Goal: Information Seeking & Learning: Learn about a topic

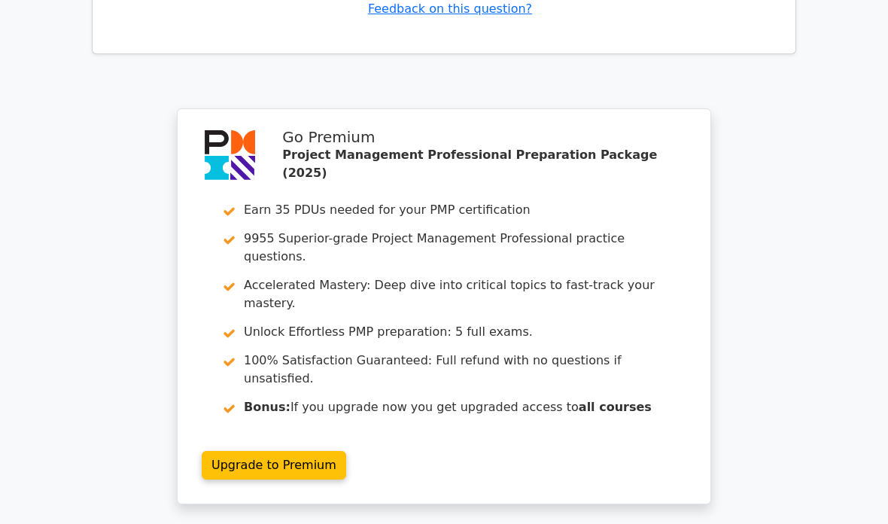
scroll to position [4067, 0]
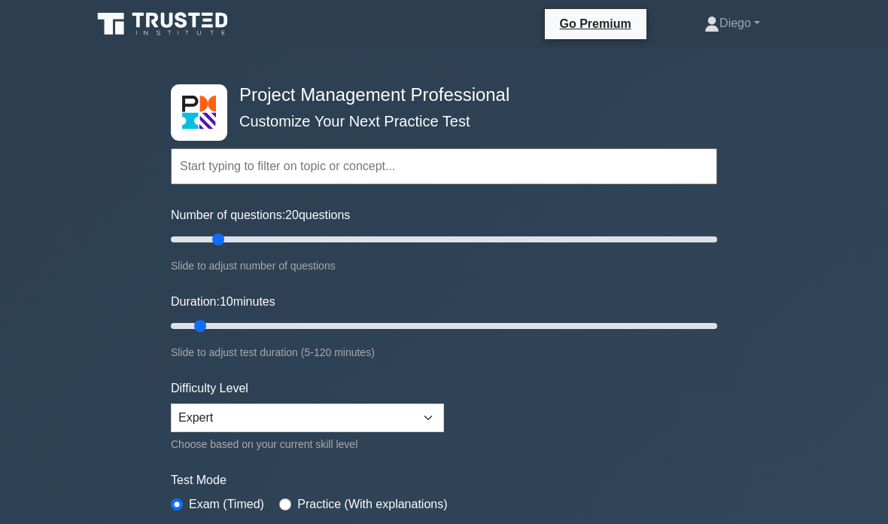
type input "20"
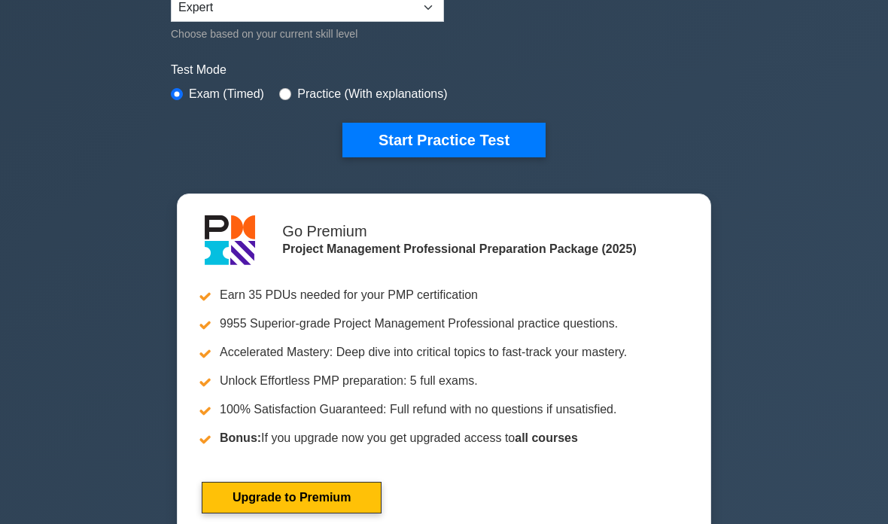
scroll to position [434, 0]
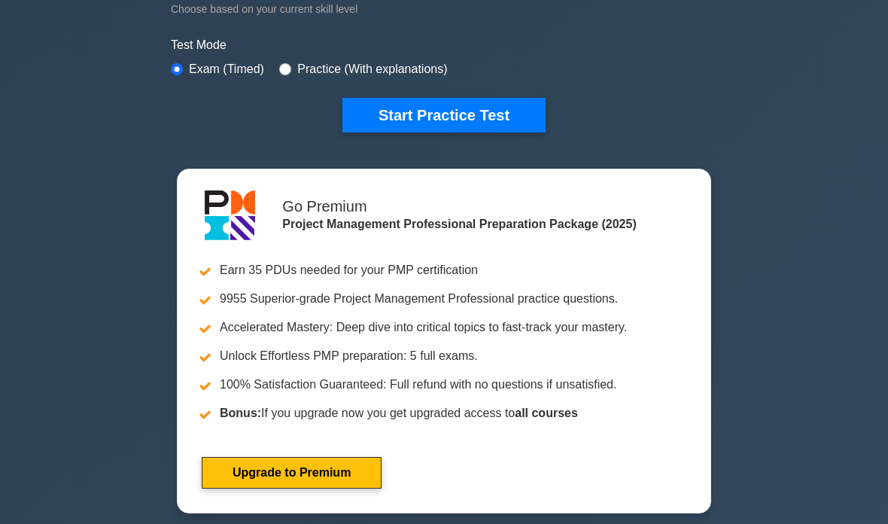
click at [505, 117] on button "Start Practice Test" at bounding box center [444, 116] width 203 height 35
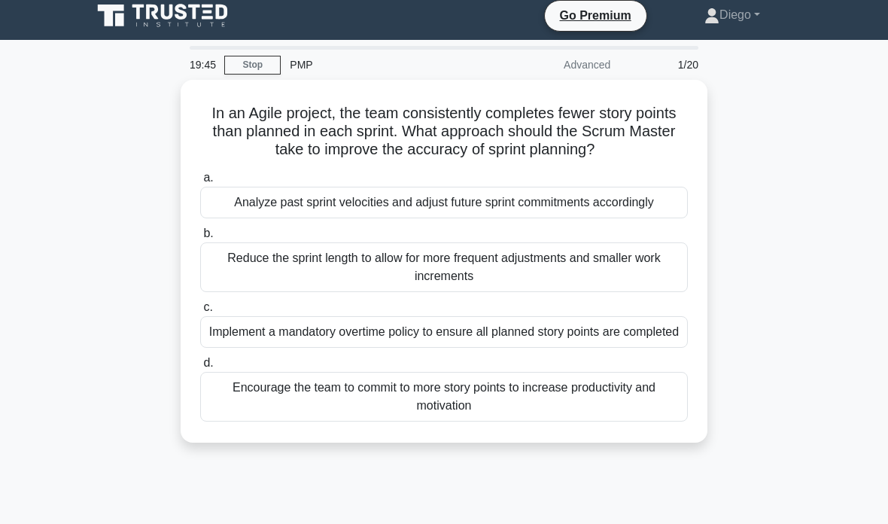
scroll to position [11, 0]
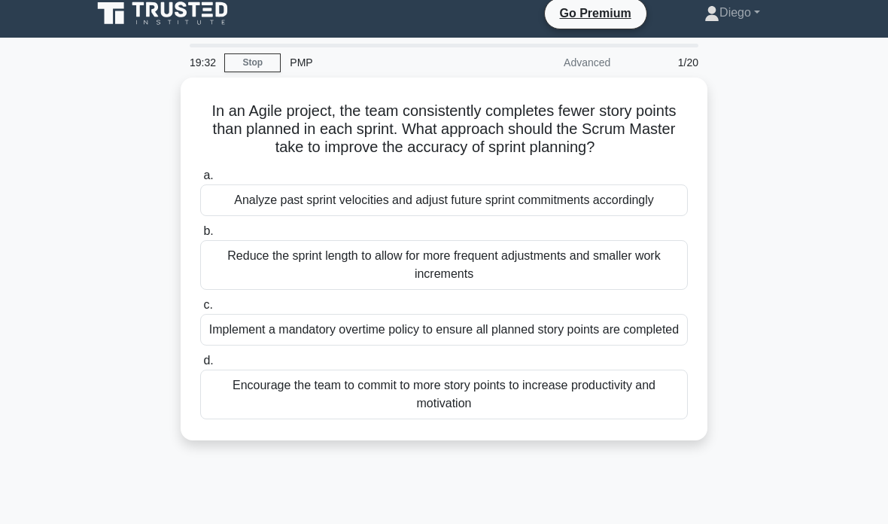
click at [629, 419] on div "Encourage the team to commit to more story points to increase productivity and …" at bounding box center [444, 395] width 488 height 50
click at [200, 366] on input "d. Encourage the team to commit to more story points to increase productivity a…" at bounding box center [200, 361] width 0 height 10
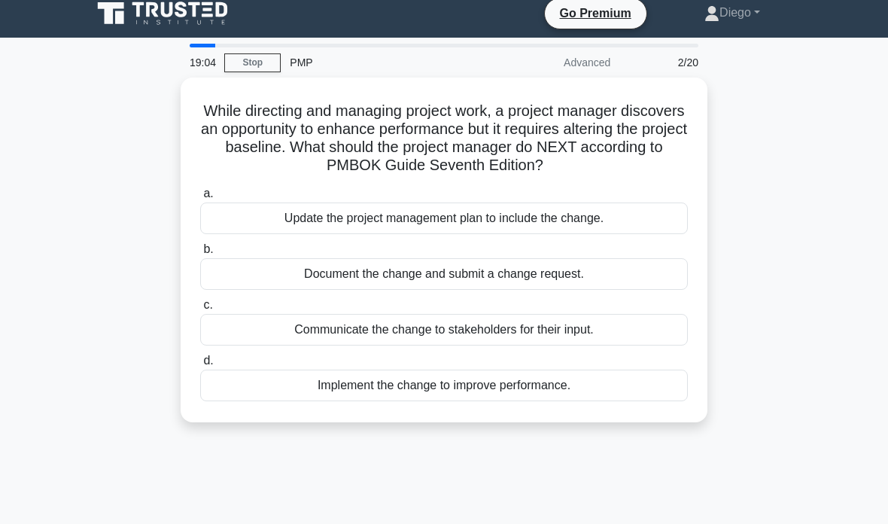
click at [642, 278] on div "Document the change and submit a change request." at bounding box center [444, 274] width 488 height 32
click at [200, 254] on input "b. Document the change and submit a change request." at bounding box center [200, 250] width 0 height 10
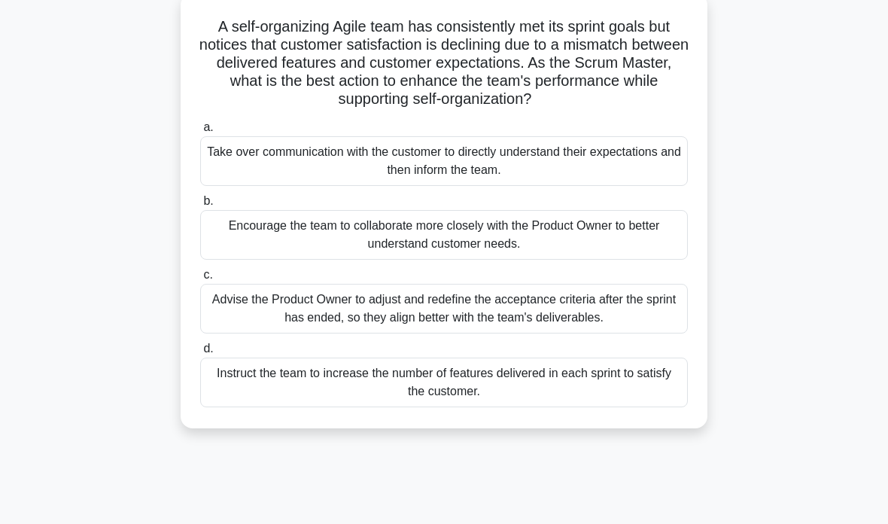
scroll to position [121, 0]
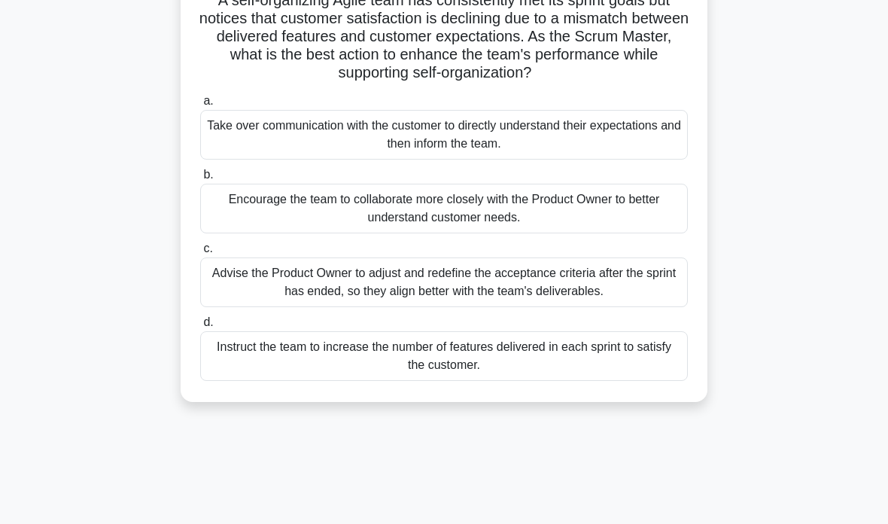
click at [616, 233] on div "Encourage the team to collaborate more closely with the Product Owner to better…" at bounding box center [444, 209] width 488 height 50
click at [200, 180] on input "b. Encourage the team to collaborate more closely with the Product Owner to bet…" at bounding box center [200, 175] width 0 height 10
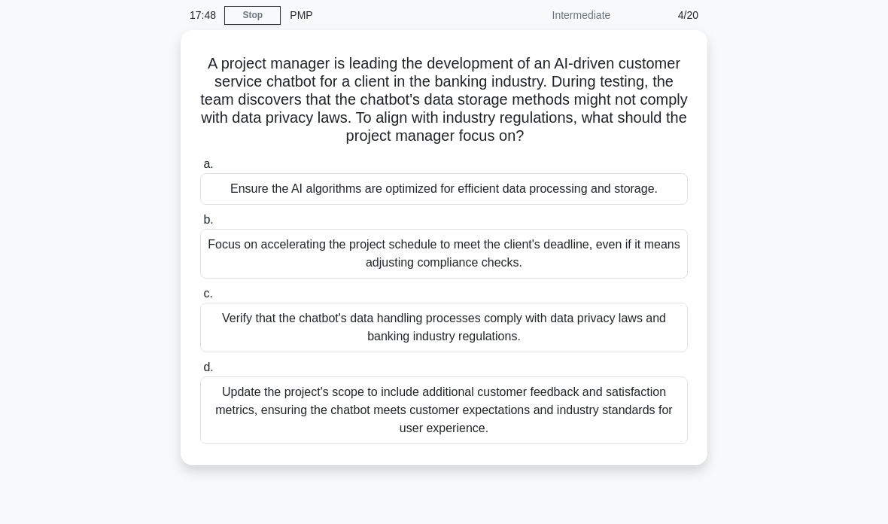
scroll to position [58, 0]
click at [619, 352] on div "Verify that the chatbot's data handling processes comply with data privacy laws…" at bounding box center [444, 328] width 488 height 50
click at [200, 299] on input "c. Verify that the chatbot's data handling processes comply with data privacy l…" at bounding box center [200, 294] width 0 height 10
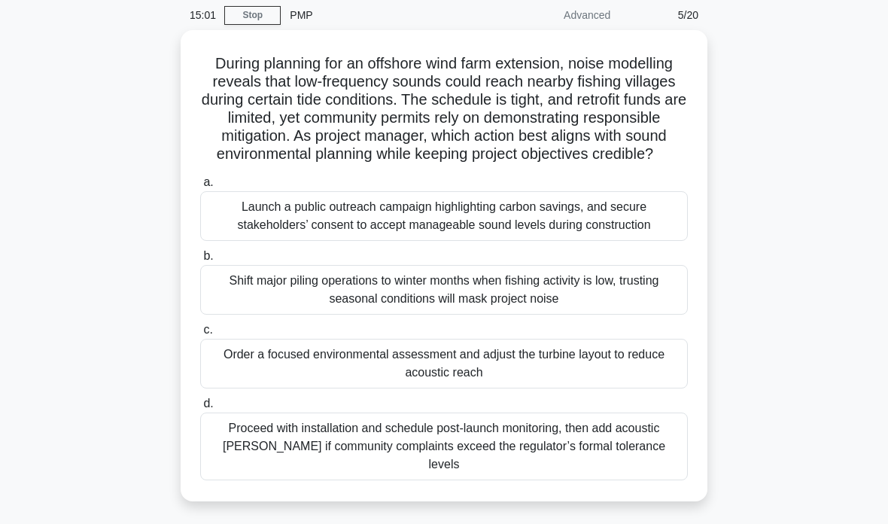
click at [632, 383] on div "Order a focused environmental assessment and adjust the turbine layout to reduc…" at bounding box center [444, 364] width 488 height 50
click at [200, 335] on input "c. Order a focused environmental assessment and adjust the turbine layout to re…" at bounding box center [200, 330] width 0 height 10
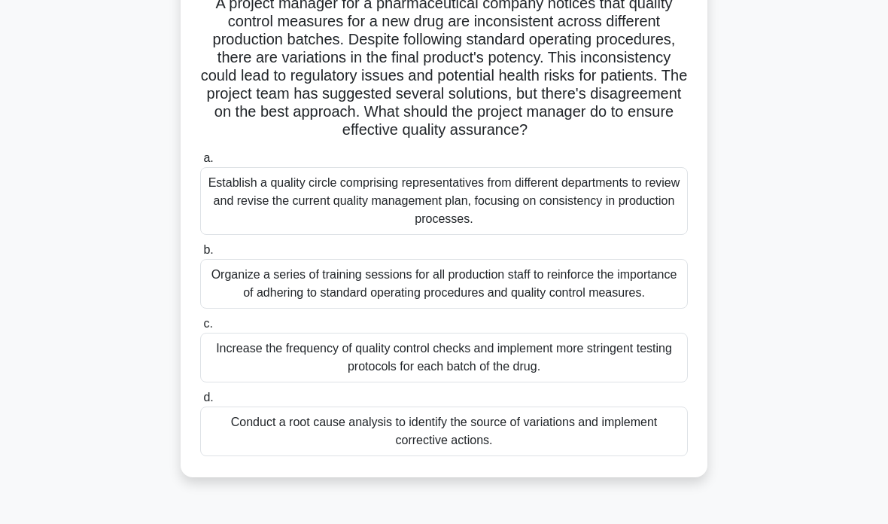
scroll to position [118, 0]
click at [617, 456] on div "Conduct a root cause analysis to identify the source of variations and implemen…" at bounding box center [444, 432] width 488 height 50
click at [200, 403] on input "d. Conduct a root cause analysis to identify the source of variations and imple…" at bounding box center [200, 398] width 0 height 10
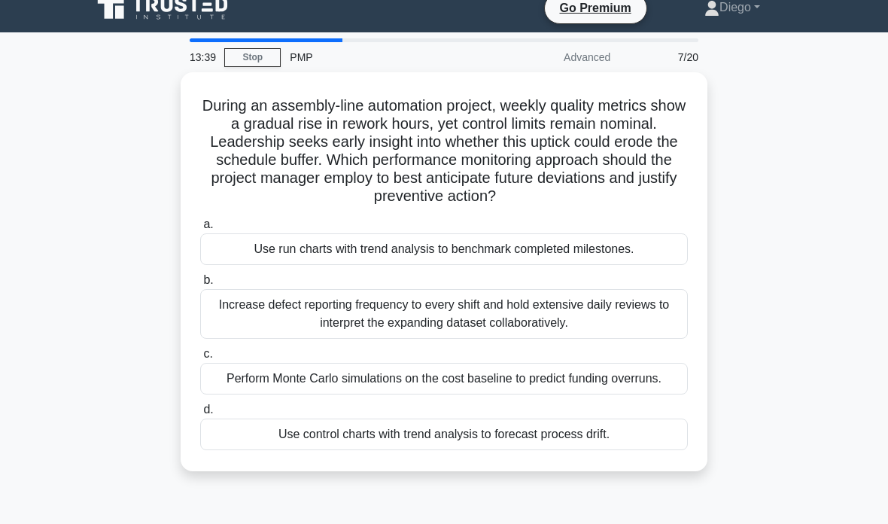
scroll to position [0, 0]
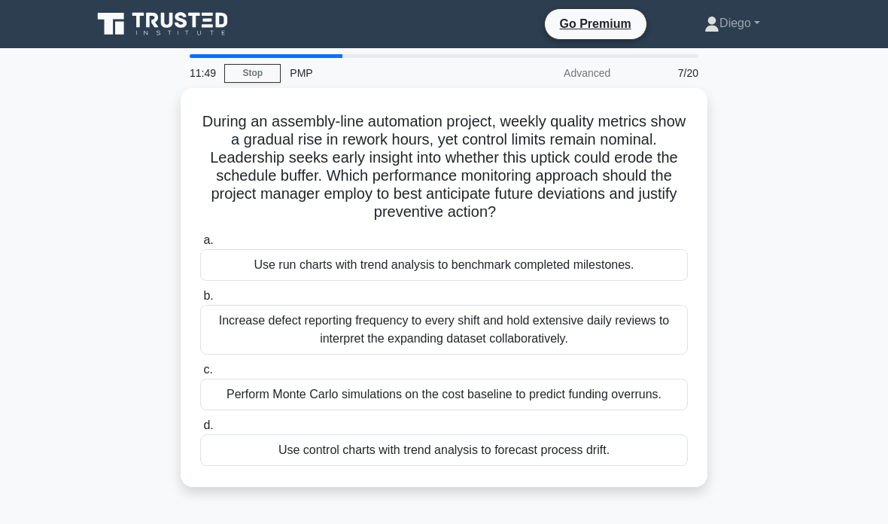
click at [602, 410] on div "Perform Monte Carlo simulations on the cost baseline to predict funding overrun…" at bounding box center [444, 395] width 488 height 32
click at [200, 375] on input "c. Perform Monte Carlo simulations on the cost baseline to predict funding over…" at bounding box center [200, 370] width 0 height 10
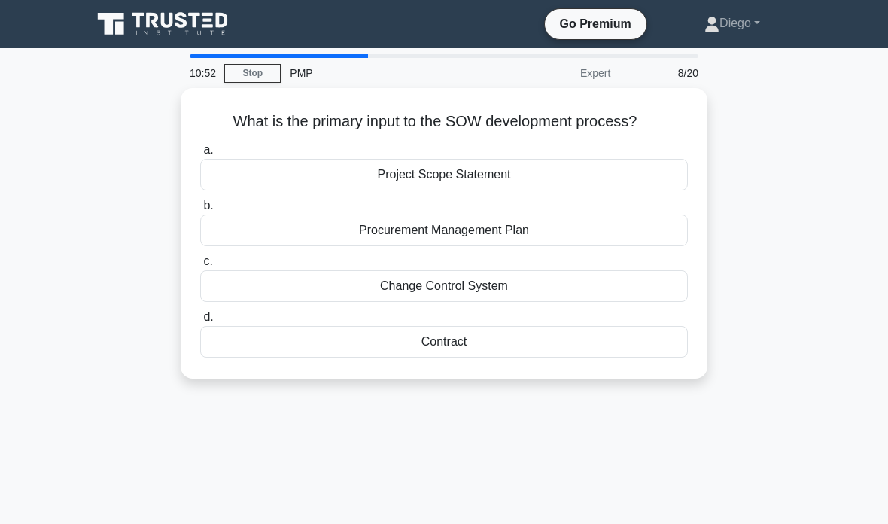
click at [365, 178] on div "Project Scope Statement" at bounding box center [444, 175] width 488 height 32
click at [200, 155] on input "a. Project Scope Statement" at bounding box center [200, 150] width 0 height 10
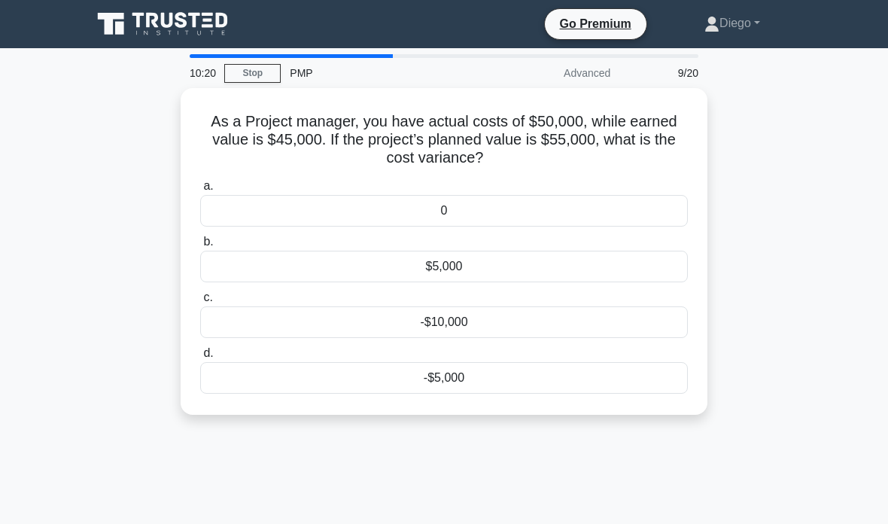
scroll to position [60, 0]
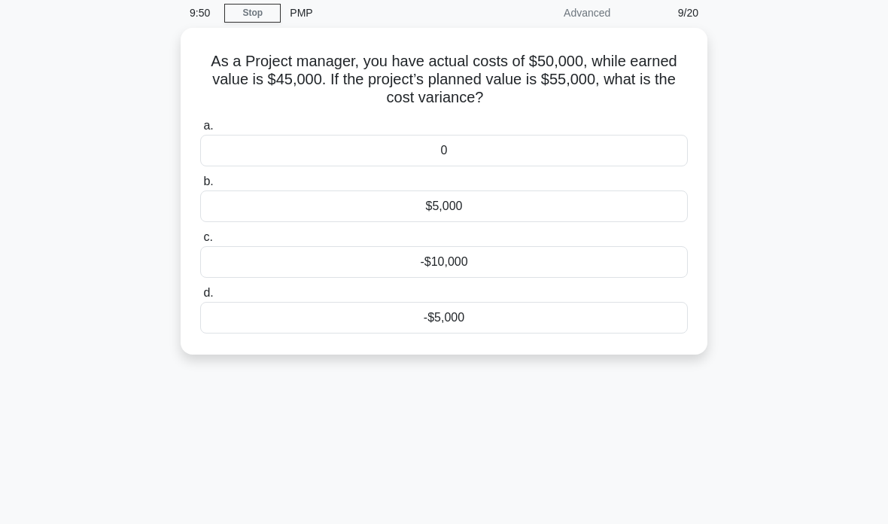
click at [587, 317] on div "-$5,000" at bounding box center [444, 318] width 488 height 32
click at [200, 298] on input "d. -$5,000" at bounding box center [200, 293] width 0 height 10
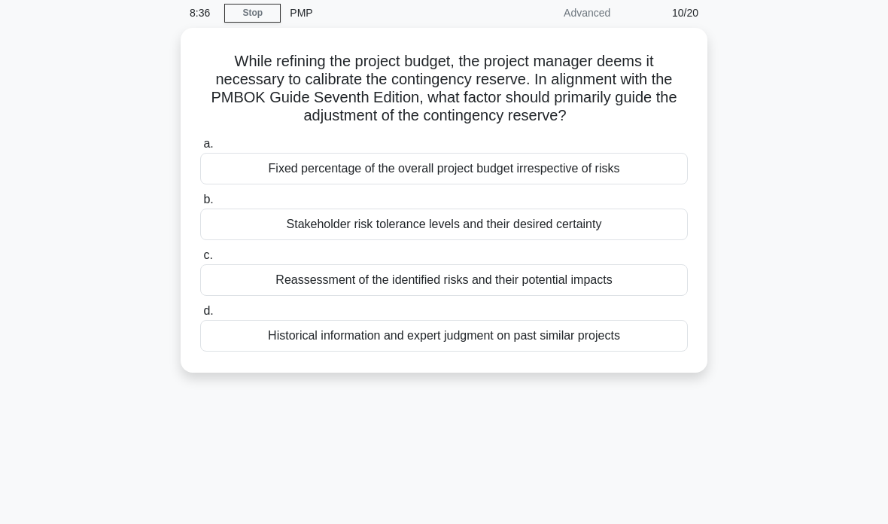
click at [620, 282] on div "Reassessment of the identified risks and their potential impacts" at bounding box center [444, 280] width 488 height 32
click at [200, 260] on input "c. Reassessment of the identified risks and their potential impacts" at bounding box center [200, 256] width 0 height 10
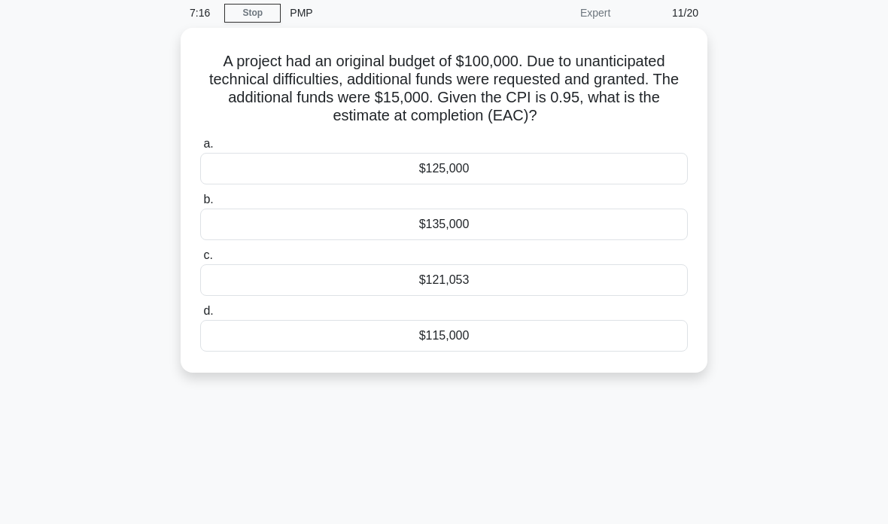
click at [596, 288] on div "$121,053" at bounding box center [444, 280] width 488 height 32
click at [200, 260] on input "c. $121,053" at bounding box center [200, 256] width 0 height 10
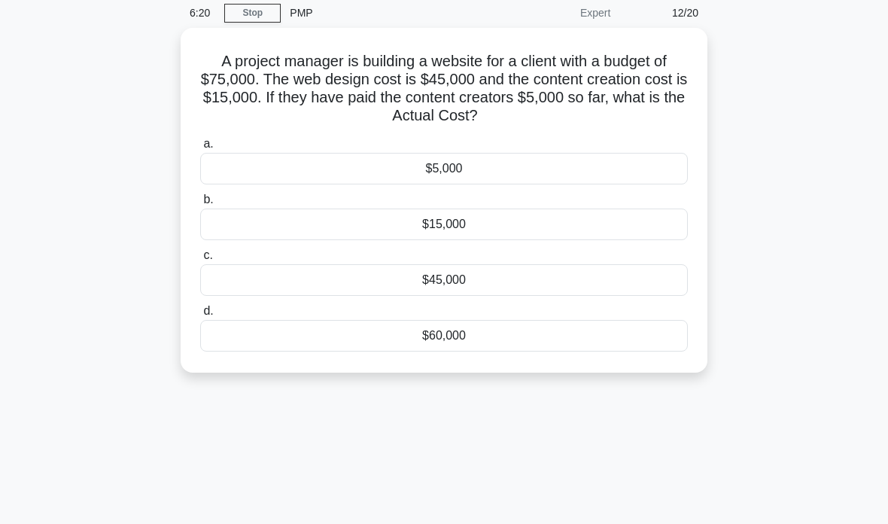
click at [584, 334] on div "$60,000" at bounding box center [444, 336] width 488 height 32
click at [200, 316] on input "d. $60,000" at bounding box center [200, 311] width 0 height 10
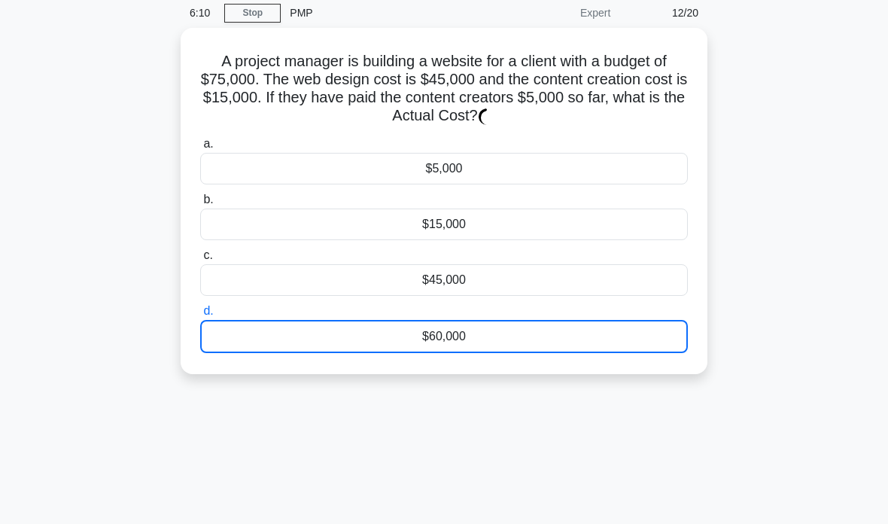
click at [483, 334] on div "$60,000" at bounding box center [444, 336] width 488 height 33
click at [200, 316] on input "d. $60,000" at bounding box center [200, 311] width 0 height 10
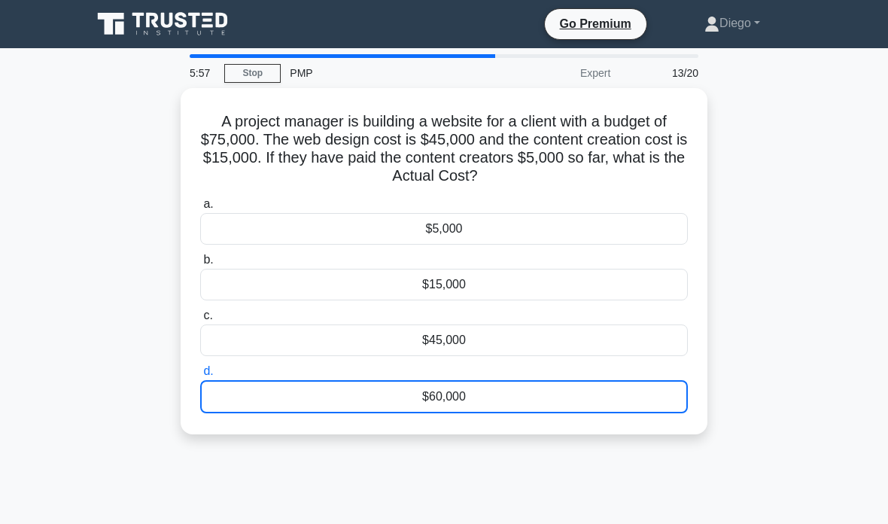
click at [446, 406] on div "$60,000" at bounding box center [444, 396] width 488 height 33
click at [200, 376] on input "d. $60,000" at bounding box center [200, 372] width 0 height 10
click at [424, 395] on div "$60,000" at bounding box center [444, 396] width 488 height 33
click at [200, 376] on input "d. $60,000" at bounding box center [200, 372] width 0 height 10
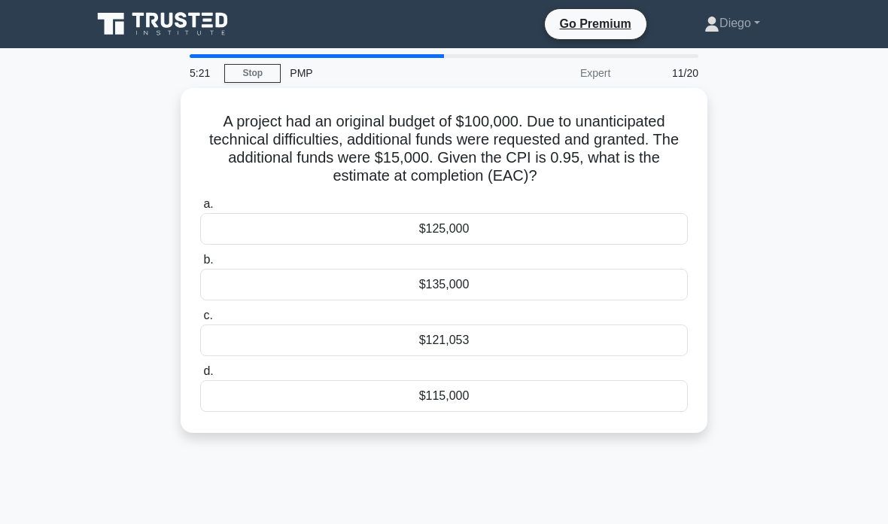
click at [531, 356] on div "$121,053" at bounding box center [444, 340] width 488 height 32
click at [200, 321] on input "c. $121,053" at bounding box center [200, 316] width 0 height 10
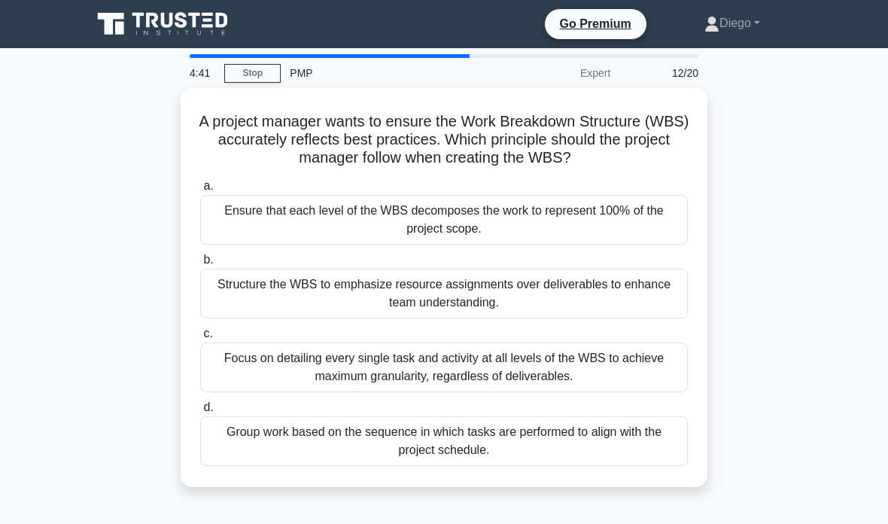
click at [590, 318] on div "Structure the WBS to emphasize resource assignments over deliverables to enhanc…" at bounding box center [444, 294] width 488 height 50
click at [200, 265] on input "b. Structure the WBS to emphasize resource assignments over deliverables to enh…" at bounding box center [200, 260] width 0 height 10
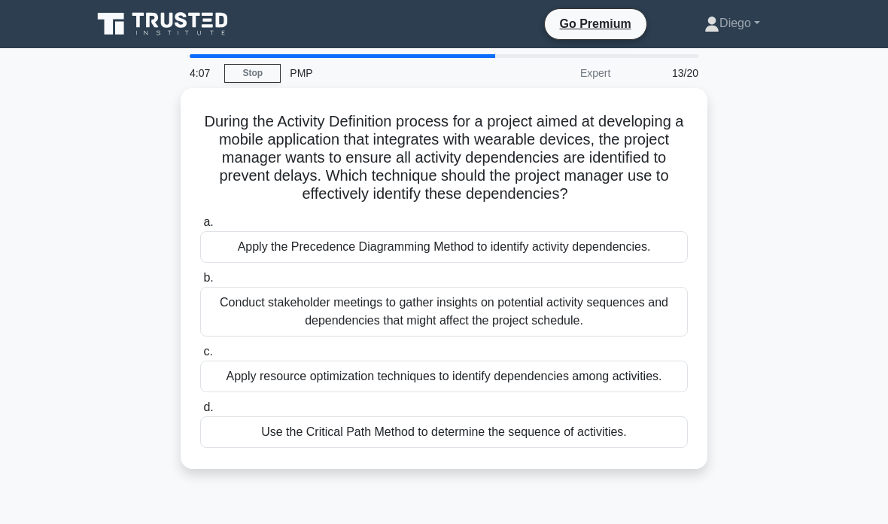
click at [618, 321] on div "Conduct stakeholder meetings to gather insights on potential activity sequences…" at bounding box center [444, 312] width 488 height 50
click at [200, 283] on input "b. Conduct stakeholder meetings to gather insights on potential activity sequen…" at bounding box center [200, 278] width 0 height 10
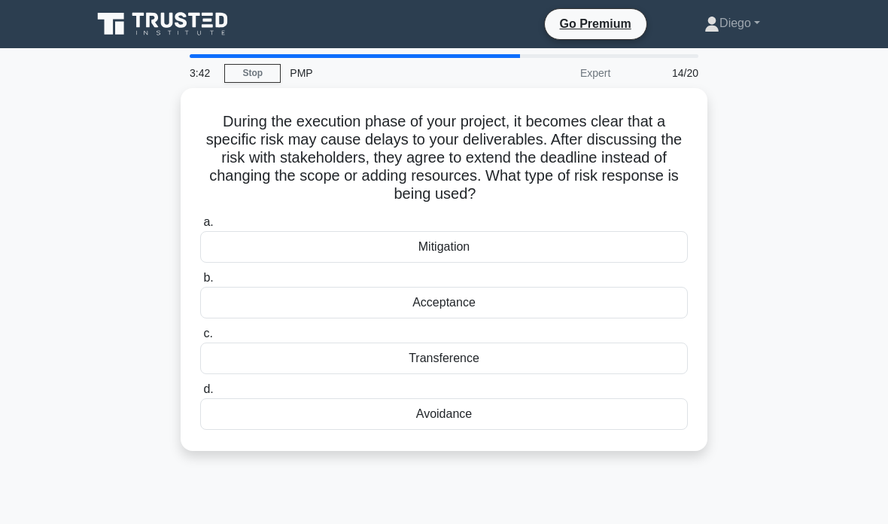
click at [629, 300] on div "Acceptance" at bounding box center [444, 303] width 488 height 32
click at [200, 283] on input "b. Acceptance" at bounding box center [200, 278] width 0 height 10
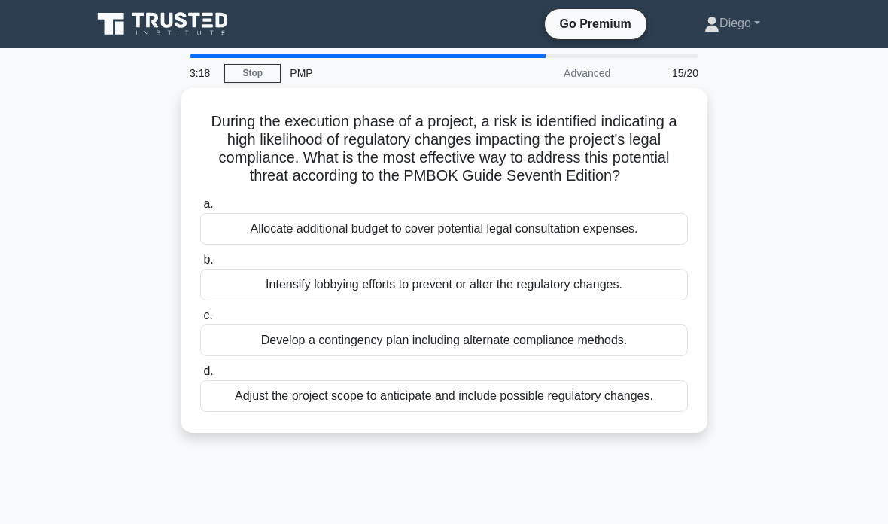
click at [644, 354] on div "Develop a contingency plan including alternate compliance methods." at bounding box center [444, 340] width 488 height 32
click at [200, 321] on input "c. Develop a contingency plan including alternate compliance methods." at bounding box center [200, 316] width 0 height 10
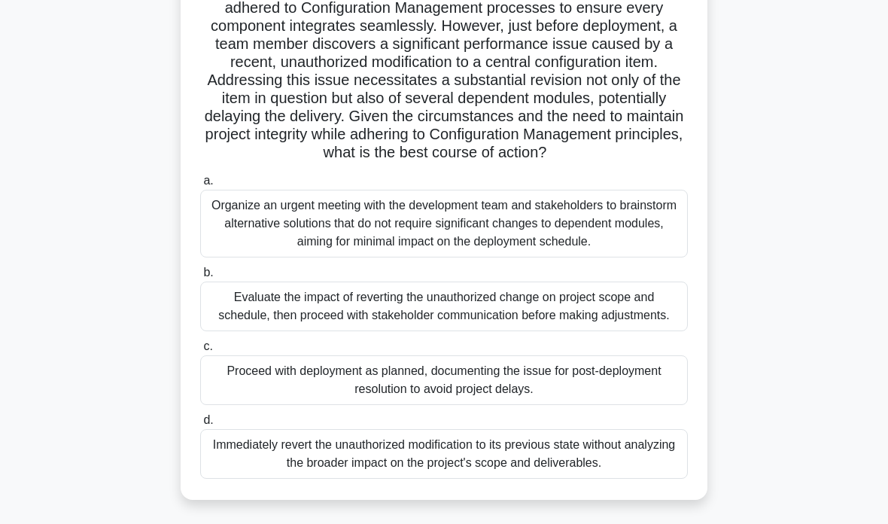
scroll to position [151, 0]
click at [247, 318] on div "Evaluate the impact of reverting the unauthorized change on project scope and s…" at bounding box center [444, 306] width 488 height 50
click at [200, 277] on input "b. Evaluate the impact of reverting the unauthorized change on project scope an…" at bounding box center [200, 272] width 0 height 10
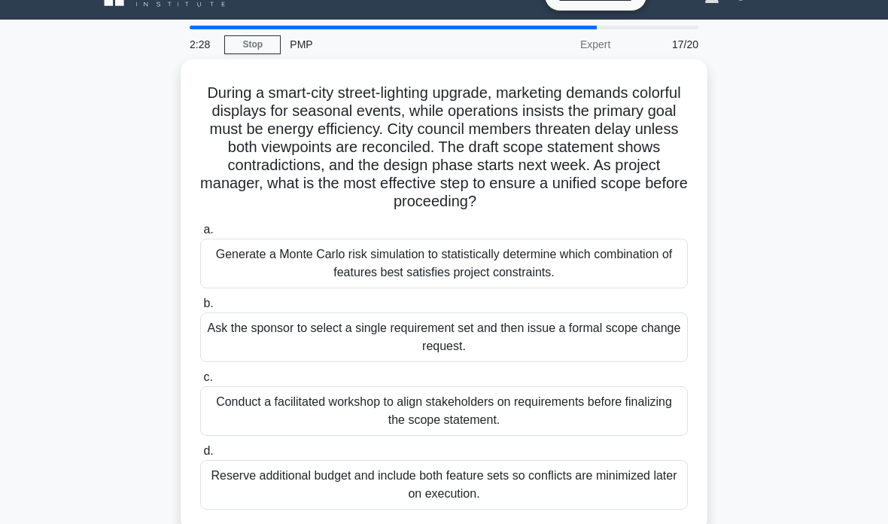
scroll to position [0, 0]
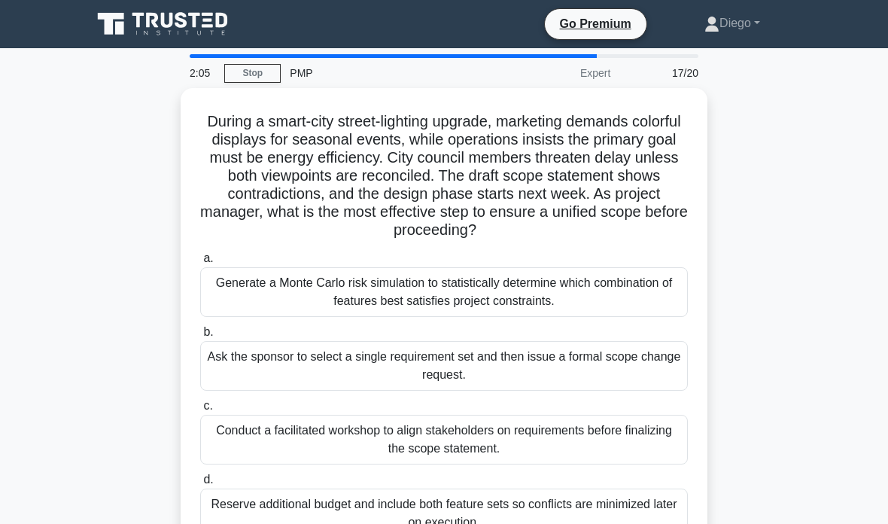
click at [601, 441] on div "Conduct a facilitated workshop to align stakeholders on requirements before fin…" at bounding box center [444, 440] width 488 height 50
click at [200, 411] on input "c. Conduct a facilitated workshop to align stakeholders on requirements before …" at bounding box center [200, 406] width 0 height 10
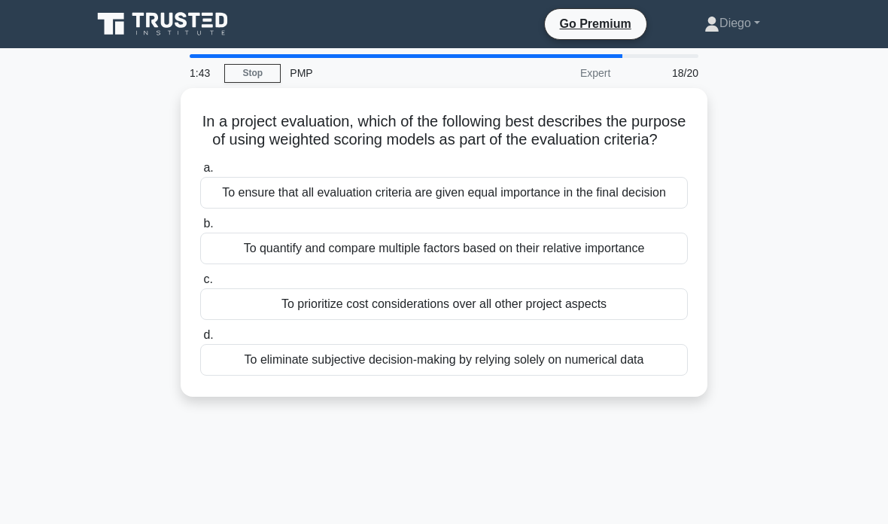
click at [614, 264] on div "To quantify and compare multiple factors based on their relative importance" at bounding box center [444, 249] width 488 height 32
click at [200, 229] on input "b. To quantify and compare multiple factors based on their relative importance" at bounding box center [200, 224] width 0 height 10
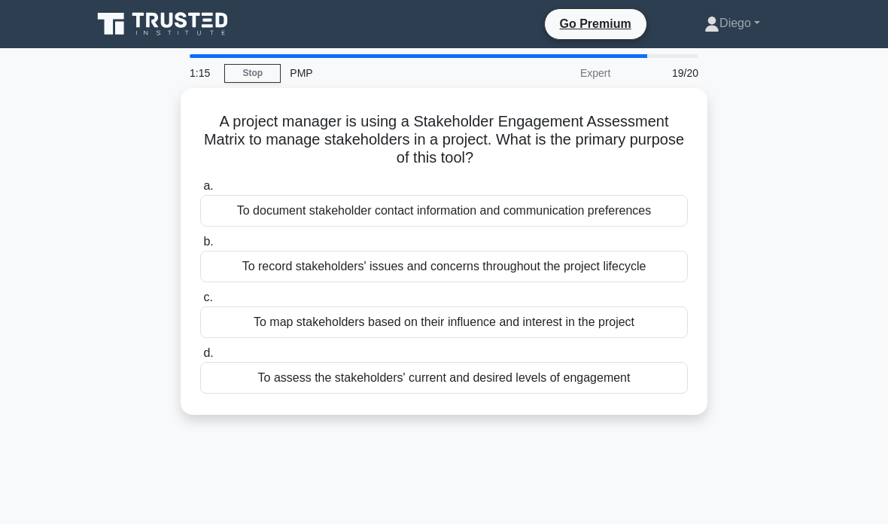
click at [581, 321] on div "To map stakeholders based on their influence and interest in the project" at bounding box center [444, 322] width 488 height 32
click at [200, 303] on input "c. To map stakeholders based on their influence and interest in the project" at bounding box center [200, 298] width 0 height 10
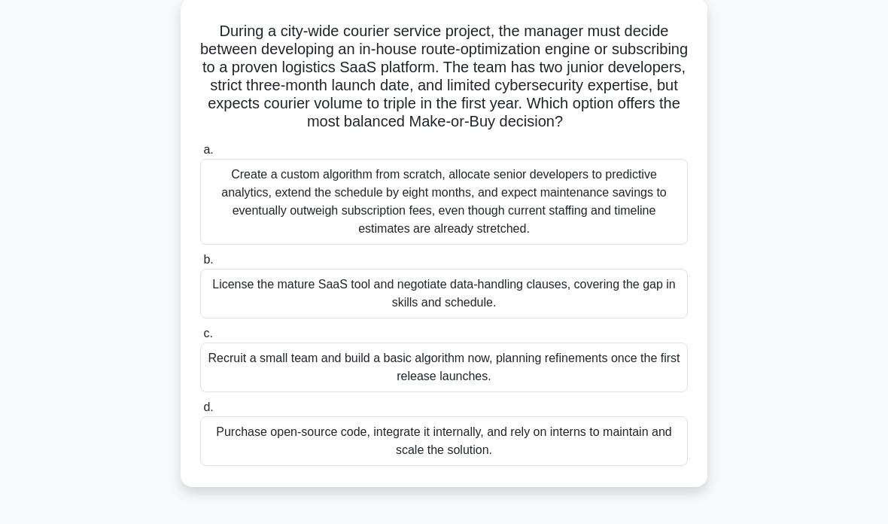
scroll to position [92, 0]
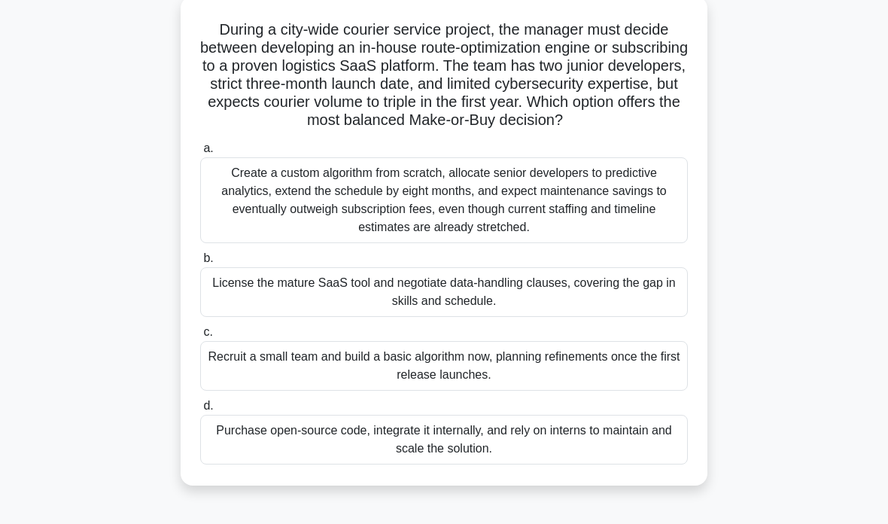
click at [580, 303] on div "License the mature SaaS tool and negotiate data-handling clauses, covering the …" at bounding box center [444, 292] width 488 height 50
click at [200, 264] on input "b. License the mature SaaS tool and negotiate data-handling clauses, covering t…" at bounding box center [200, 259] width 0 height 10
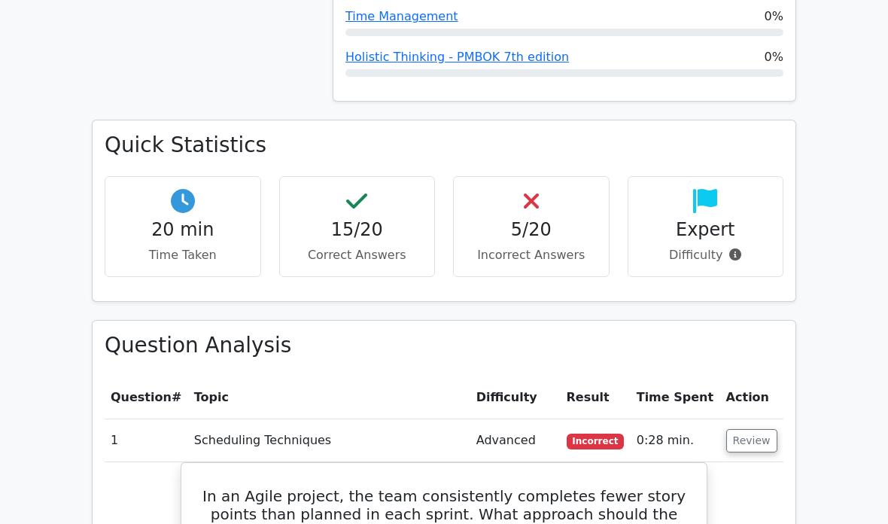
scroll to position [1249, 0]
click at [754, 429] on button "Review" at bounding box center [752, 440] width 51 height 23
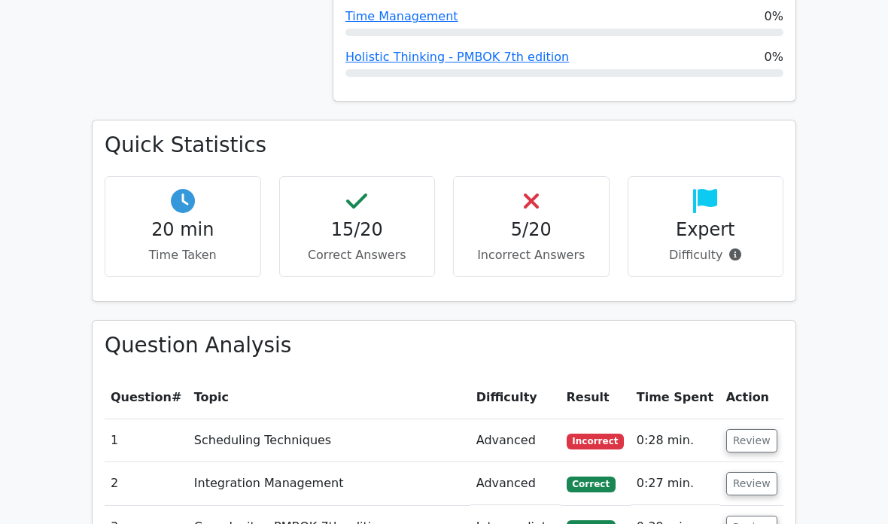
click at [757, 429] on button "Review" at bounding box center [752, 440] width 51 height 23
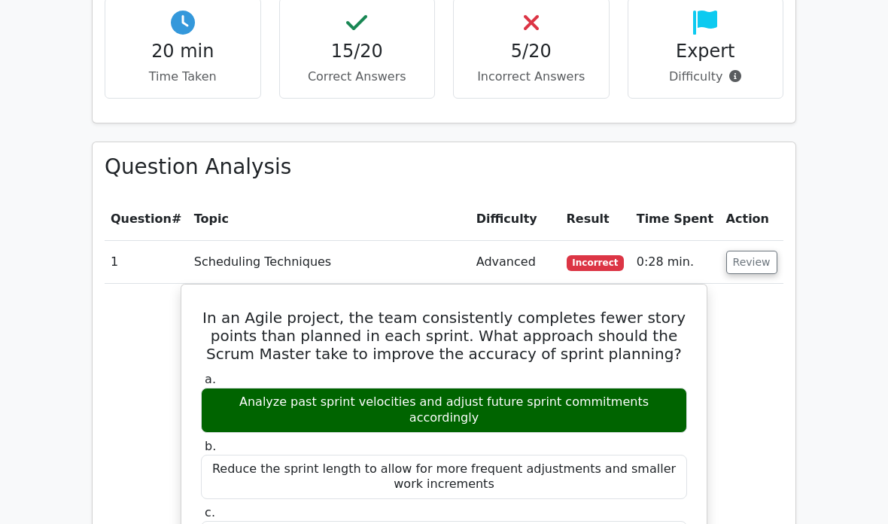
scroll to position [1474, 0]
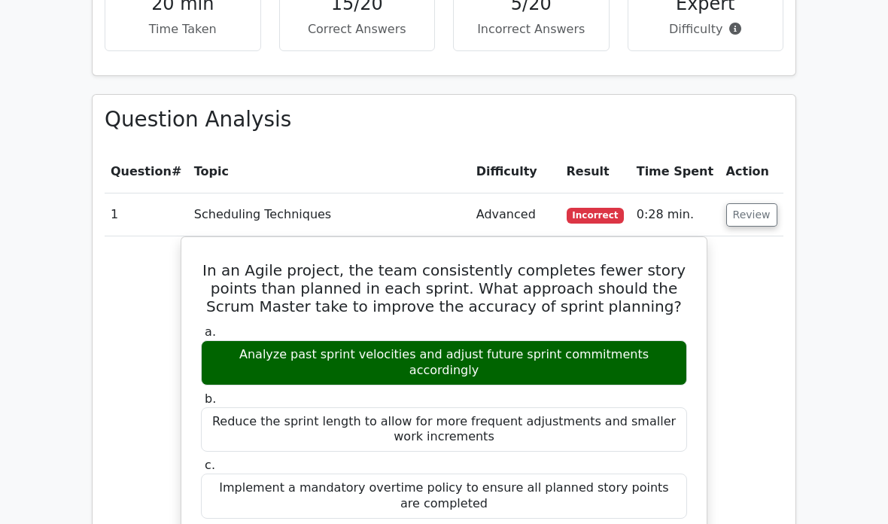
click at [752, 204] on button "Review" at bounding box center [752, 215] width 51 height 23
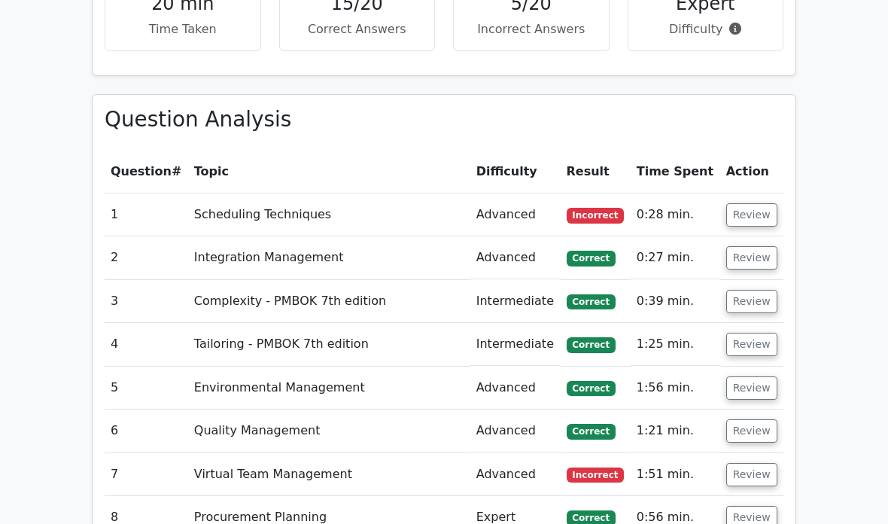
click at [752, 203] on button "Review" at bounding box center [752, 214] width 51 height 23
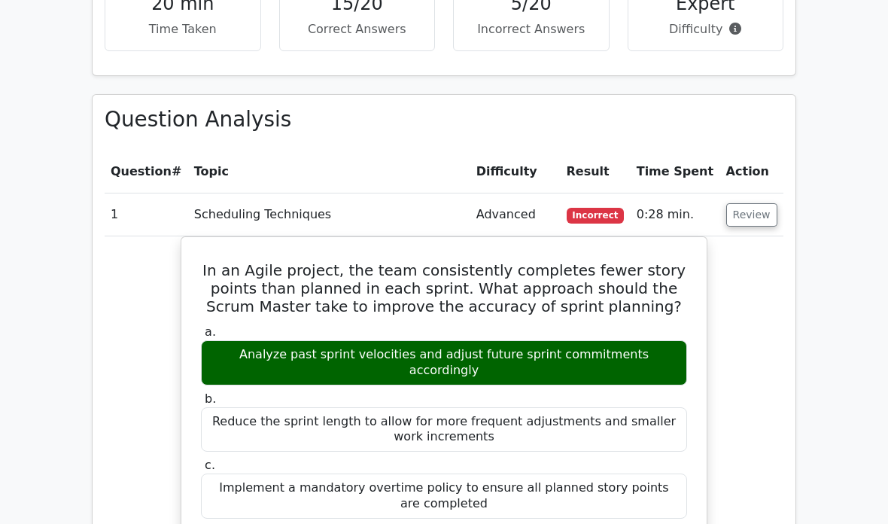
click at [745, 203] on button "Review" at bounding box center [752, 214] width 51 height 23
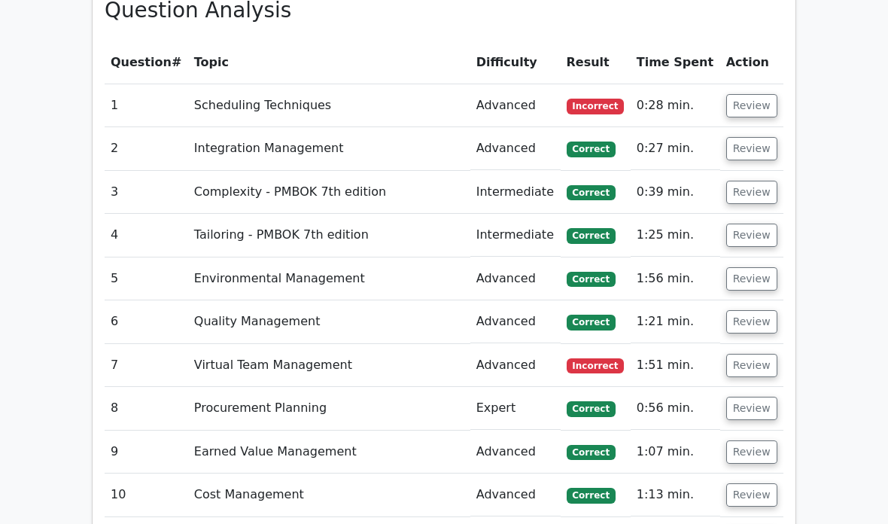
scroll to position [1584, 0]
click at [751, 354] on button "Review" at bounding box center [752, 365] width 51 height 23
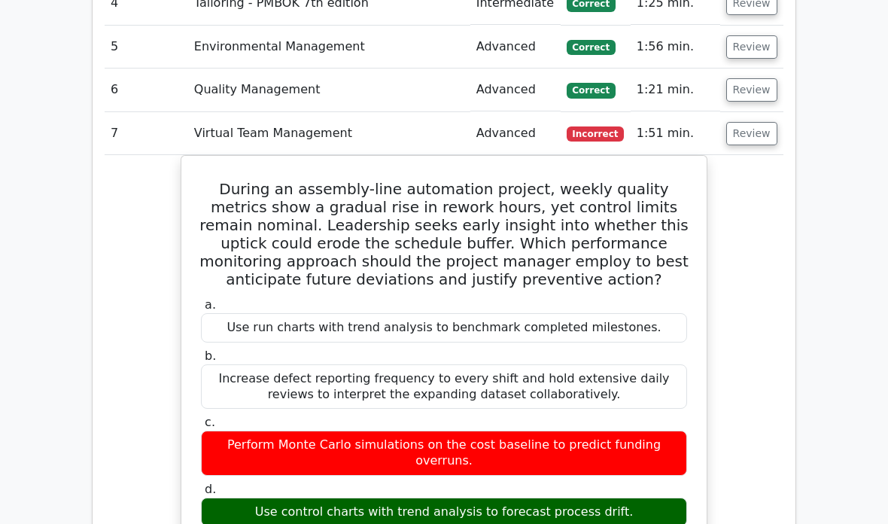
scroll to position [1816, 0]
click at [749, 122] on button "Review" at bounding box center [752, 133] width 51 height 23
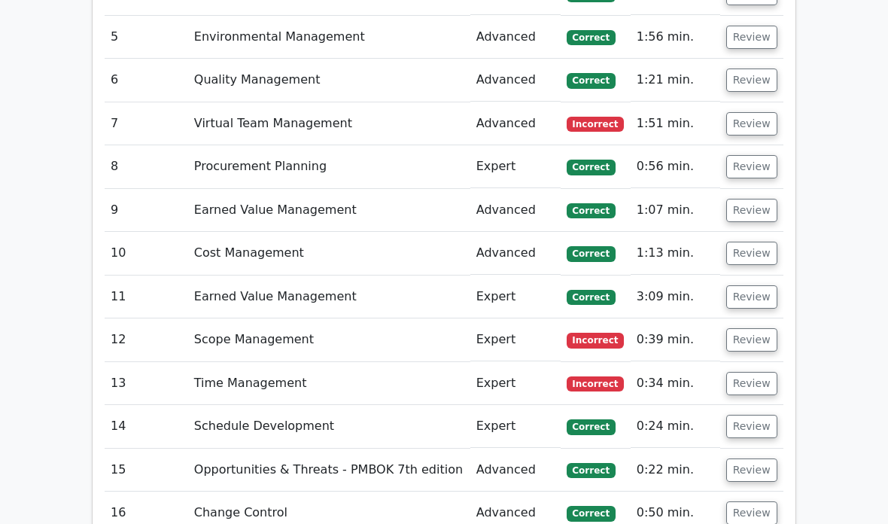
click at [748, 329] on button "Review" at bounding box center [752, 340] width 51 height 23
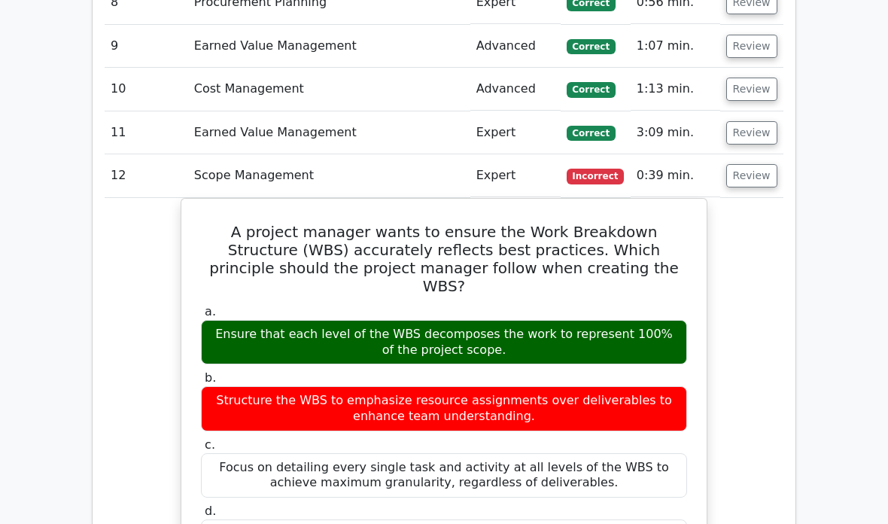
scroll to position [1994, 0]
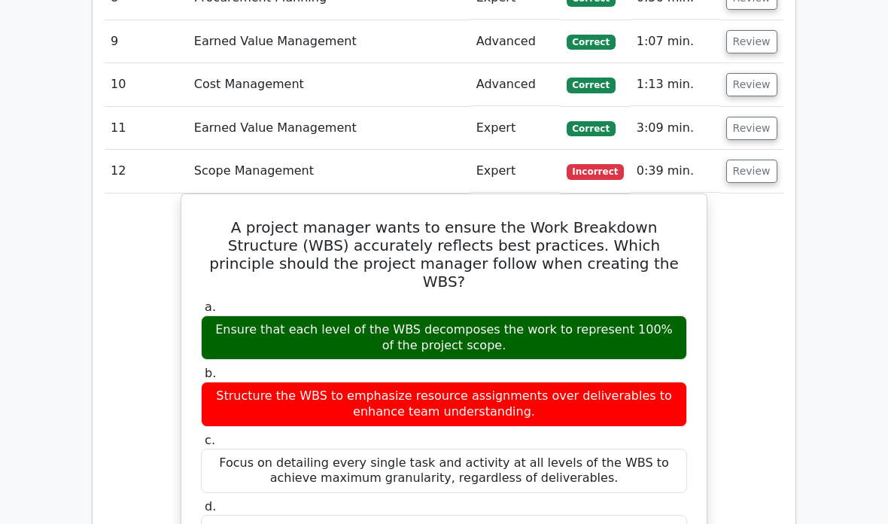
click at [747, 160] on button "Review" at bounding box center [752, 171] width 51 height 23
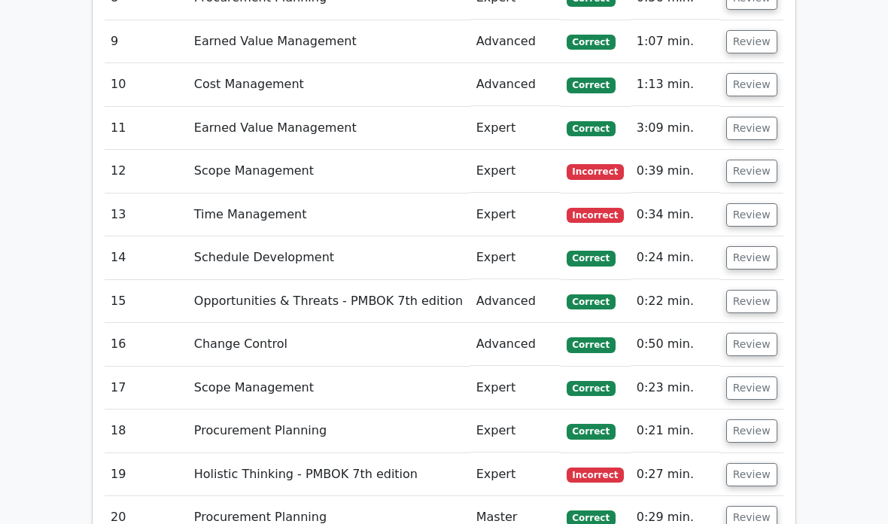
click at [732, 203] on button "Review" at bounding box center [752, 214] width 51 height 23
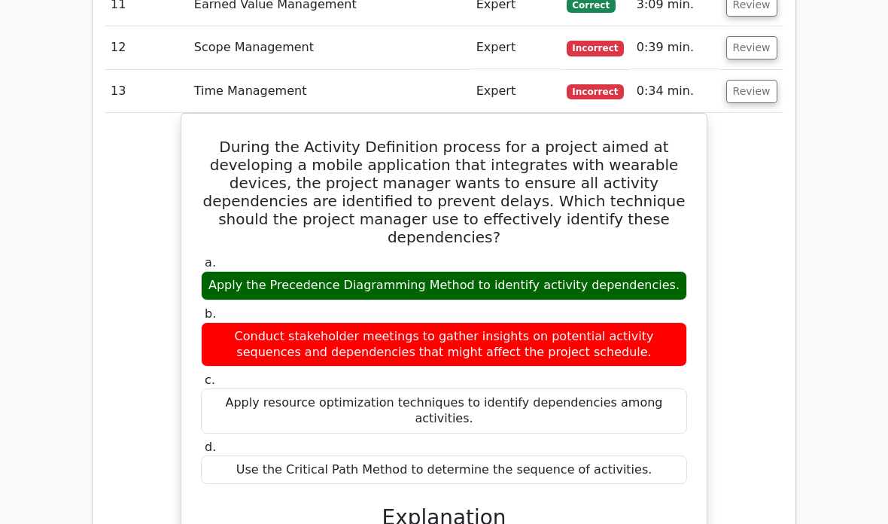
scroll to position [2122, 0]
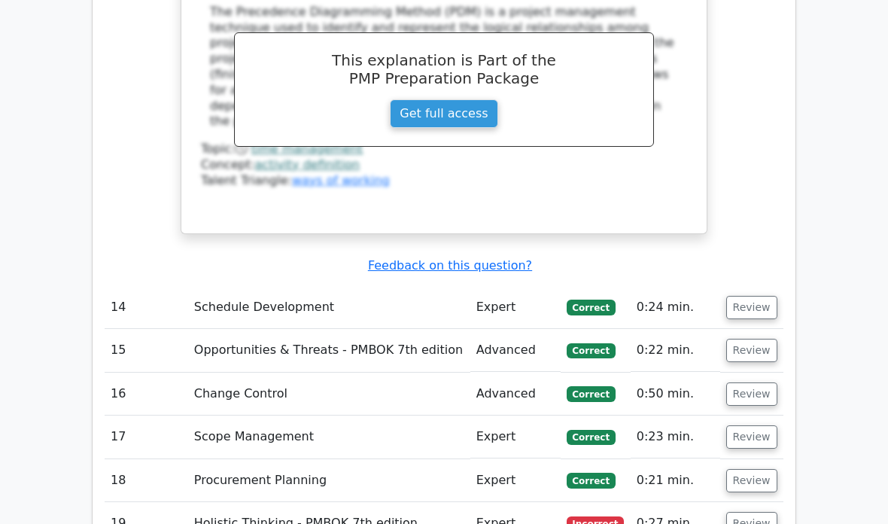
click at [757, 513] on button "Review" at bounding box center [752, 524] width 51 height 23
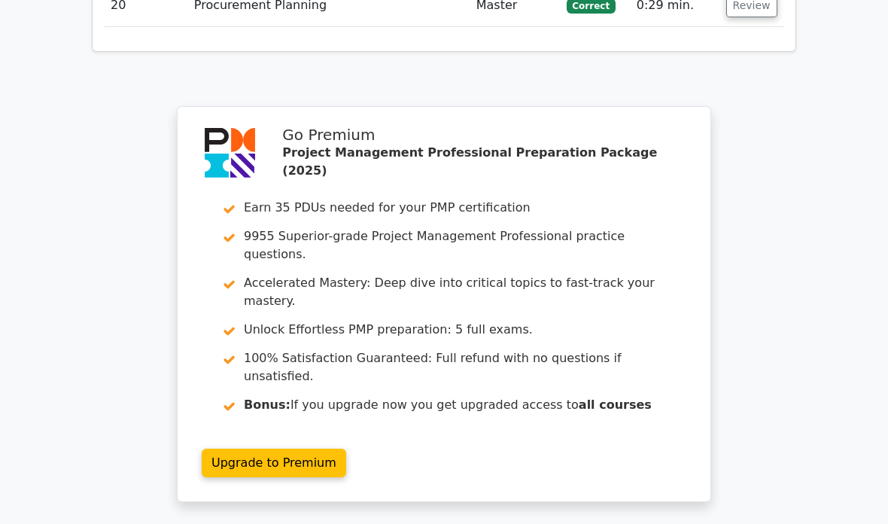
scroll to position [3910, 0]
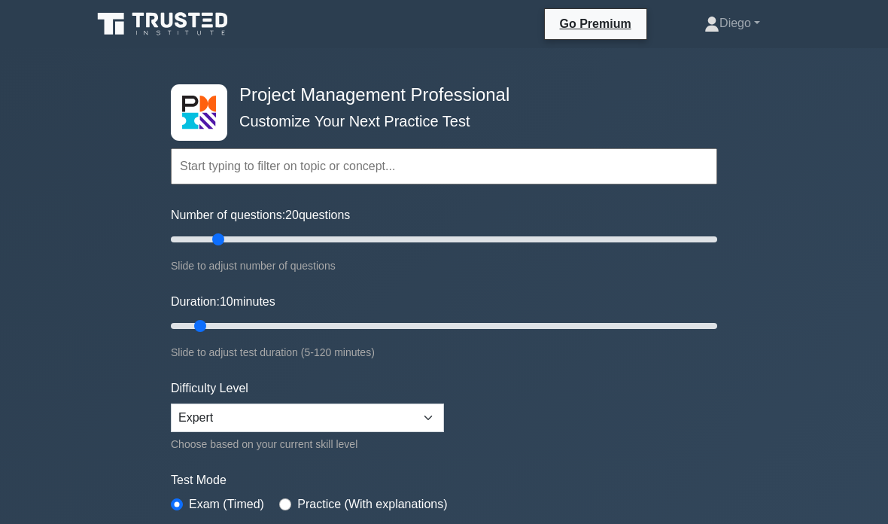
type input "20"
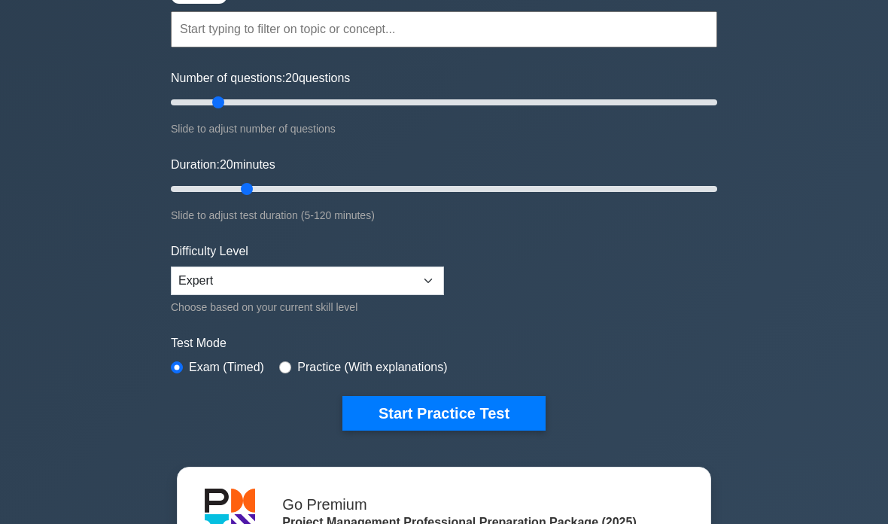
scroll to position [164, 0]
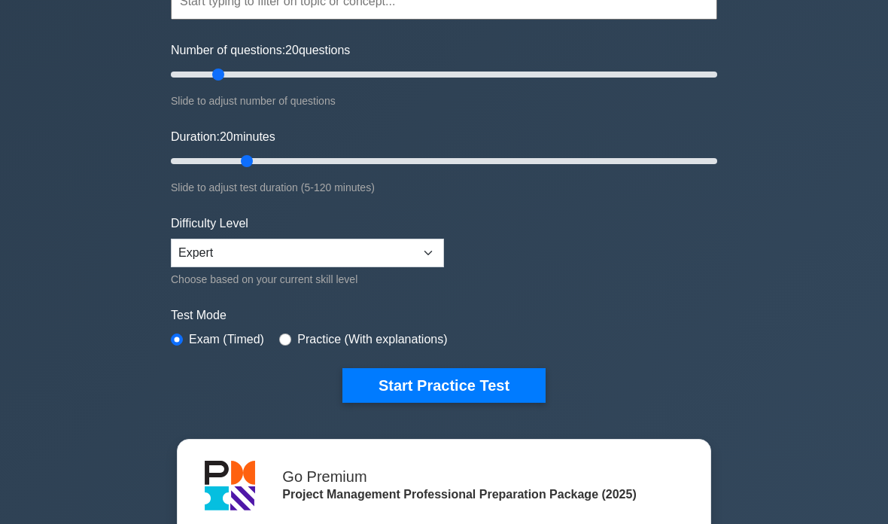
click at [510, 388] on button "Start Practice Test" at bounding box center [444, 386] width 203 height 35
click at [511, 386] on button "Start Practice Test" at bounding box center [444, 386] width 203 height 35
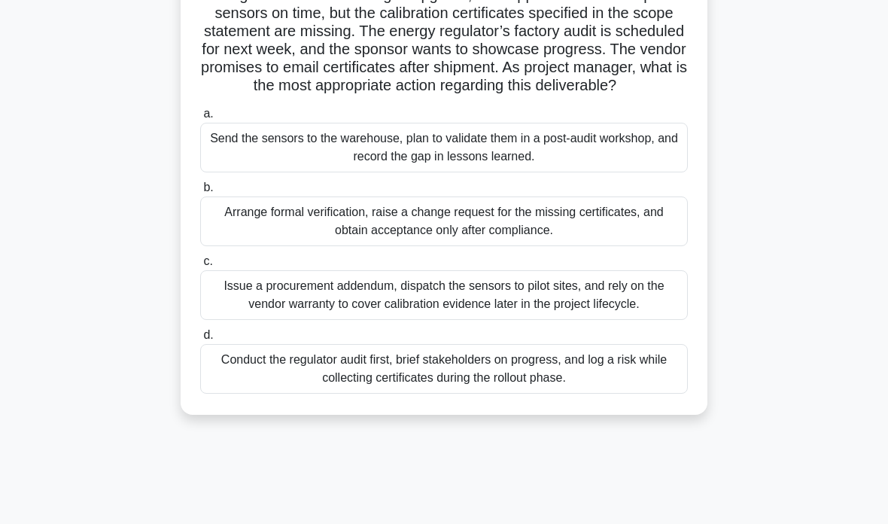
scroll to position [126, 0]
click at [247, 239] on div "Arrange formal verification, raise a change request for the missing certificate…" at bounding box center [444, 222] width 488 height 50
click at [200, 193] on input "b. Arrange formal verification, raise a change request for the missing certific…" at bounding box center [200, 189] width 0 height 10
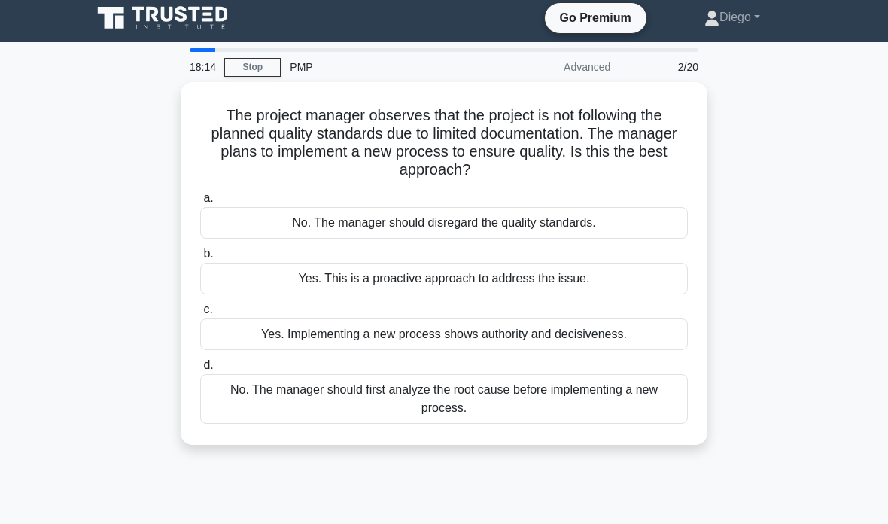
scroll to position [0, 0]
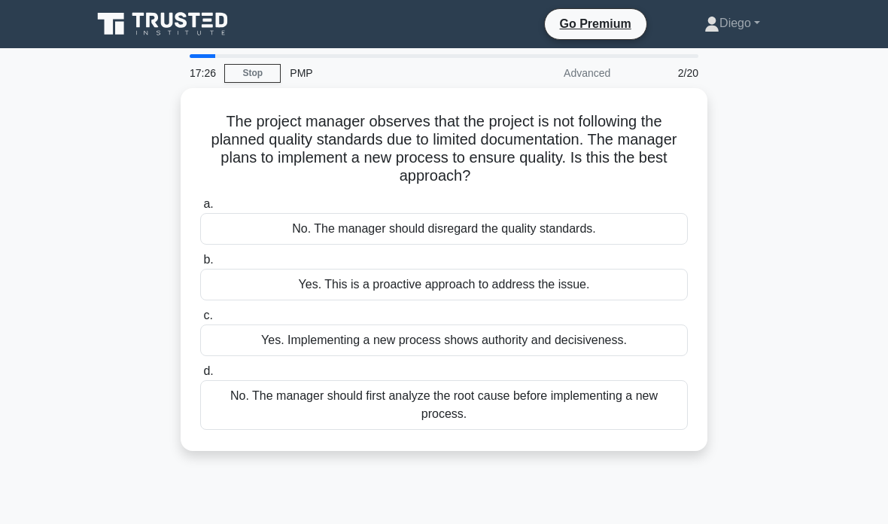
click at [561, 413] on div "No. The manager should first analyze the root cause before implementing a new p…" at bounding box center [444, 405] width 488 height 50
click at [200, 376] on input "d. No. The manager should first analyze the root cause before implementing a ne…" at bounding box center [200, 372] width 0 height 10
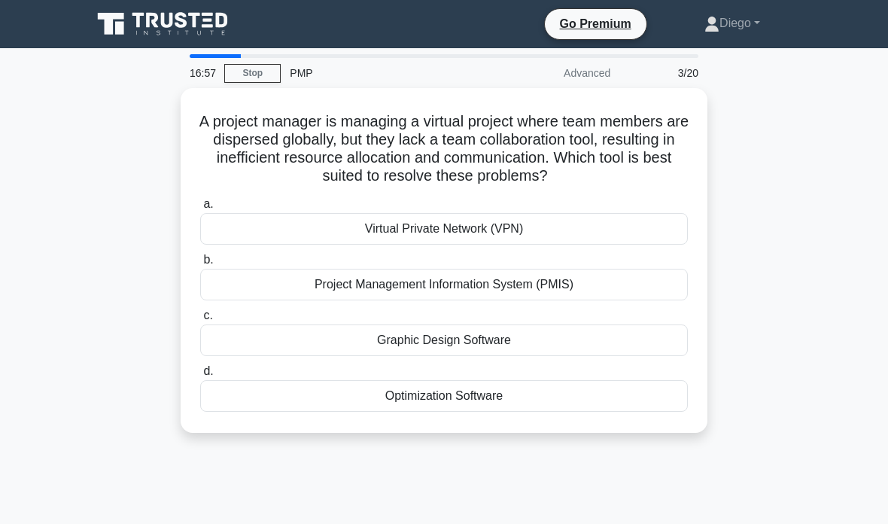
click at [629, 300] on div "Project Management Information System (PMIS)" at bounding box center [444, 285] width 488 height 32
click at [200, 265] on input "b. Project Management Information System (PMIS)" at bounding box center [200, 260] width 0 height 10
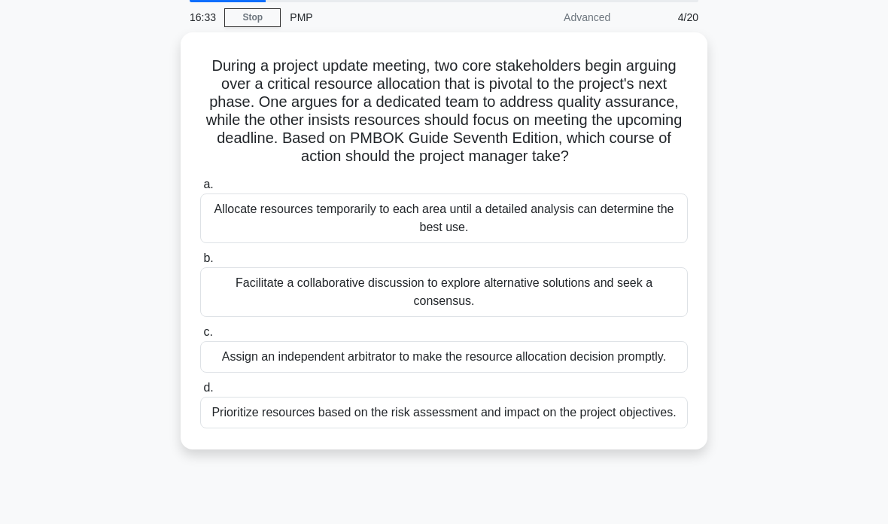
scroll to position [56, 0]
click at [237, 309] on div "Facilitate a collaborative discussion to explore alternative solutions and seek…" at bounding box center [444, 292] width 488 height 50
click at [200, 264] on input "b. Facilitate a collaborative discussion to explore alternative solutions and s…" at bounding box center [200, 259] width 0 height 10
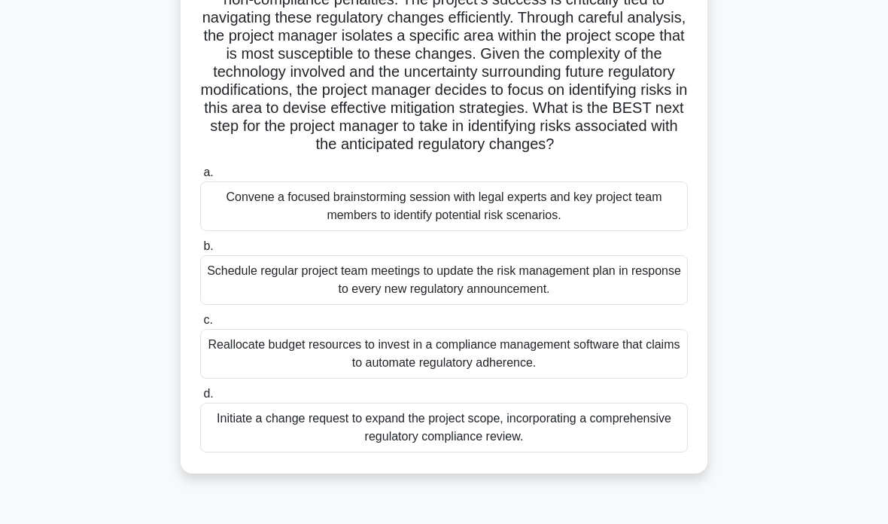
scroll to position [197, 0]
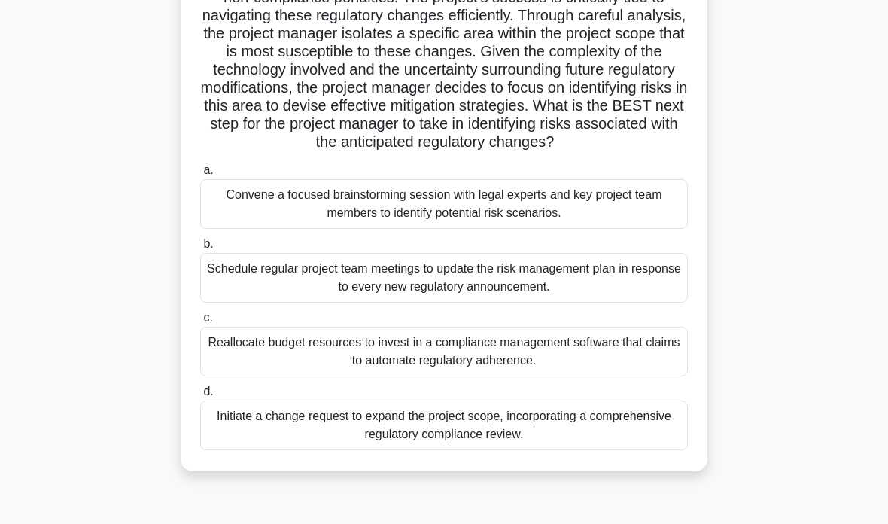
click at [264, 303] on div "Schedule regular project team meetings to update the risk management plan in re…" at bounding box center [444, 278] width 488 height 50
click at [200, 249] on input "b. Schedule regular project team meetings to update the risk management plan in…" at bounding box center [200, 244] width 0 height 10
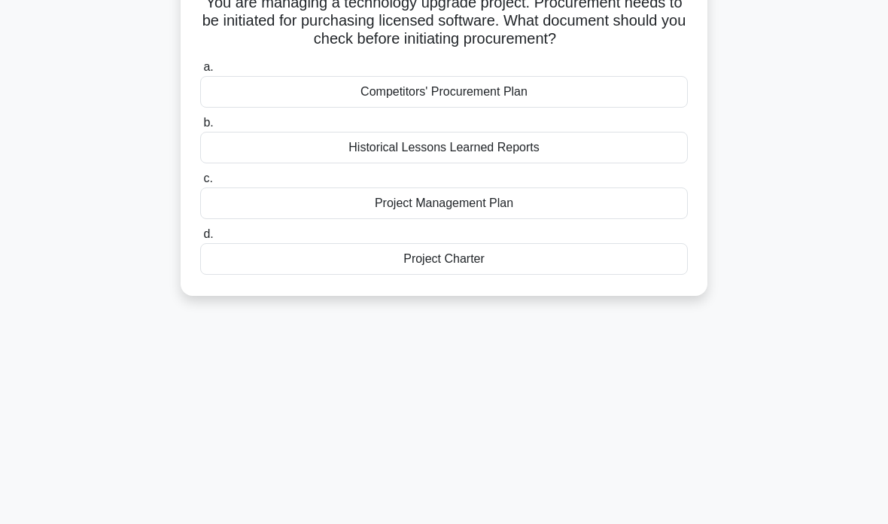
scroll to position [0, 0]
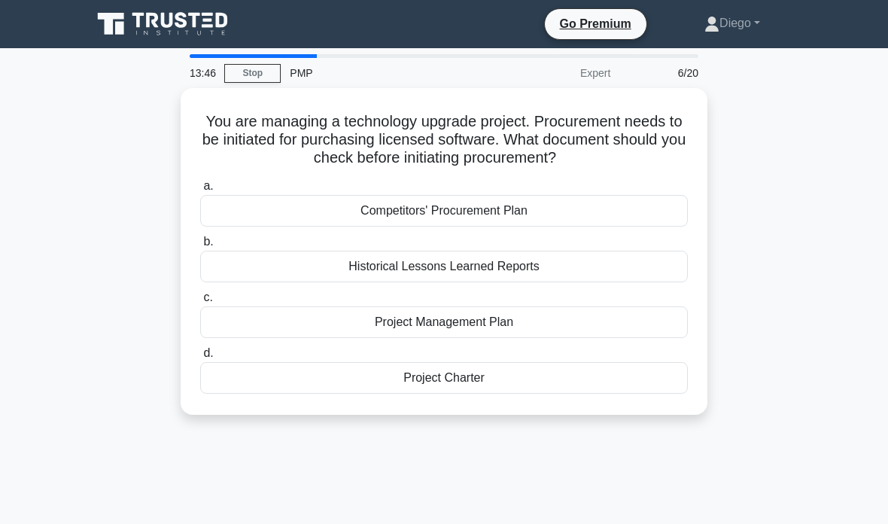
click at [431, 319] on div "Project Management Plan" at bounding box center [444, 322] width 488 height 32
click at [200, 303] on input "c. Project Management Plan" at bounding box center [200, 298] width 0 height 10
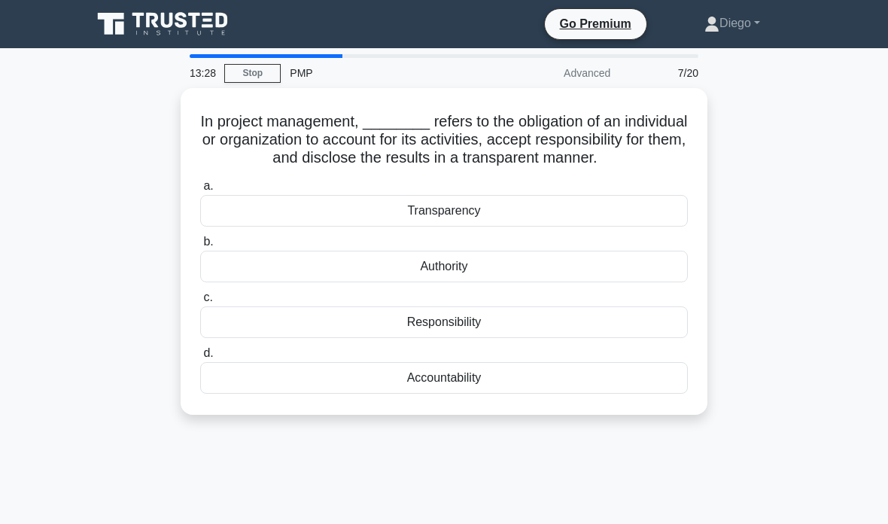
click at [353, 385] on div "Accountability" at bounding box center [444, 378] width 488 height 32
click at [200, 358] on input "d. Accountability" at bounding box center [200, 354] width 0 height 10
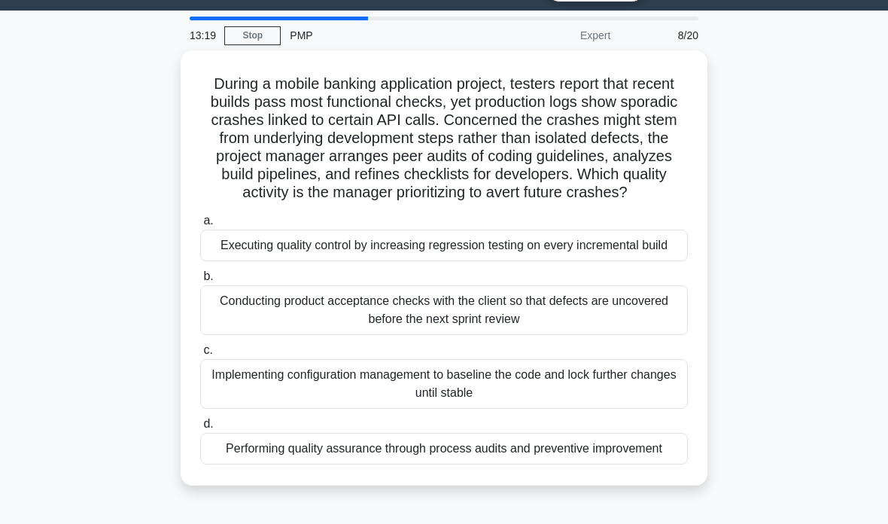
scroll to position [39, 0]
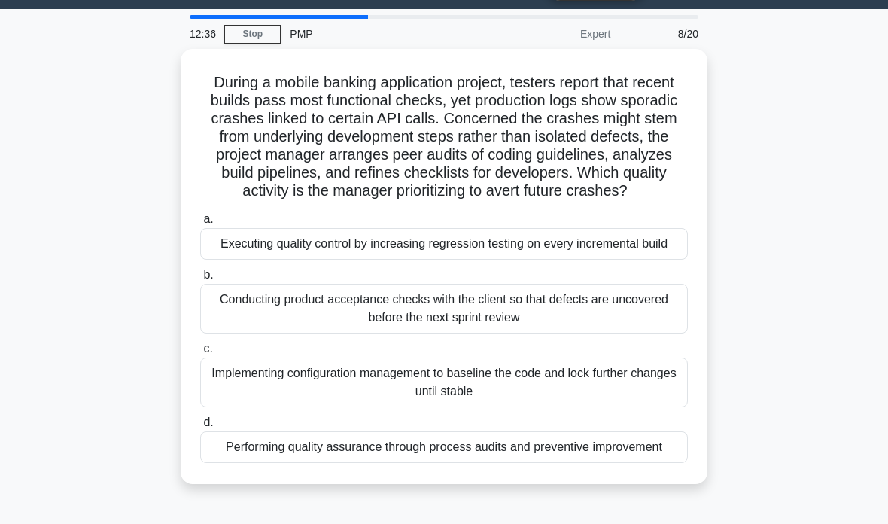
click at [607, 463] on div "Performing quality assurance through process audits and preventive improvement" at bounding box center [444, 447] width 488 height 32
click at [200, 428] on input "d. Performing quality assurance through process audits and preventive improveme…" at bounding box center [200, 423] width 0 height 10
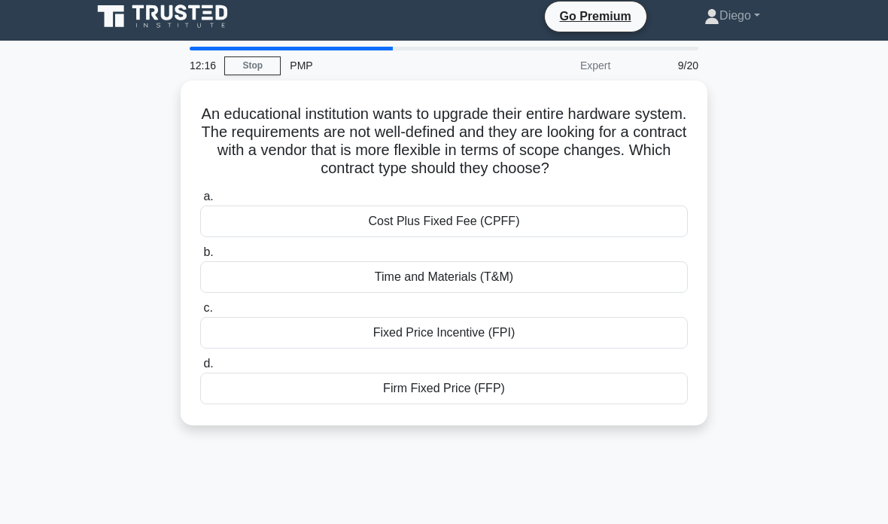
scroll to position [0, 0]
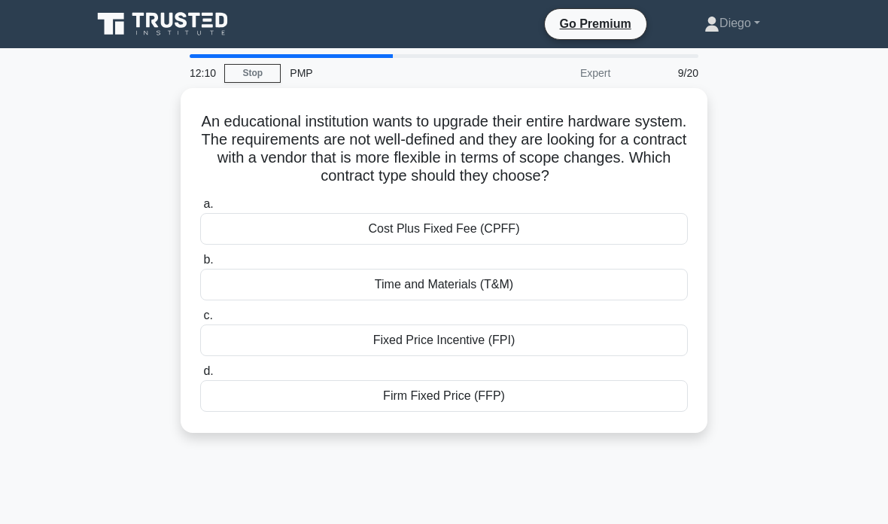
click at [526, 300] on div "Time and Materials (T&M)" at bounding box center [444, 285] width 488 height 32
click at [200, 265] on input "b. Time and Materials (T&M)" at bounding box center [200, 260] width 0 height 10
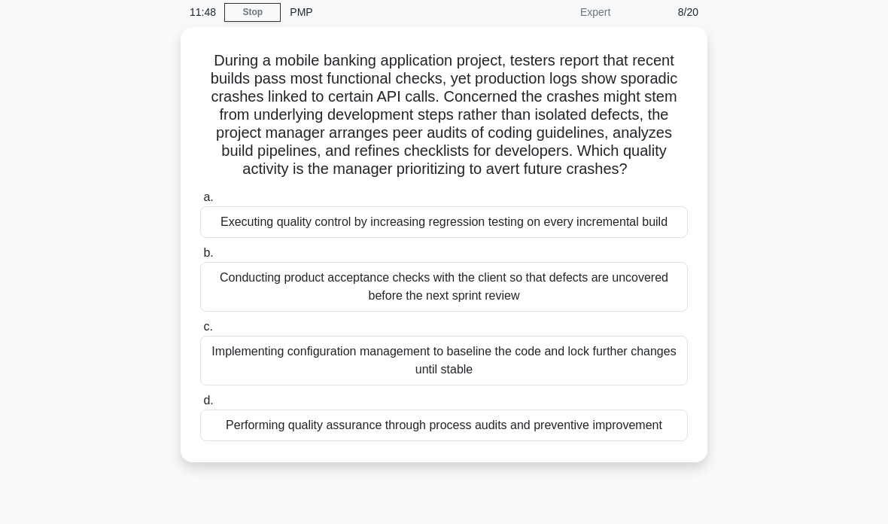
scroll to position [53, 0]
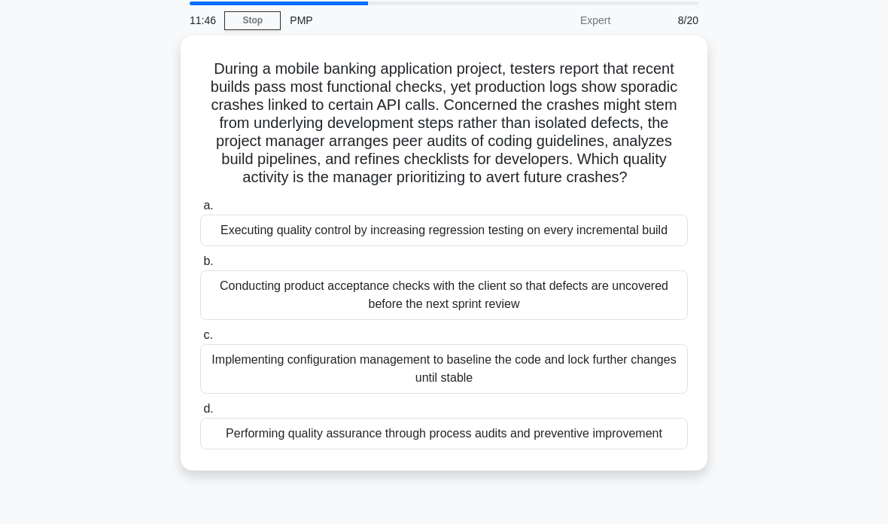
click at [576, 449] on div "Performing quality assurance through process audits and preventive improvement" at bounding box center [444, 434] width 488 height 32
click at [200, 414] on input "d. Performing quality assurance through process audits and preventive improveme…" at bounding box center [200, 409] width 0 height 10
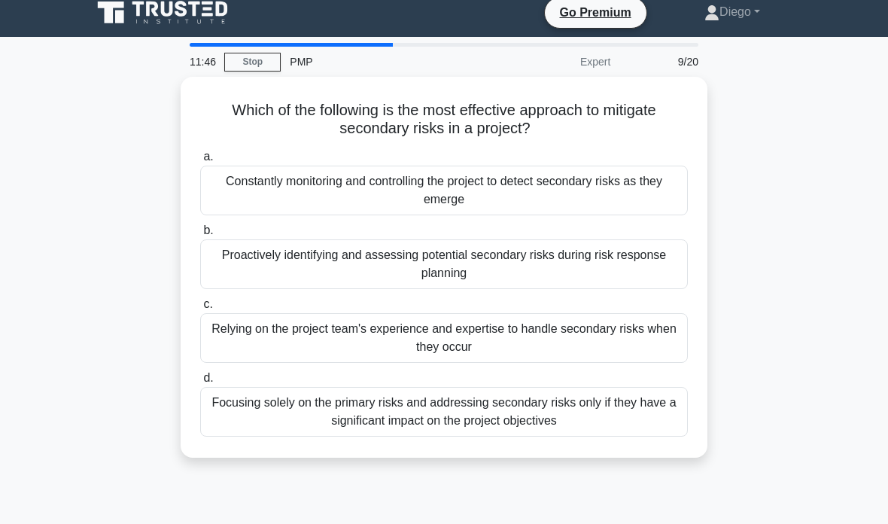
scroll to position [0, 0]
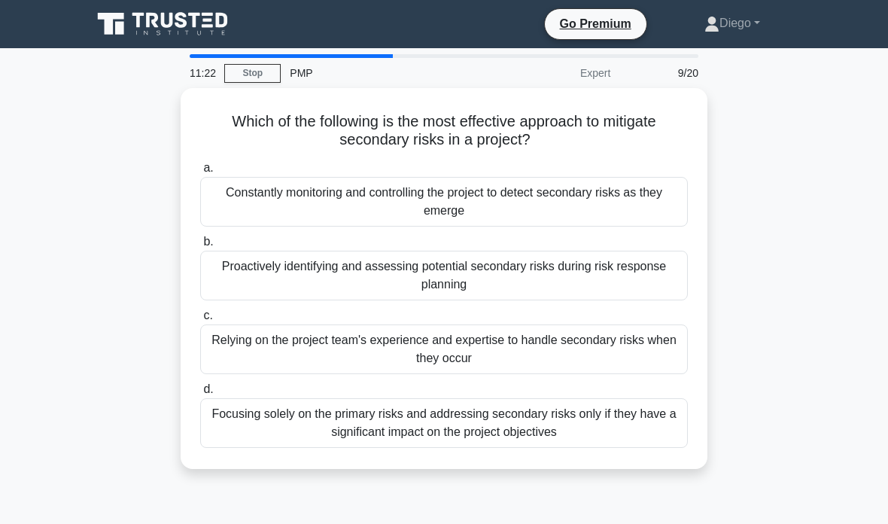
click at [618, 203] on div "Constantly monitoring and controlling the project to detect secondary risks as …" at bounding box center [444, 202] width 488 height 50
click at [200, 173] on input "a. Constantly monitoring and controlling the project to detect secondary risks …" at bounding box center [200, 168] width 0 height 10
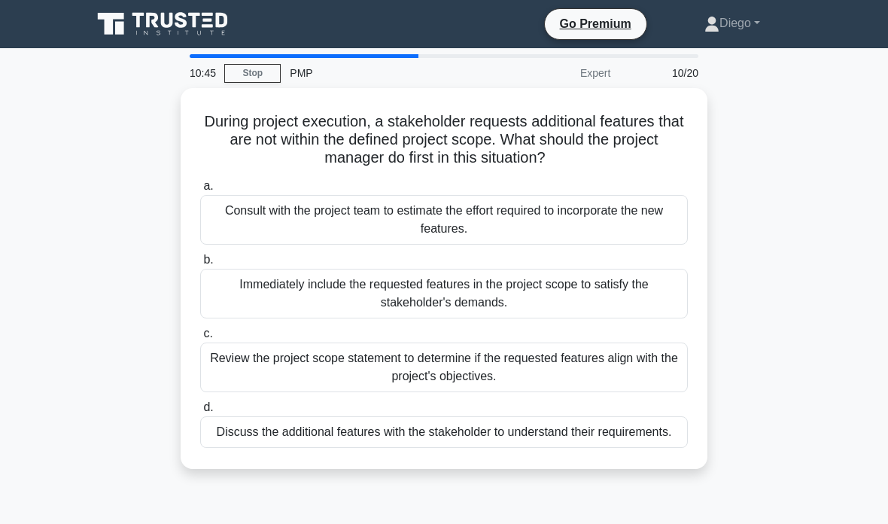
click at [610, 365] on div "Review the project scope statement to determine if the requested features align…" at bounding box center [444, 368] width 488 height 50
click at [200, 339] on input "c. Review the project scope statement to determine if the requested features al…" at bounding box center [200, 334] width 0 height 10
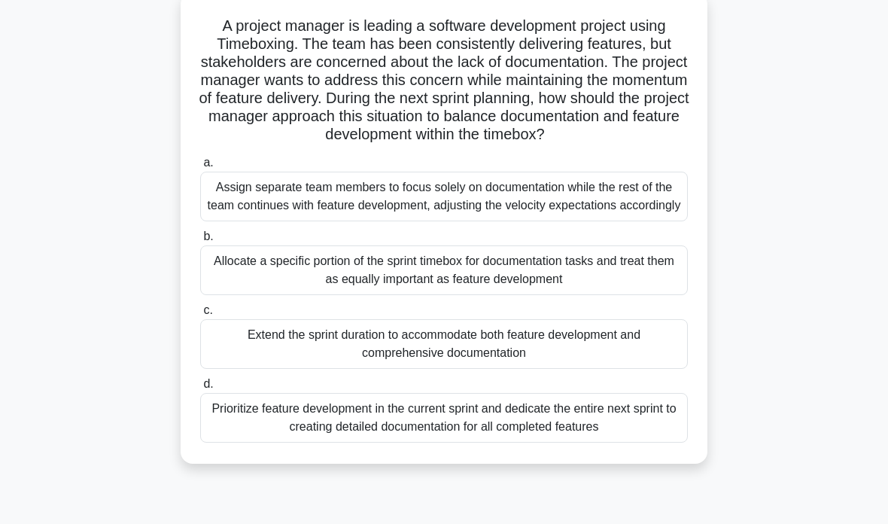
scroll to position [96, 0]
click at [290, 295] on div "Allocate a specific portion of the sprint timebox for documentation tasks and t…" at bounding box center [444, 270] width 488 height 50
click at [200, 242] on input "b. Allocate a specific portion of the sprint timebox for documentation tasks an…" at bounding box center [200, 237] width 0 height 10
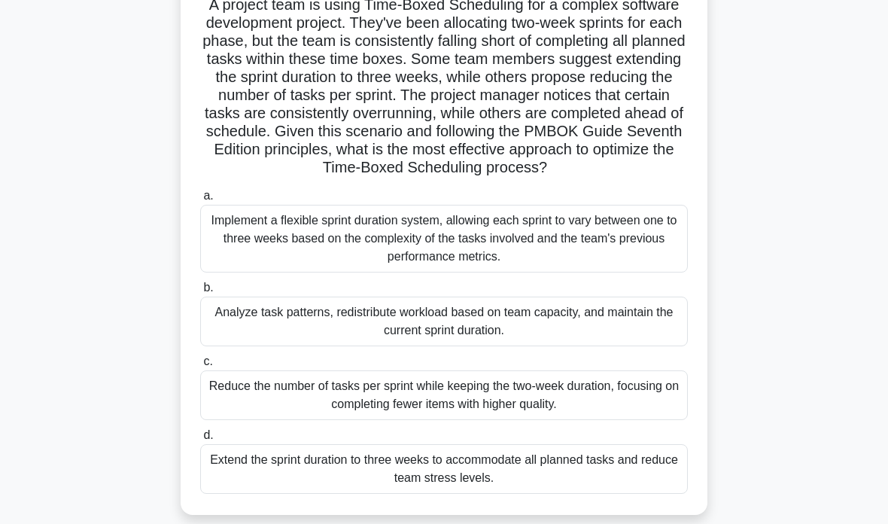
scroll to position [119, 0]
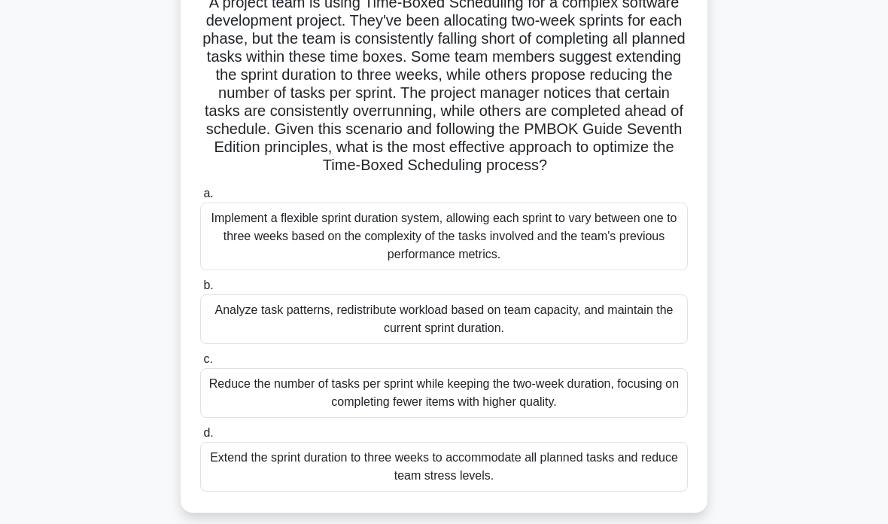
click at [590, 343] on div "Analyze task patterns, redistribute workload based on team capacity, and mainta…" at bounding box center [444, 319] width 488 height 50
click at [200, 291] on input "b. Analyze task patterns, redistribute workload based on team capacity, and mai…" at bounding box center [200, 286] width 0 height 10
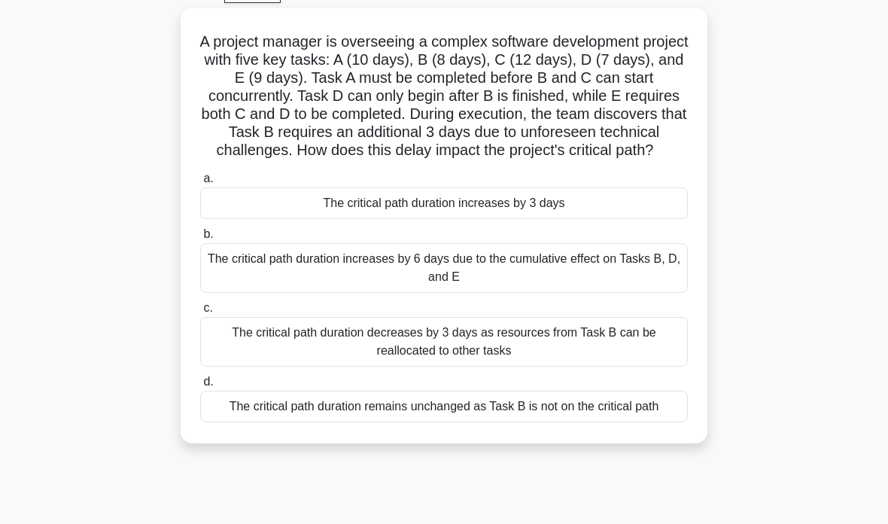
scroll to position [87, 0]
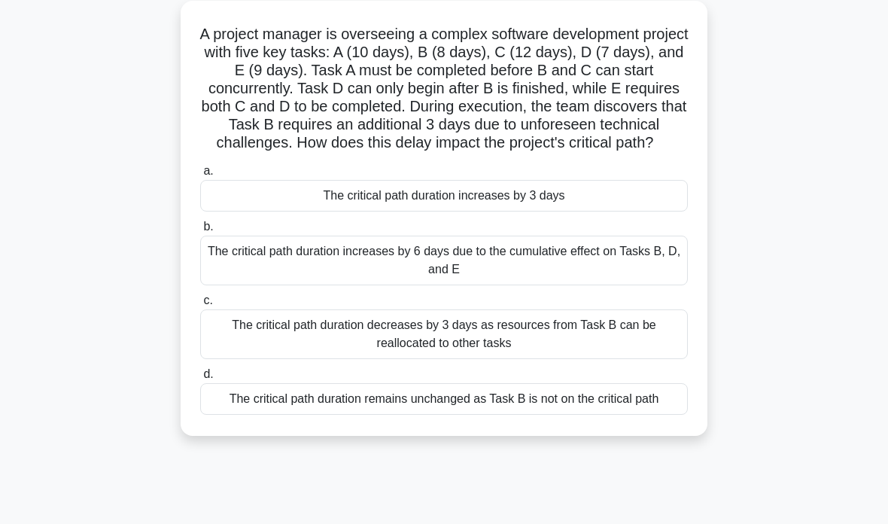
click at [318, 285] on div "The critical path duration increases by 6 days due to the cumulative effect on …" at bounding box center [444, 261] width 488 height 50
click at [200, 232] on input "b. The critical path duration increases by 6 days due to the cumulative effect …" at bounding box center [200, 227] width 0 height 10
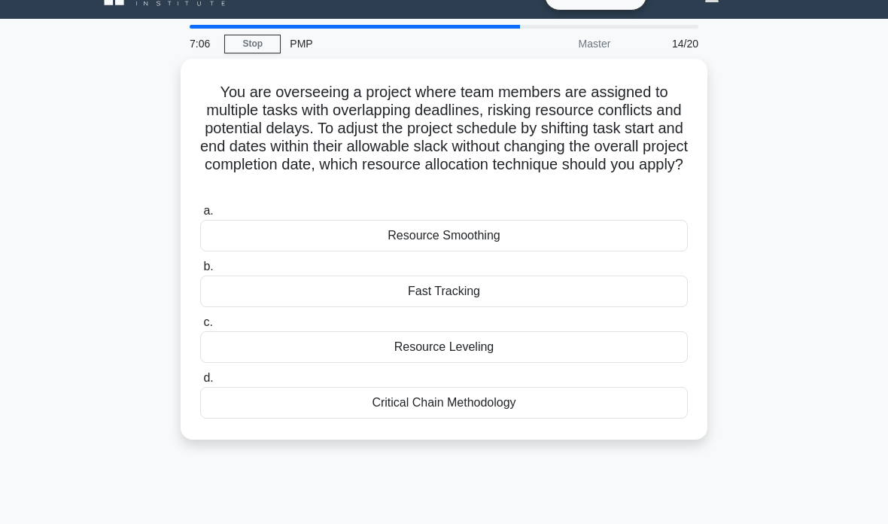
scroll to position [0, 0]
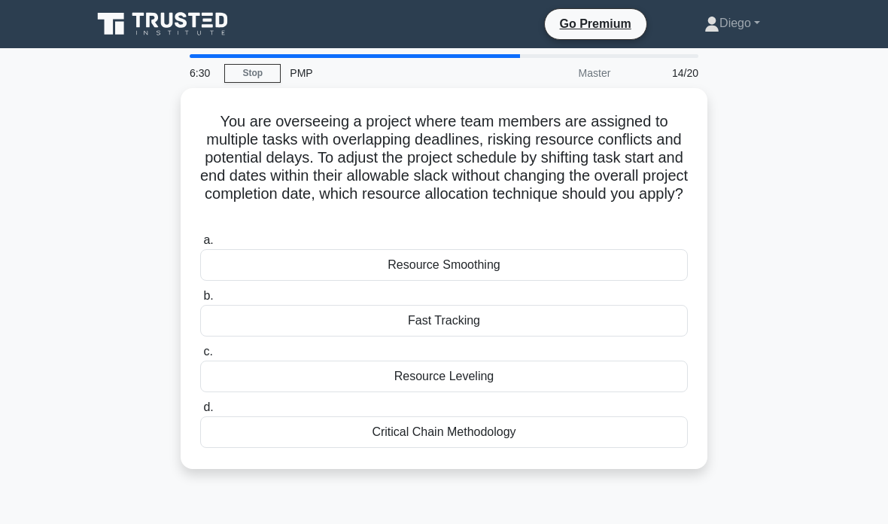
click at [380, 263] on div "Resource Smoothing" at bounding box center [444, 265] width 488 height 32
click at [200, 245] on input "a. Resource Smoothing" at bounding box center [200, 241] width 0 height 10
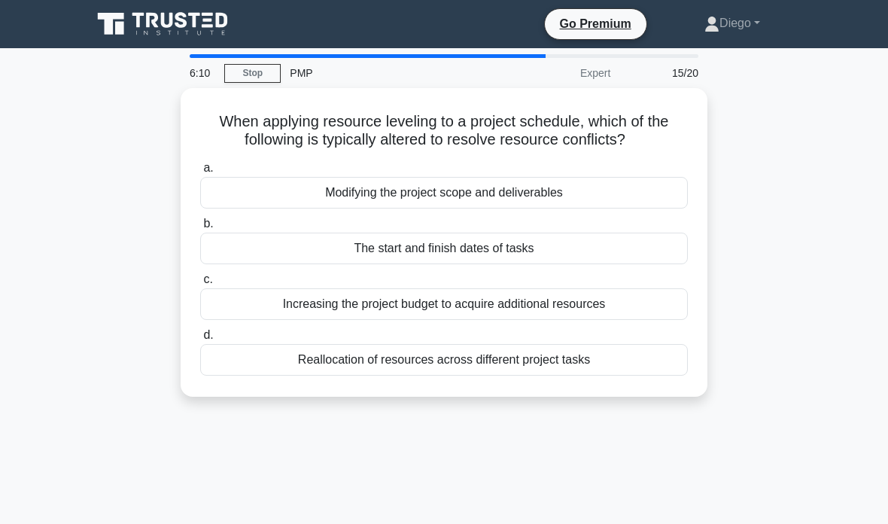
click at [402, 358] on div "Reallocation of resources across different project tasks" at bounding box center [444, 360] width 488 height 32
click at [200, 340] on input "d. Reallocation of resources across different project tasks" at bounding box center [200, 336] width 0 height 10
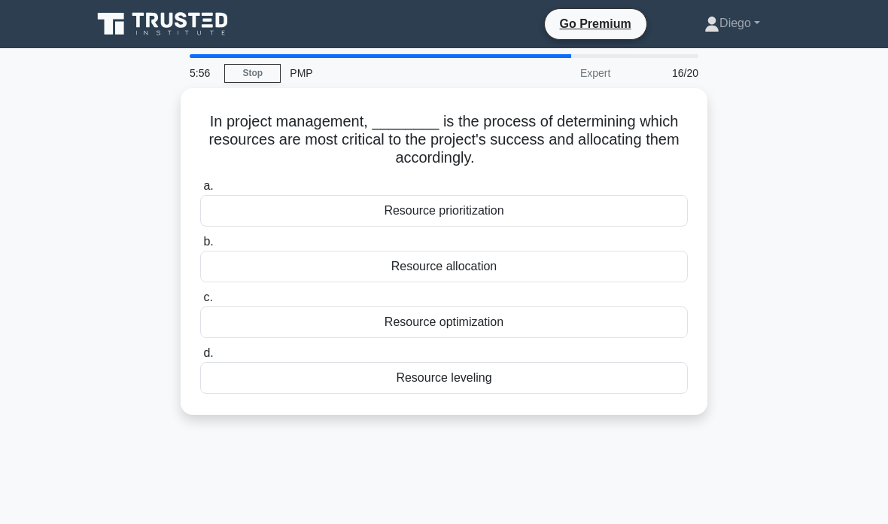
click at [408, 379] on div "Resource leveling" at bounding box center [444, 378] width 488 height 32
click at [200, 358] on input "d. Resource leveling" at bounding box center [200, 354] width 0 height 10
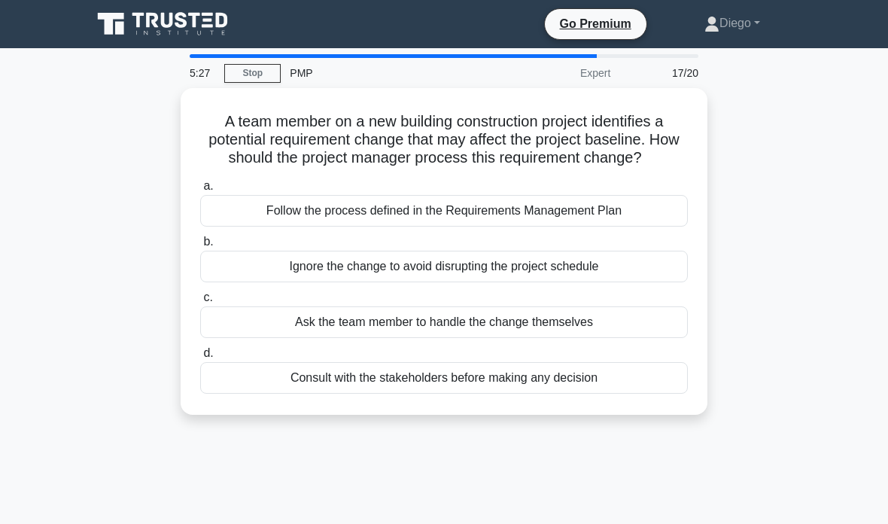
click at [276, 225] on div "Follow the process defined in the Requirements Management Plan" at bounding box center [444, 211] width 488 height 32
click at [200, 191] on input "a. Follow the process defined in the Requirements Management Plan" at bounding box center [200, 186] width 0 height 10
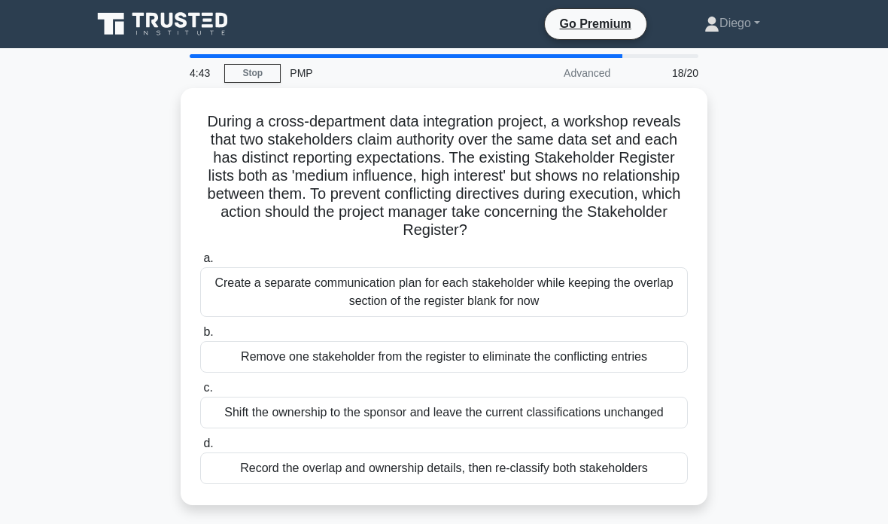
click at [431, 484] on div "Record the overlap and ownership details, then re-classify both stakeholders" at bounding box center [444, 468] width 488 height 32
click at [200, 449] on input "d. Record the overlap and ownership details, then re-classify both stakeholders" at bounding box center [200, 444] width 0 height 10
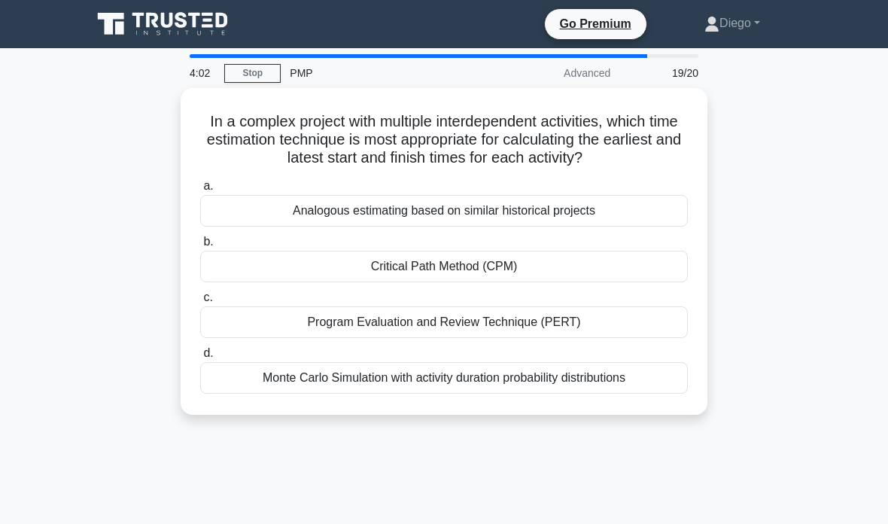
click at [388, 282] on div "Critical Path Method (CPM)" at bounding box center [444, 267] width 488 height 32
click at [200, 247] on input "b. Critical Path Method (CPM)" at bounding box center [200, 242] width 0 height 10
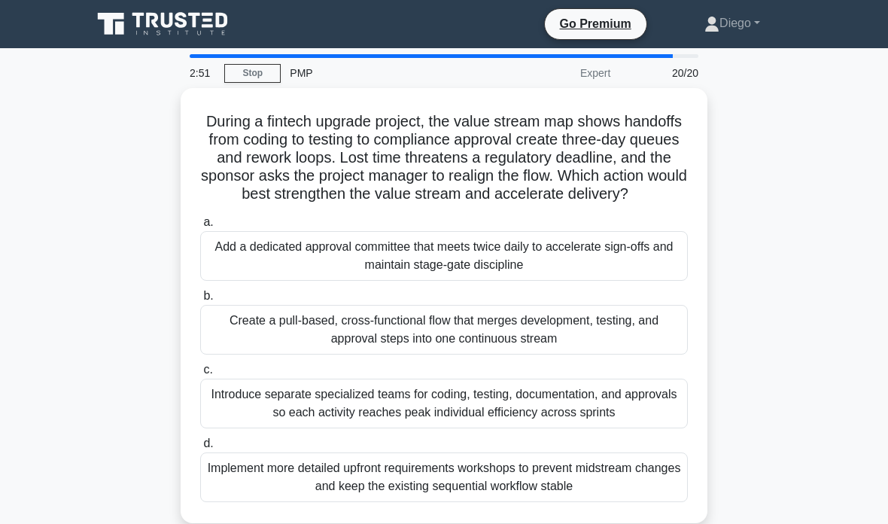
click at [650, 355] on div "Create a pull-based, cross-functional flow that merges development, testing, an…" at bounding box center [444, 330] width 488 height 50
click at [200, 301] on input "b. Create a pull-based, cross-functional flow that merges development, testing,…" at bounding box center [200, 296] width 0 height 10
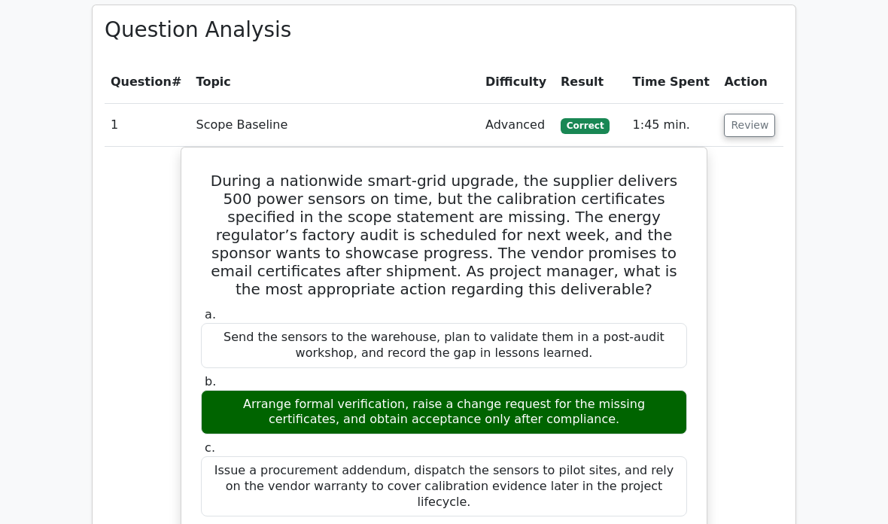
scroll to position [1583, 0]
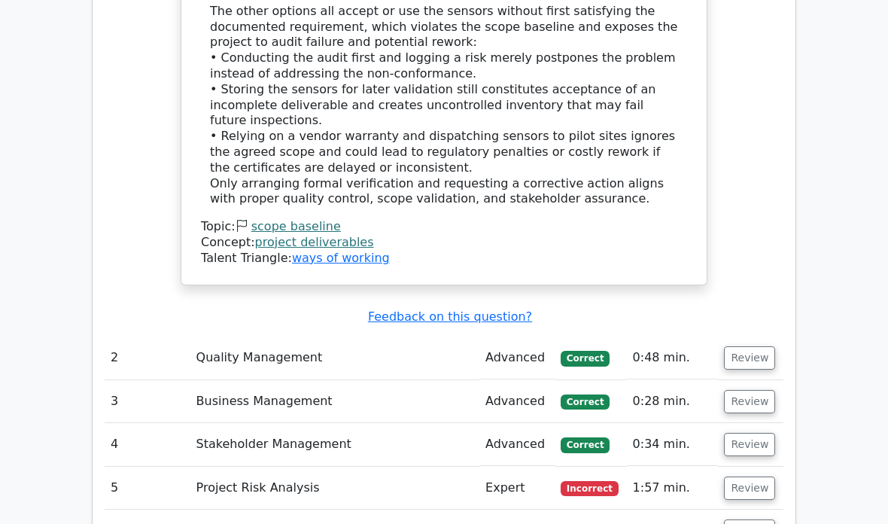
click at [747, 477] on button "Review" at bounding box center [749, 488] width 51 height 23
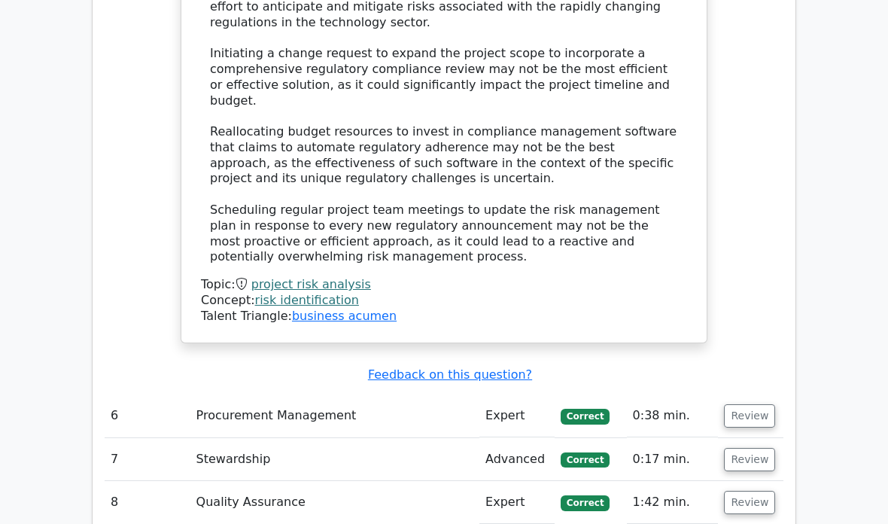
scroll to position [3647, 0]
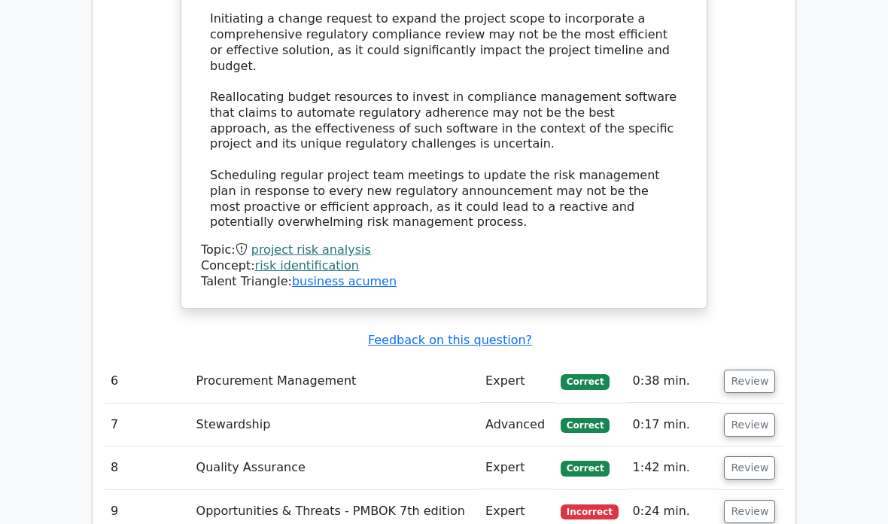
click at [746, 500] on button "Review" at bounding box center [749, 511] width 51 height 23
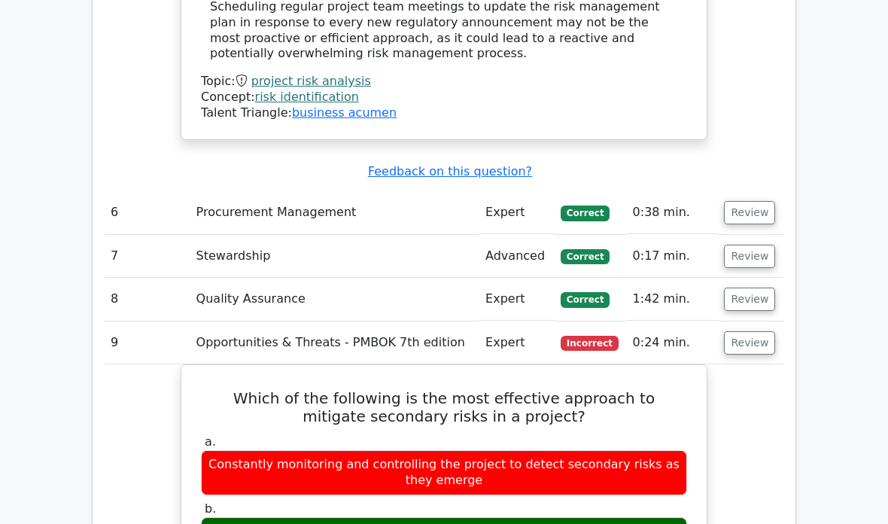
scroll to position [3817, 0]
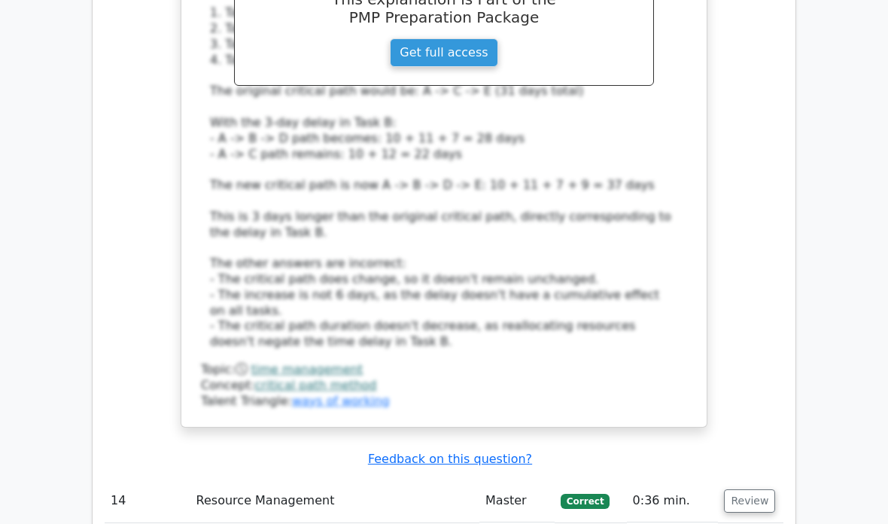
scroll to position [5710, 0]
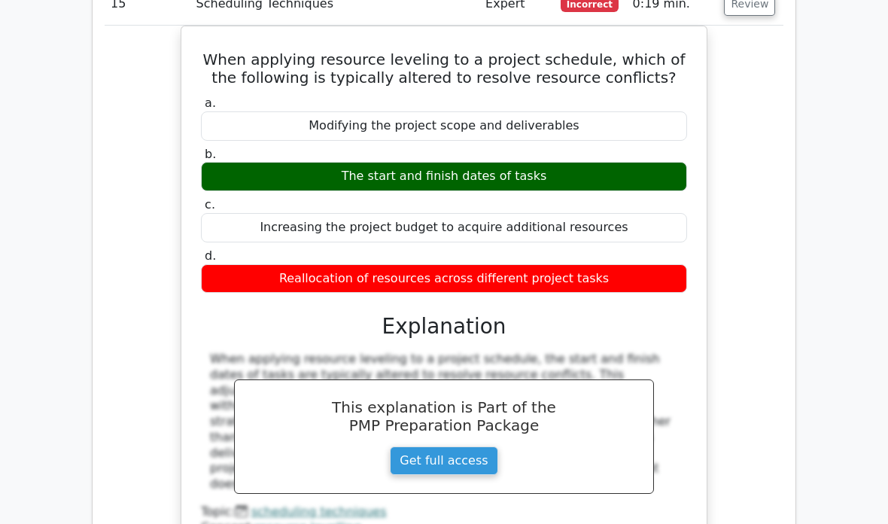
scroll to position [6300, 0]
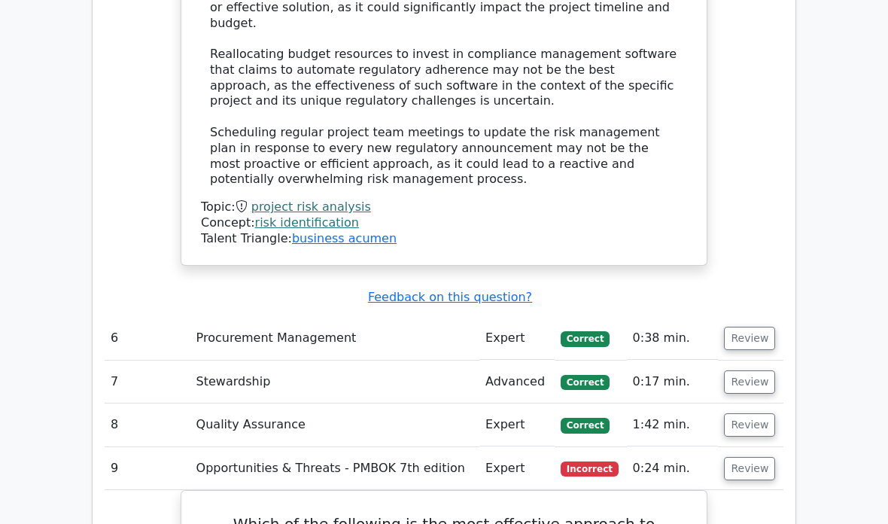
scroll to position [3694, 0]
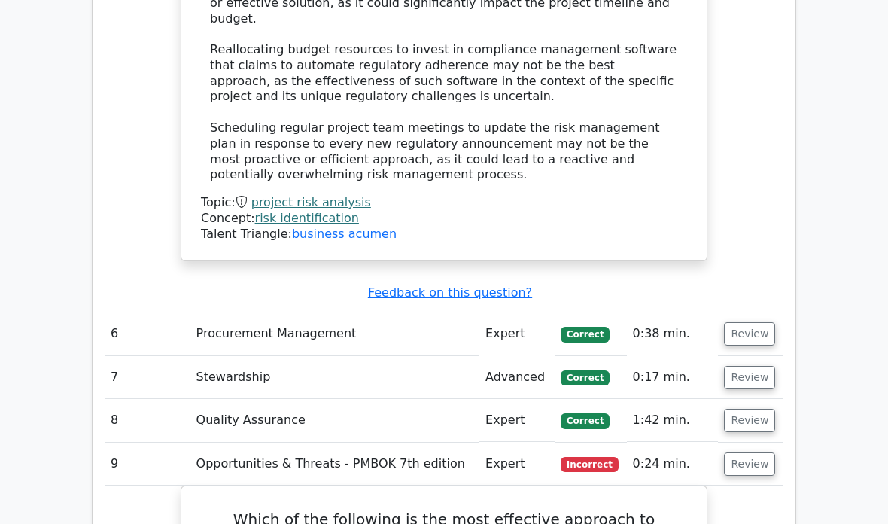
click at [757, 452] on button "Review" at bounding box center [749, 463] width 51 height 23
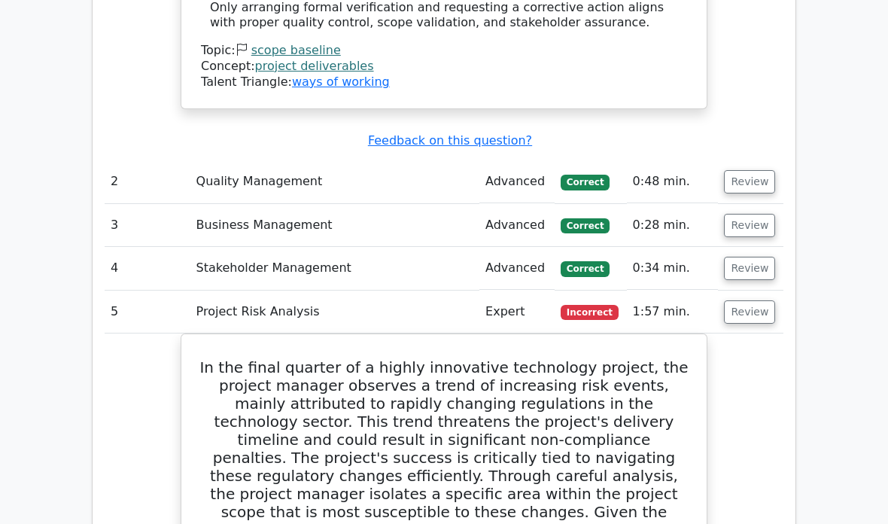
scroll to position [2587, 0]
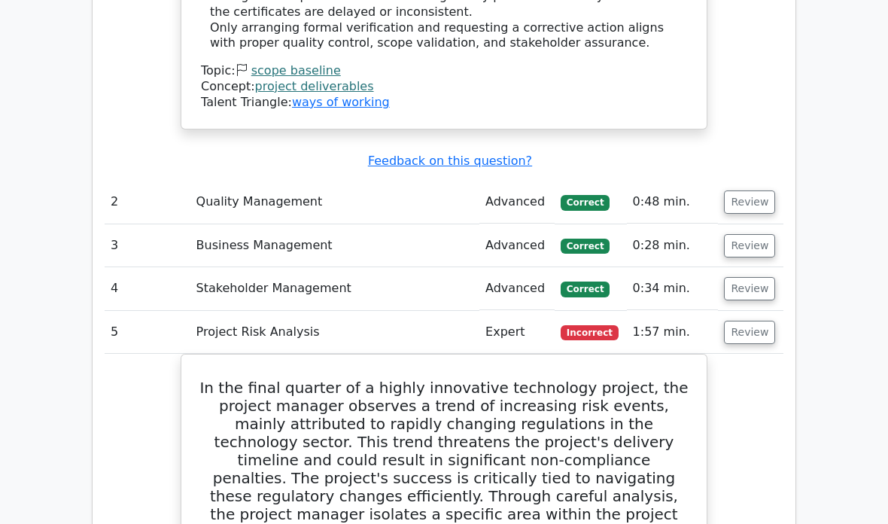
click at [757, 321] on button "Review" at bounding box center [749, 332] width 51 height 23
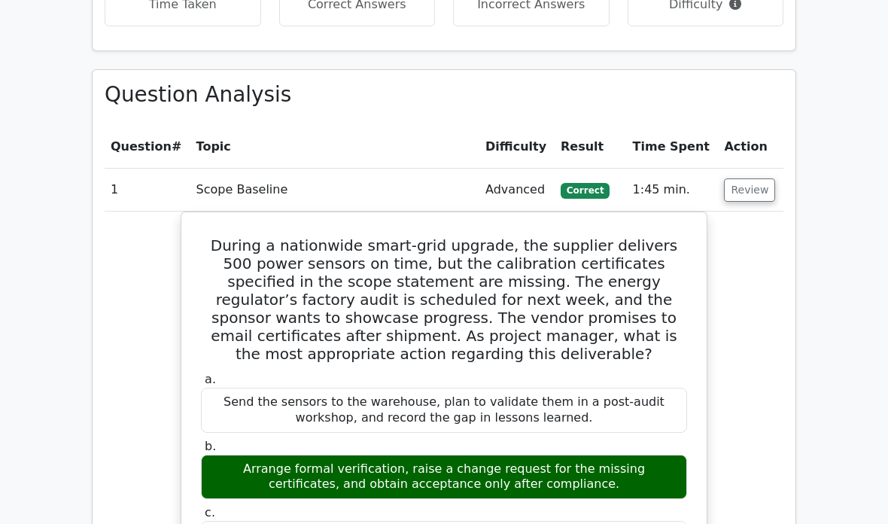
scroll to position [1503, 0]
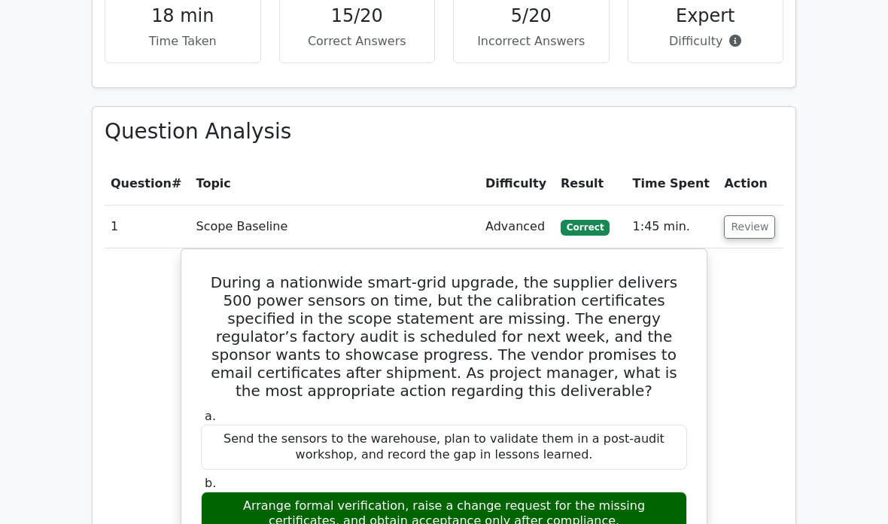
click at [760, 215] on button "Review" at bounding box center [749, 226] width 51 height 23
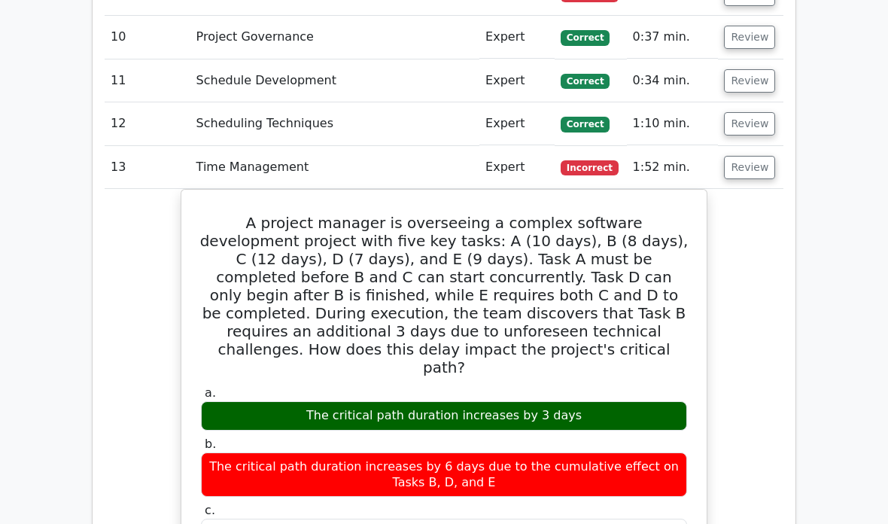
scroll to position [2071, 0]
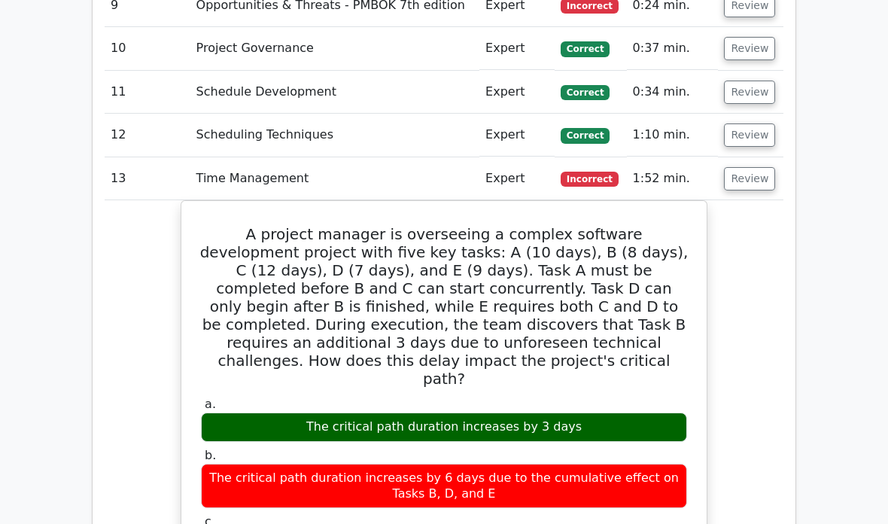
click at [760, 167] on button "Review" at bounding box center [749, 178] width 51 height 23
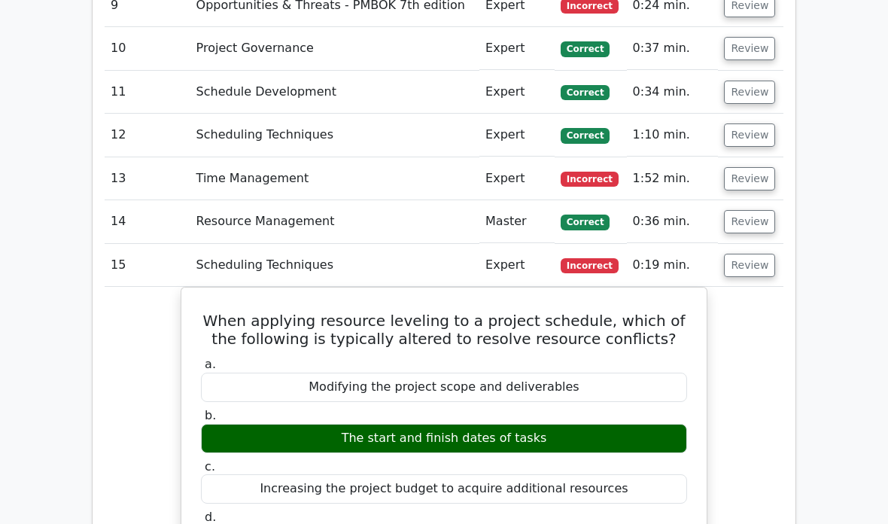
scroll to position [2046, 0]
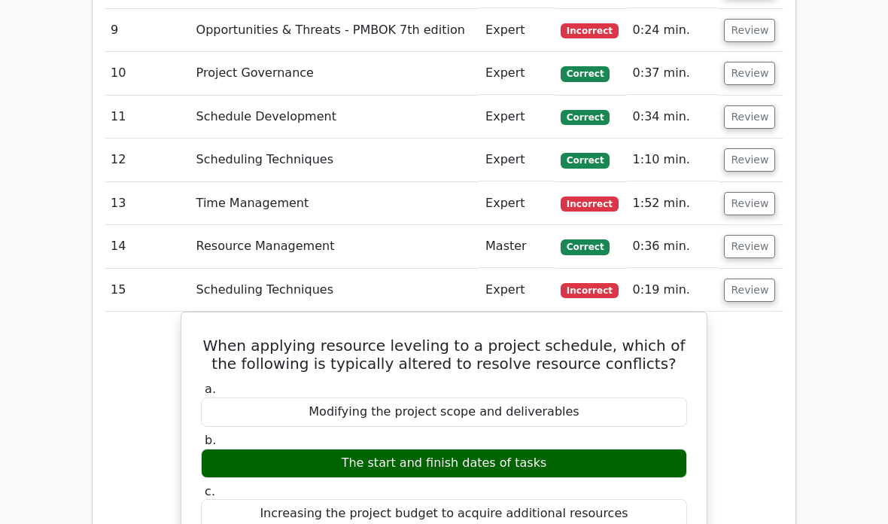
click at [760, 279] on button "Review" at bounding box center [749, 290] width 51 height 23
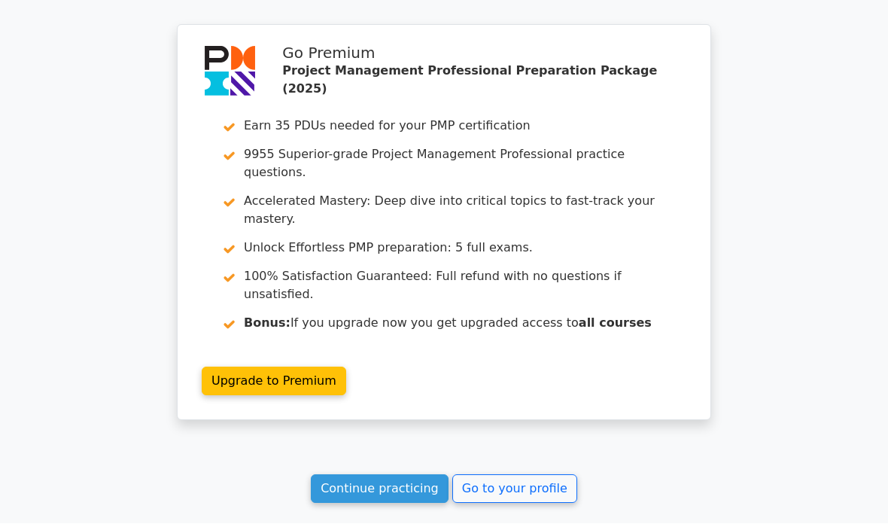
scroll to position [3524, 0]
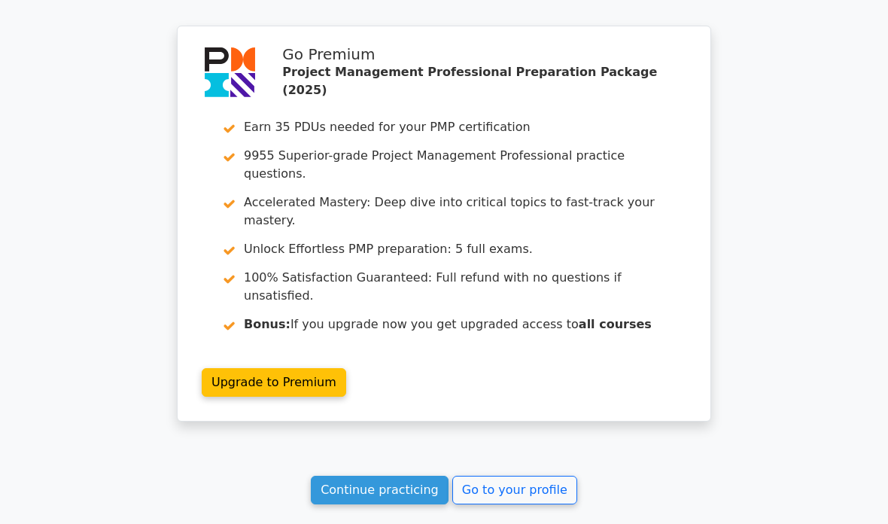
click at [390, 476] on link "Continue practicing" at bounding box center [380, 490] width 138 height 29
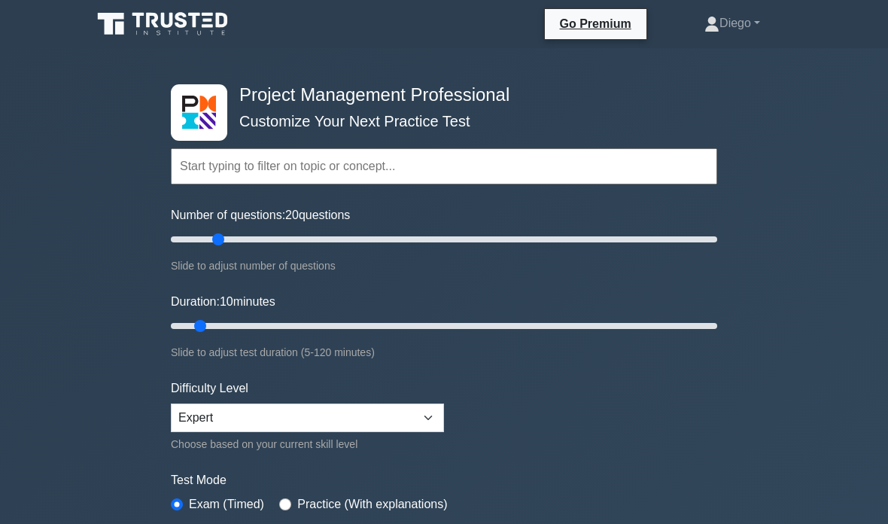
type input "20"
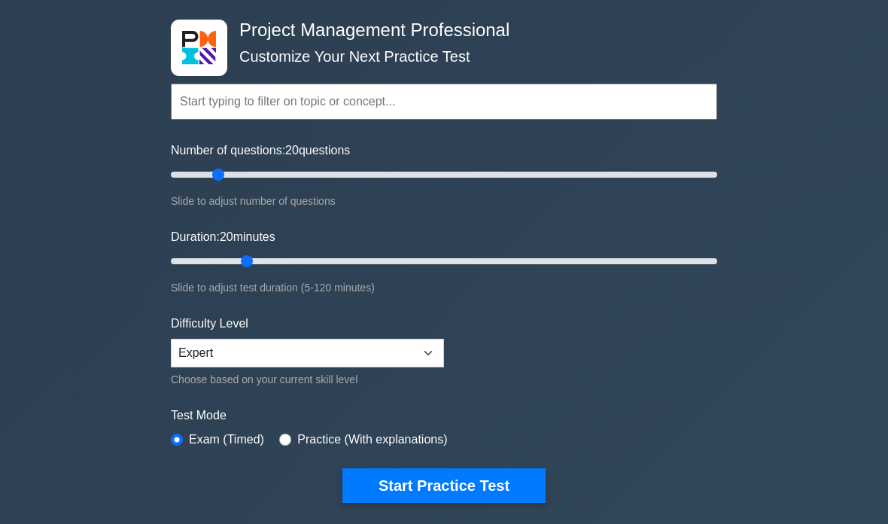
scroll to position [66, 0]
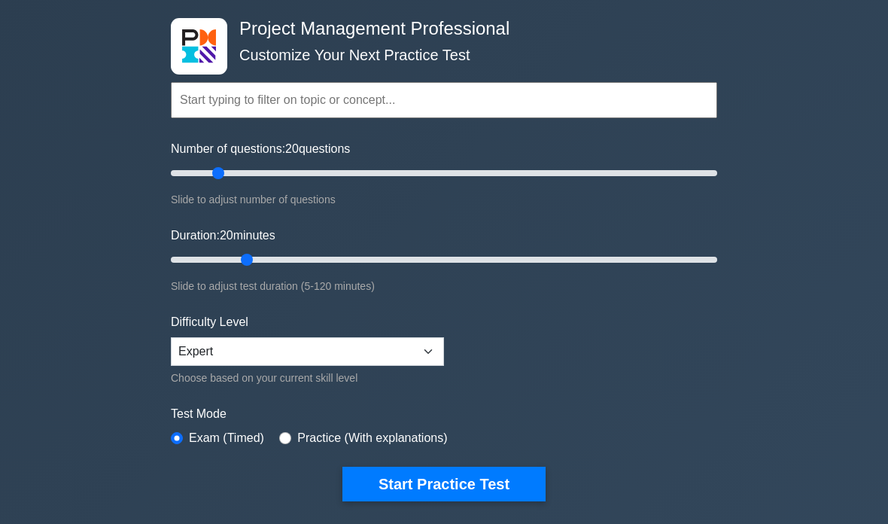
click at [507, 485] on button "Start Practice Test" at bounding box center [444, 485] width 203 height 35
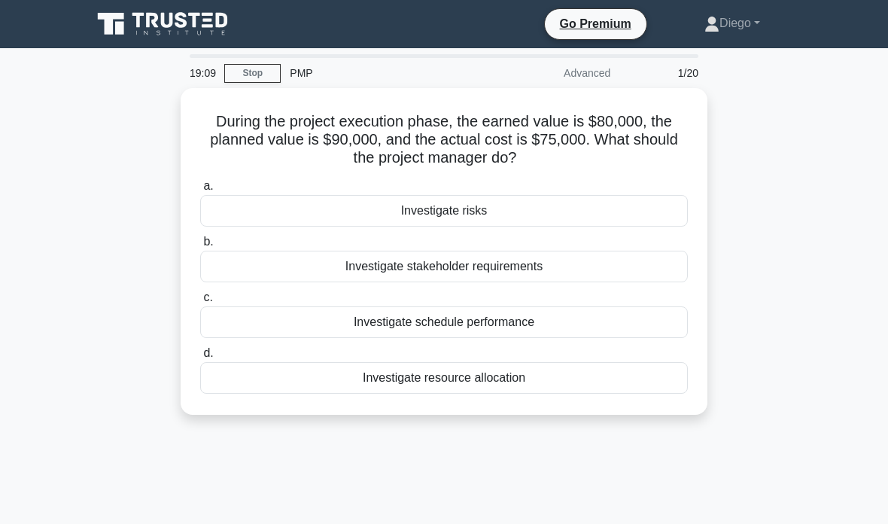
click at [646, 324] on div "Investigate schedule performance" at bounding box center [444, 322] width 488 height 32
click at [200, 303] on input "c. Investigate schedule performance" at bounding box center [200, 298] width 0 height 10
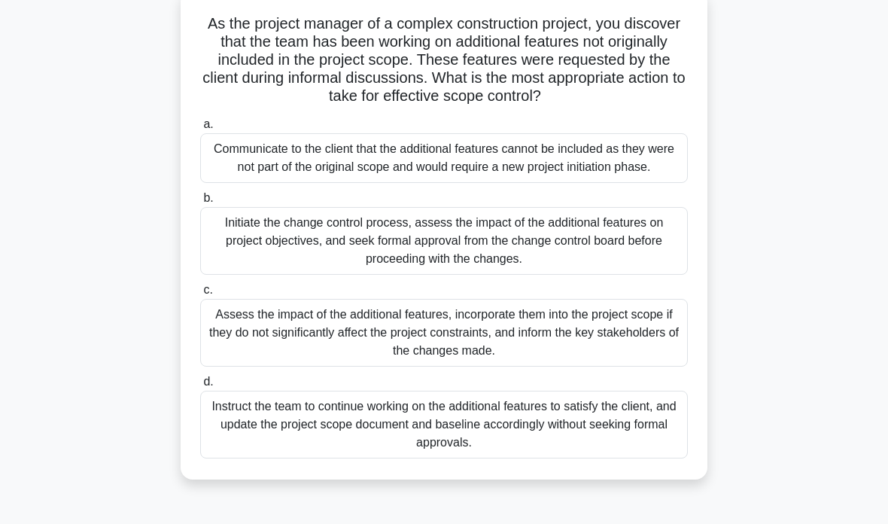
scroll to position [99, 0]
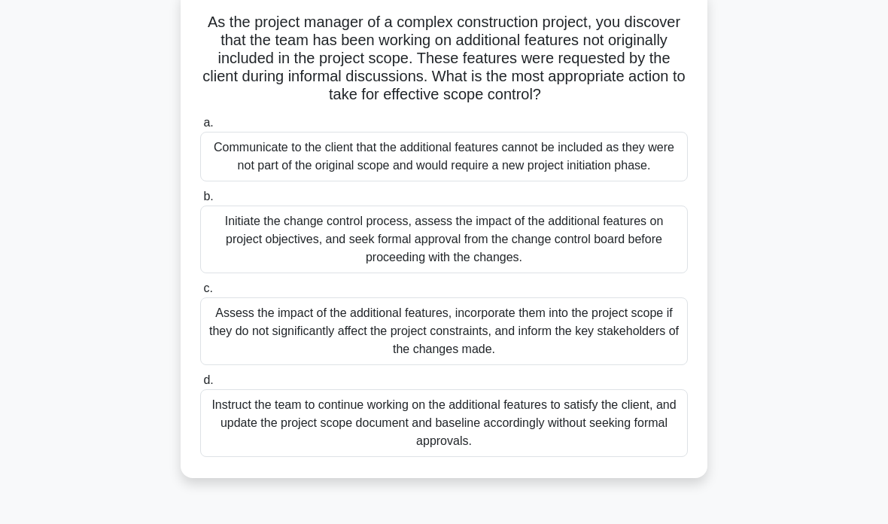
click at [607, 261] on div "Initiate the change control process, assess the impact of the additional featur…" at bounding box center [444, 240] width 488 height 68
click at [200, 202] on input "b. Initiate the change control process, assess the impact of the additional fea…" at bounding box center [200, 197] width 0 height 10
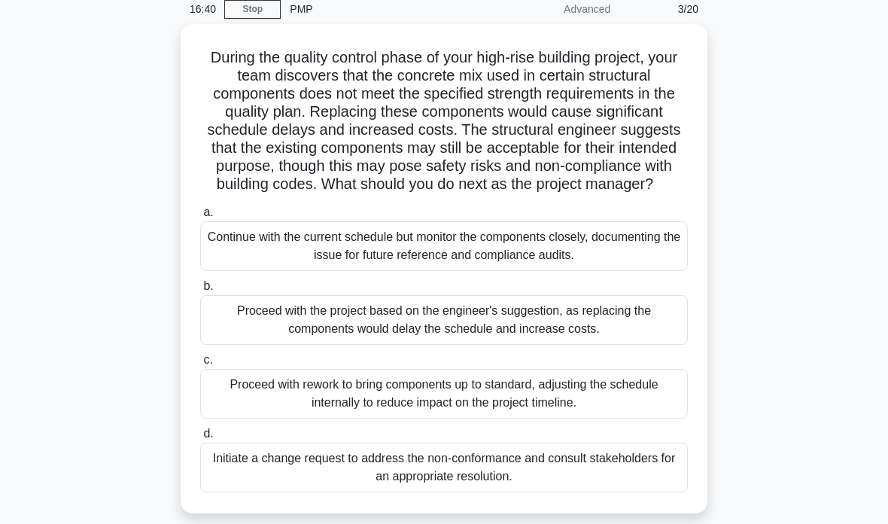
scroll to position [49, 0]
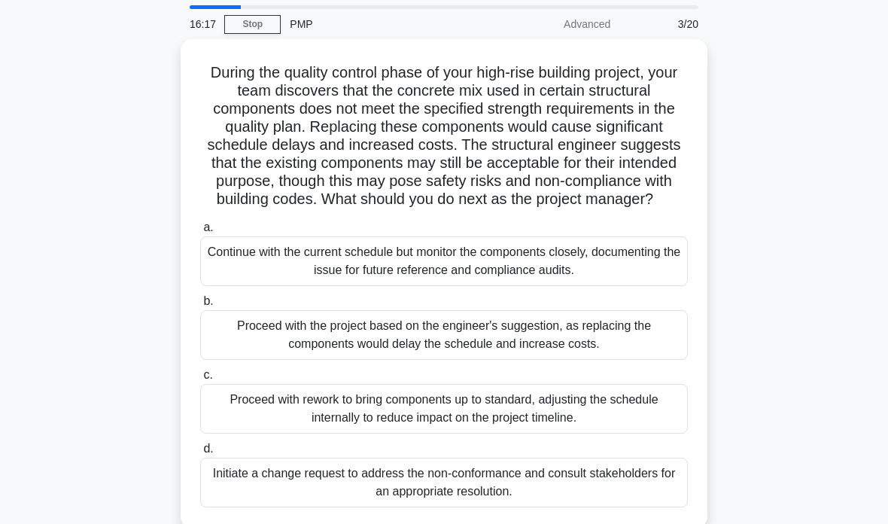
click at [588, 507] on div "Initiate a change request to address the non-conformance and consult stakeholde…" at bounding box center [444, 483] width 488 height 50
click at [200, 454] on input "d. Initiate a change request to address the non-conformance and consult stakeho…" at bounding box center [200, 449] width 0 height 10
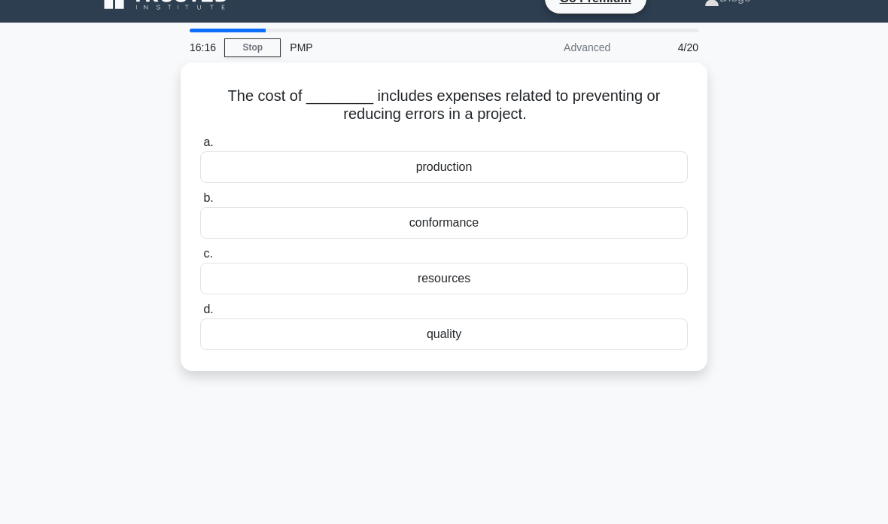
scroll to position [0, 0]
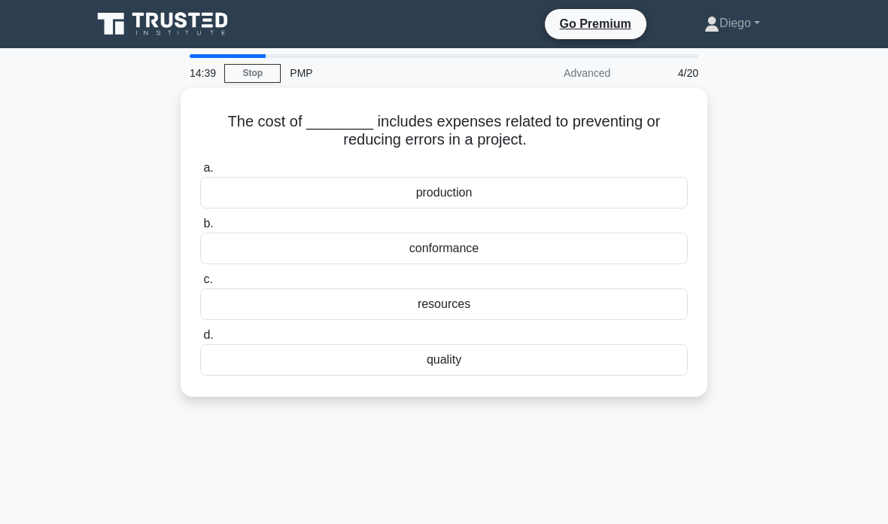
click at [620, 370] on div "quality" at bounding box center [444, 360] width 488 height 32
click at [200, 340] on input "d. quality" at bounding box center [200, 336] width 0 height 10
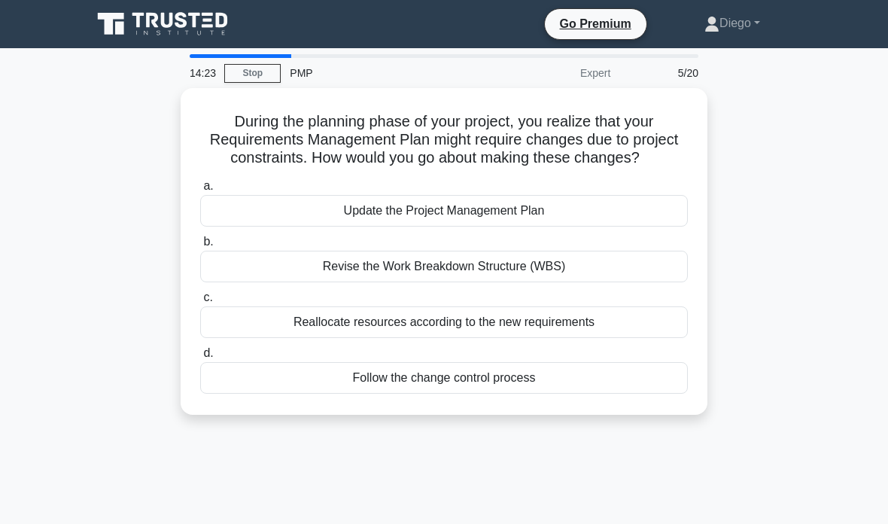
click at [625, 394] on div "Follow the change control process" at bounding box center [444, 378] width 488 height 32
click at [200, 358] on input "d. Follow the change control process" at bounding box center [200, 354] width 0 height 10
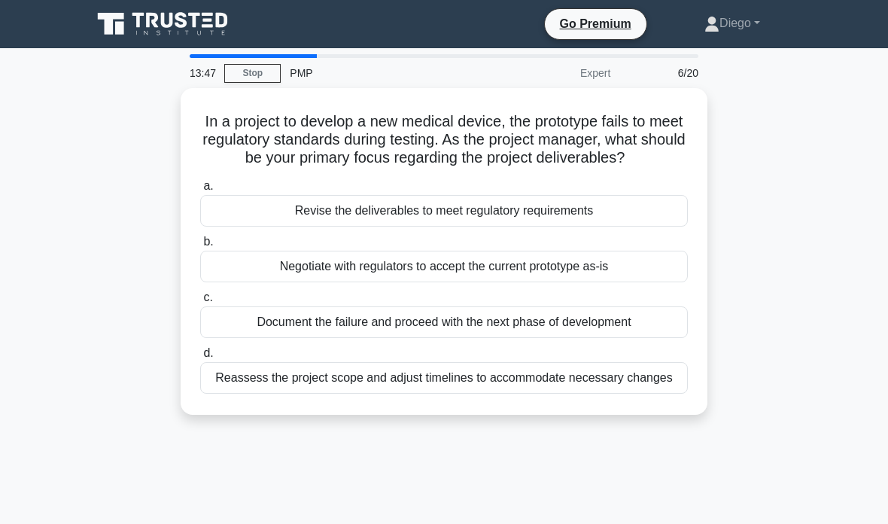
click at [639, 394] on div "Reassess the project scope and adjust timelines to accommodate necessary changes" at bounding box center [444, 378] width 488 height 32
click at [200, 358] on input "d. Reassess the project scope and adjust timelines to accommodate necessary cha…" at bounding box center [200, 354] width 0 height 10
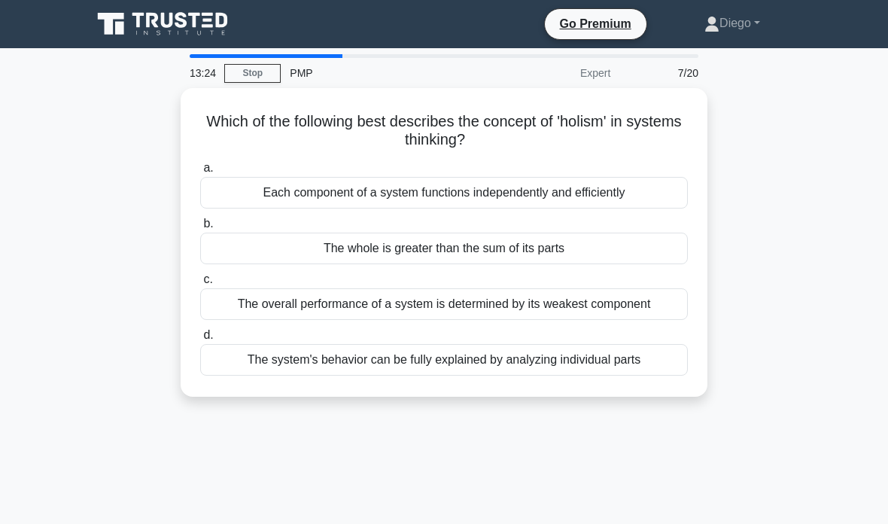
click at [623, 248] on div "The whole is greater than the sum of its parts" at bounding box center [444, 249] width 488 height 32
click at [200, 229] on input "b. The whole is greater than the sum of its parts" at bounding box center [200, 224] width 0 height 10
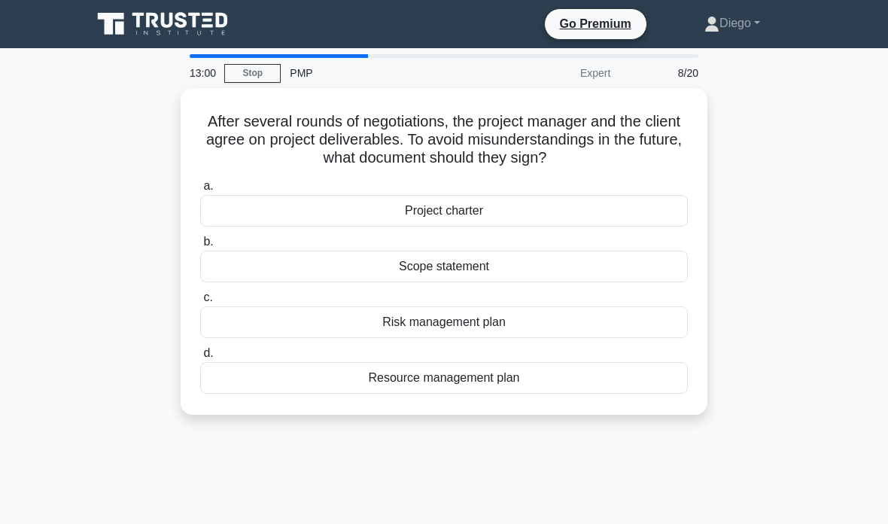
click at [610, 282] on div "Scope statement" at bounding box center [444, 267] width 488 height 32
click at [200, 247] on input "b. Scope statement" at bounding box center [200, 242] width 0 height 10
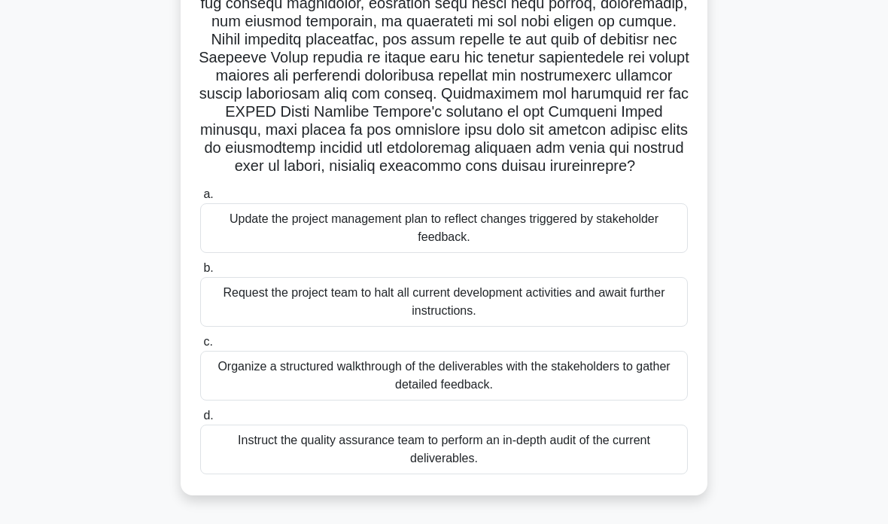
scroll to position [229, 0]
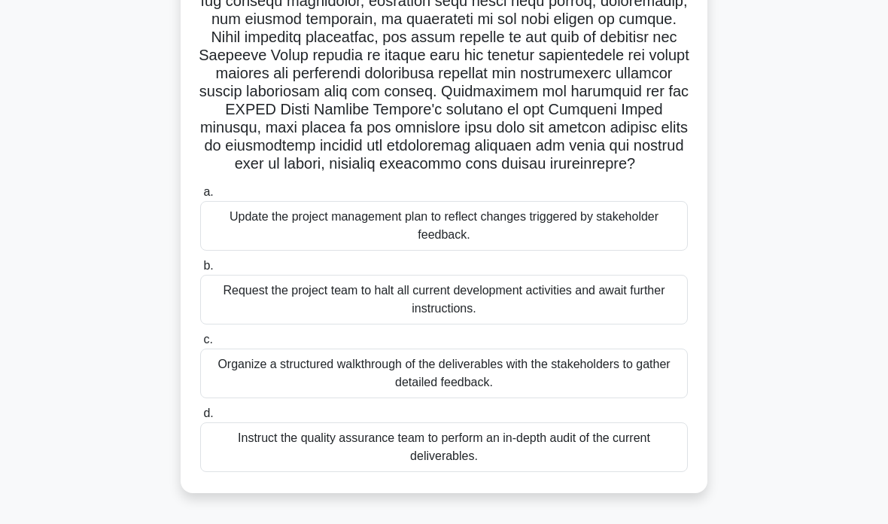
click at [626, 398] on div "Organize a structured walkthrough of the deliverables with the stakeholders to …" at bounding box center [444, 374] width 488 height 50
click at [200, 345] on input "c. Organize a structured walkthrough of the deliverables with the stakeholders …" at bounding box center [200, 340] width 0 height 10
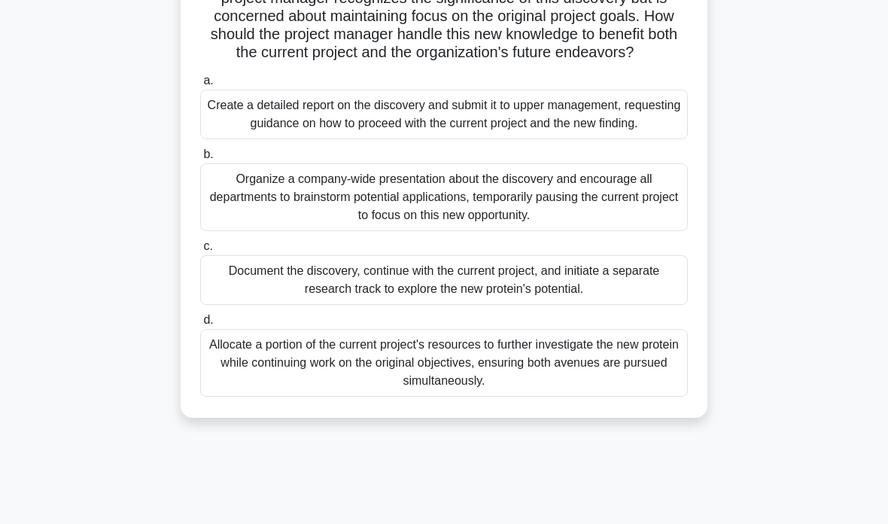
scroll to position [179, 0]
click at [262, 303] on div "Document the discovery, continue with the current project, and initiate a separ…" at bounding box center [444, 279] width 488 height 50
click at [200, 250] on input "c. Document the discovery, continue with the current project, and initiate a se…" at bounding box center [200, 245] width 0 height 10
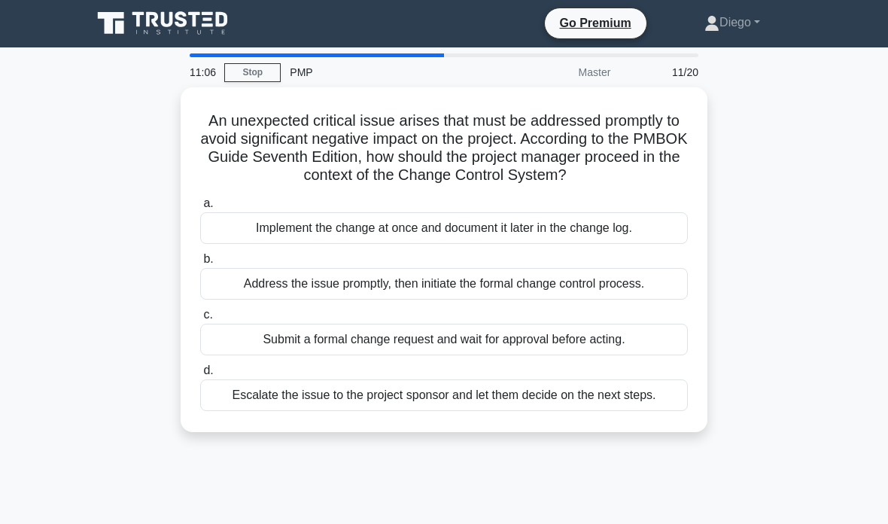
scroll to position [0, 0]
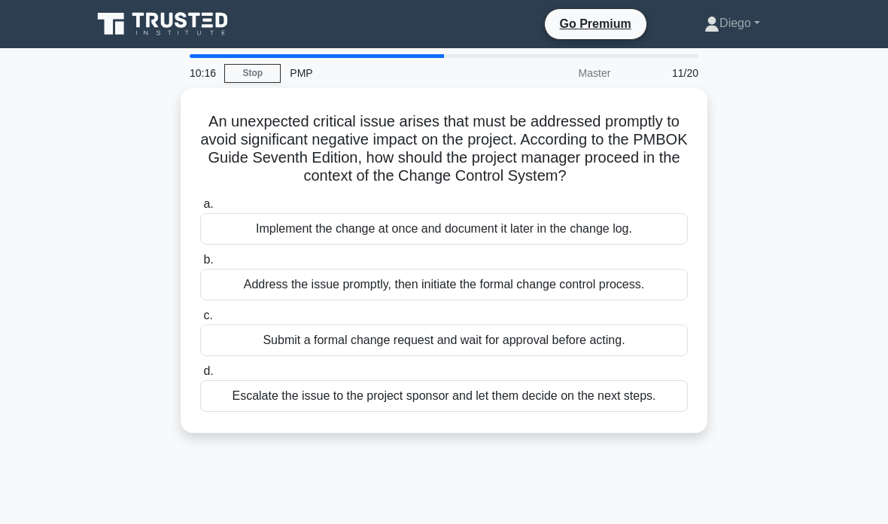
click at [278, 356] on div "Submit a formal change request and wait for approval before acting." at bounding box center [444, 340] width 488 height 32
click at [200, 321] on input "c. Submit a formal change request and wait for approval before acting." at bounding box center [200, 316] width 0 height 10
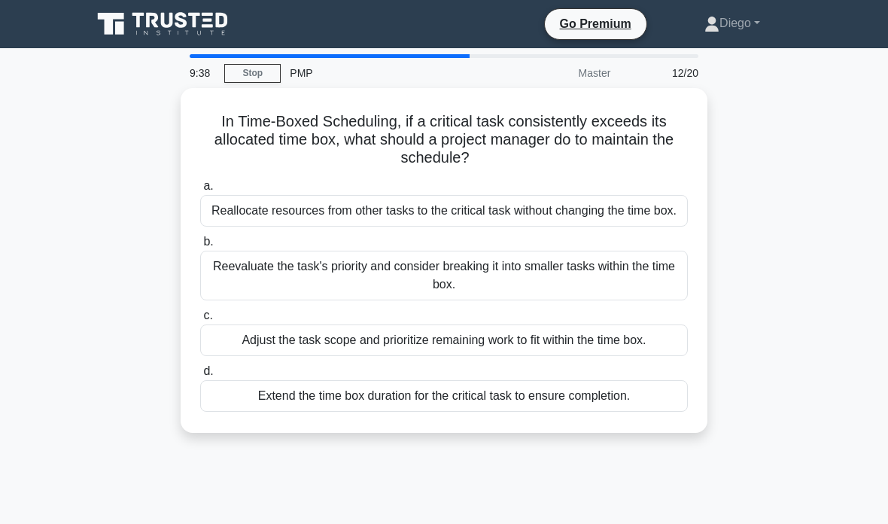
click at [400, 291] on div "Reevaluate the task's priority and consider breaking it into smaller tasks with…" at bounding box center [444, 276] width 488 height 50
click at [200, 247] on input "b. Reevaluate the task's priority and consider breaking it into smaller tasks w…" at bounding box center [200, 242] width 0 height 10
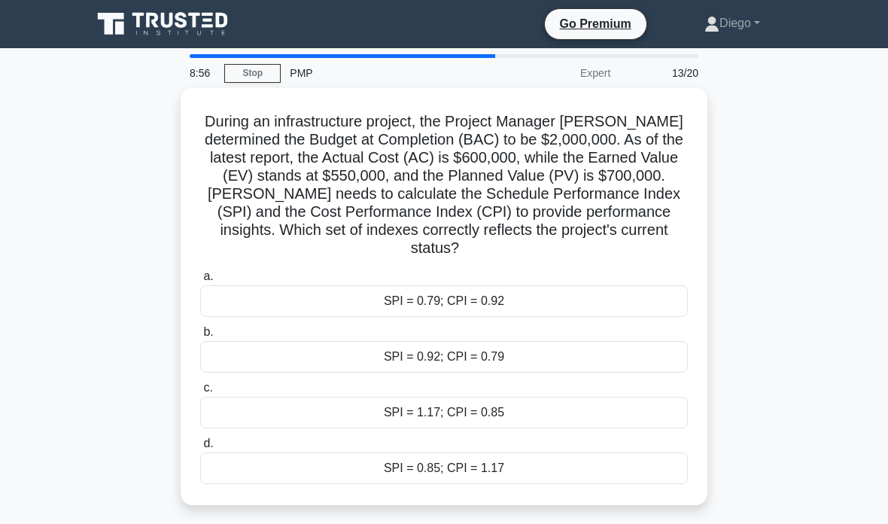
click at [580, 303] on div "SPI = 0.79; CPI = 0.92" at bounding box center [444, 301] width 488 height 32
click at [200, 282] on input "a. SPI = 0.79; CPI = 0.92" at bounding box center [200, 277] width 0 height 10
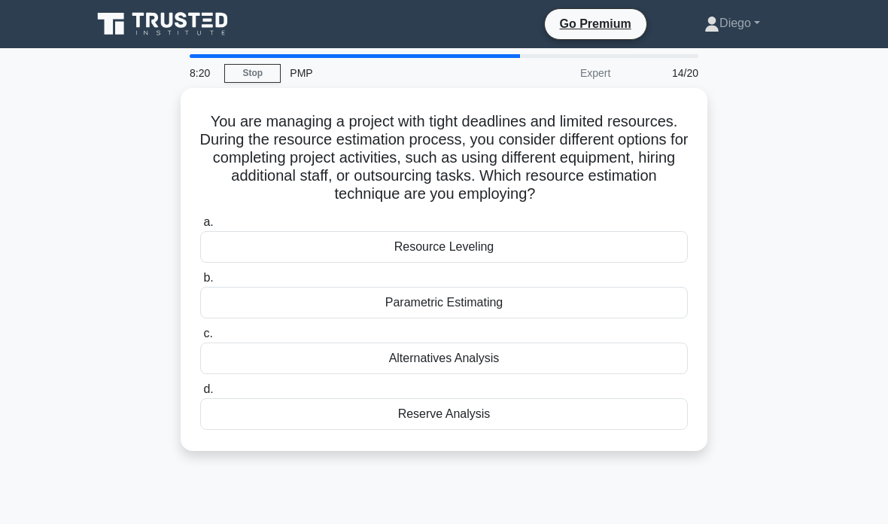
click at [599, 241] on div "Resource Leveling" at bounding box center [444, 247] width 488 height 32
click at [200, 227] on input "a. Resource Leveling" at bounding box center [200, 223] width 0 height 10
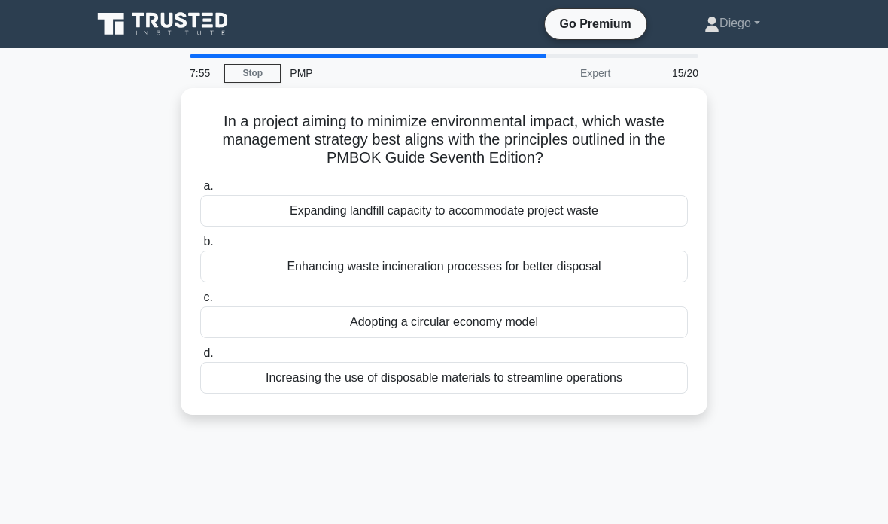
click at [625, 260] on div "Enhancing waste incineration processes for better disposal" at bounding box center [444, 267] width 488 height 32
click at [200, 247] on input "b. Enhancing waste incineration processes for better disposal" at bounding box center [200, 242] width 0 height 10
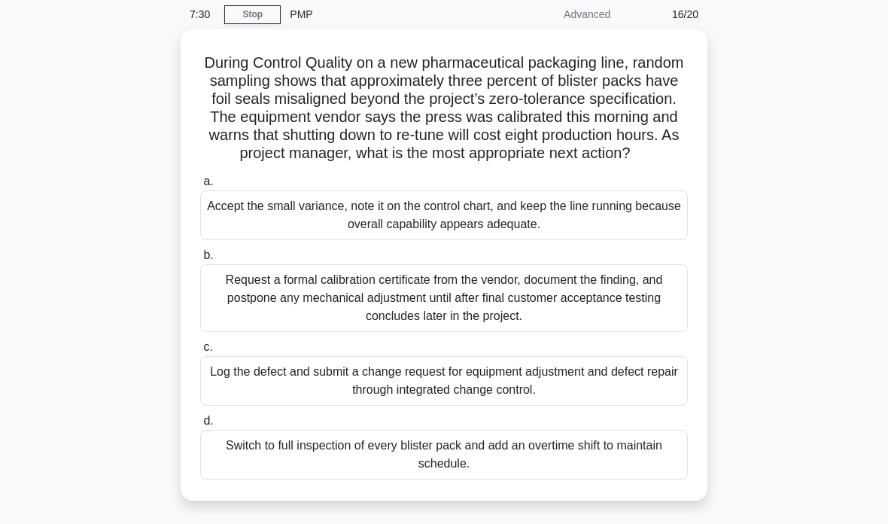
scroll to position [59, 0]
click at [622, 398] on div "Log the defect and submit a change request for equipment adjustment and defect …" at bounding box center [444, 381] width 488 height 50
click at [200, 352] on input "c. Log the defect and submit a change request for equipment adjustment and defe…" at bounding box center [200, 348] width 0 height 10
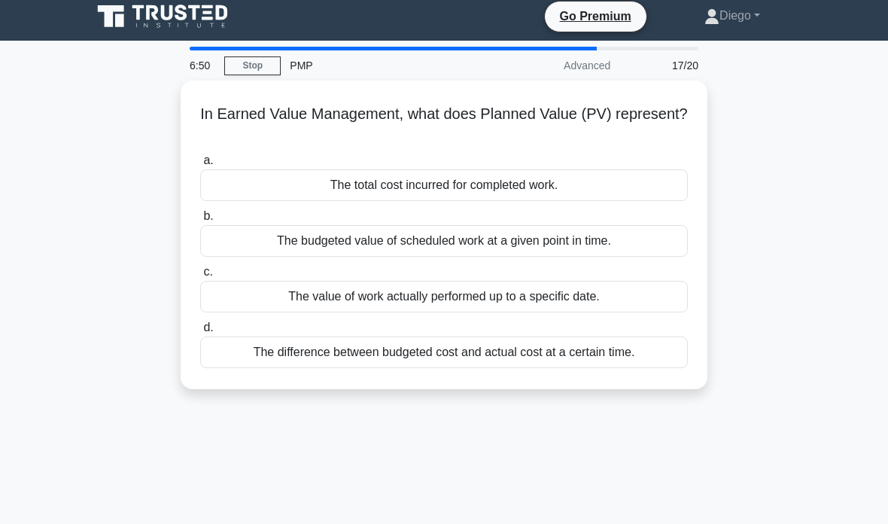
scroll to position [0, 0]
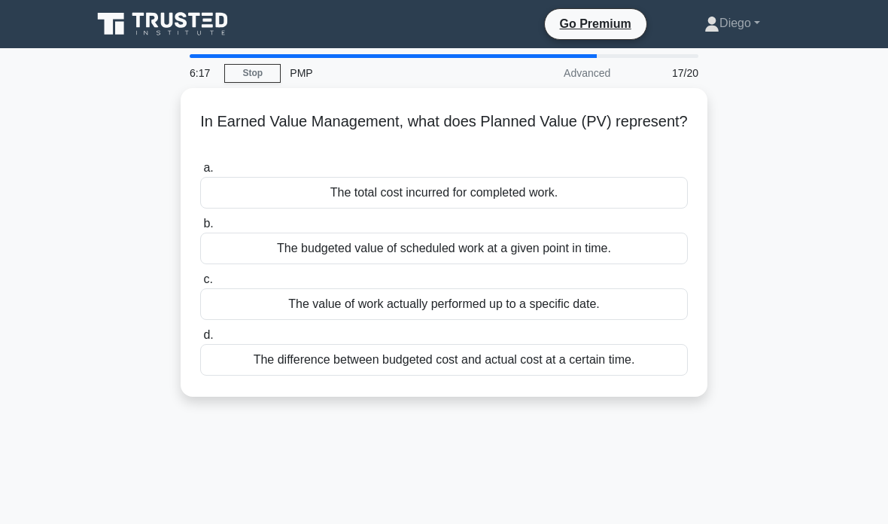
click at [634, 309] on div "The value of work actually performed up to a specific date." at bounding box center [444, 304] width 488 height 32
click at [200, 285] on input "c. The value of work actually performed up to a specific date." at bounding box center [200, 280] width 0 height 10
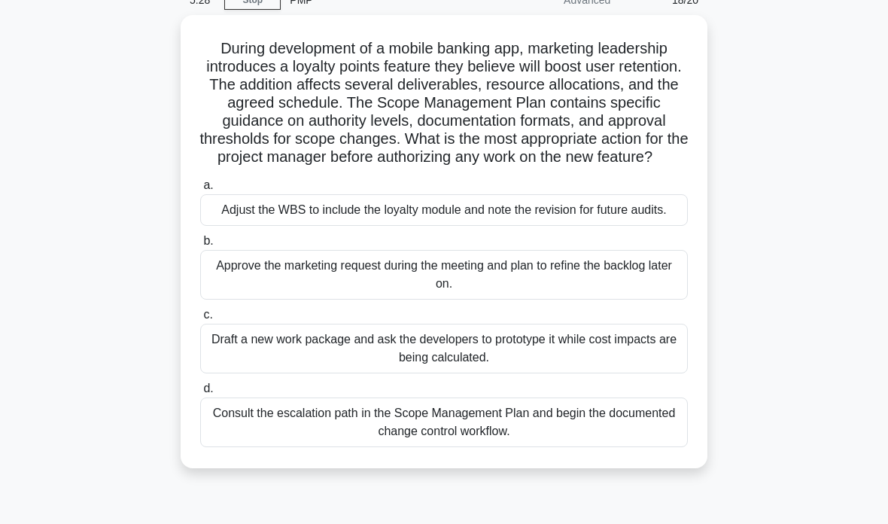
scroll to position [94, 0]
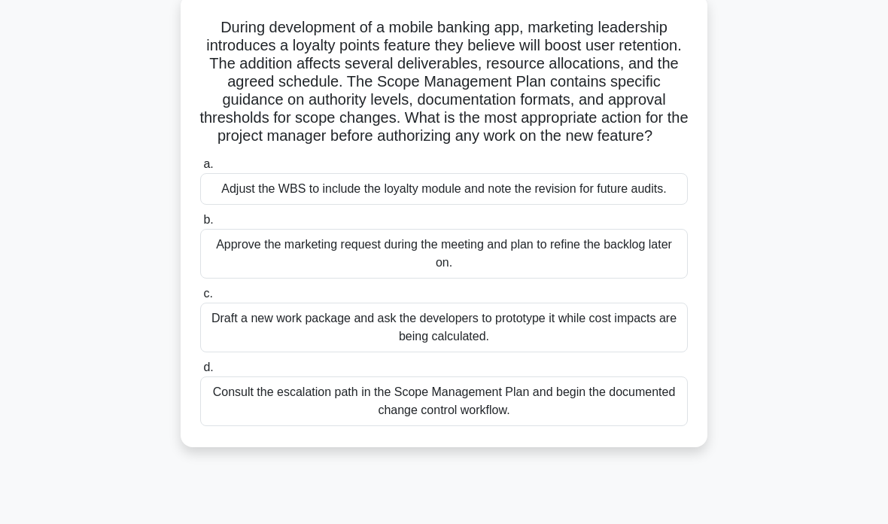
click at [635, 426] on div "Consult the escalation path in the Scope Management Plan and begin the document…" at bounding box center [444, 401] width 488 height 50
click at [200, 373] on input "d. Consult the escalation path in the Scope Management Plan and begin the docum…" at bounding box center [200, 368] width 0 height 10
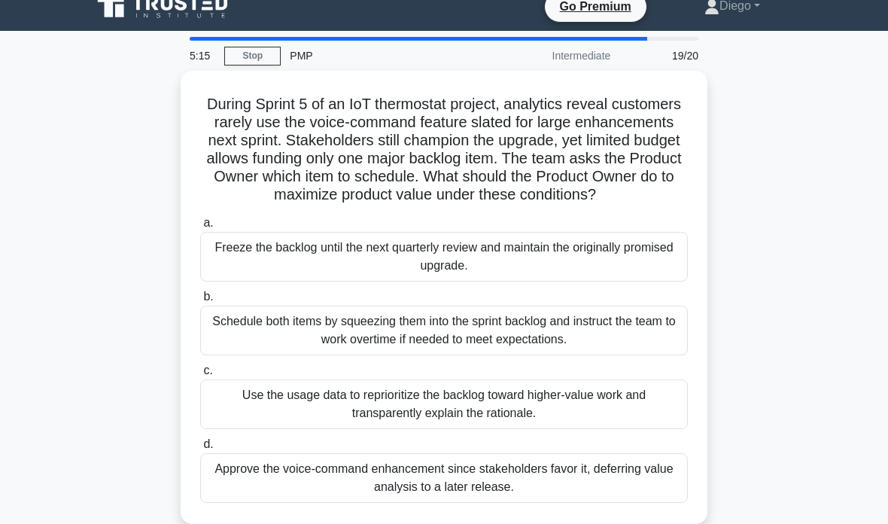
scroll to position [0, 0]
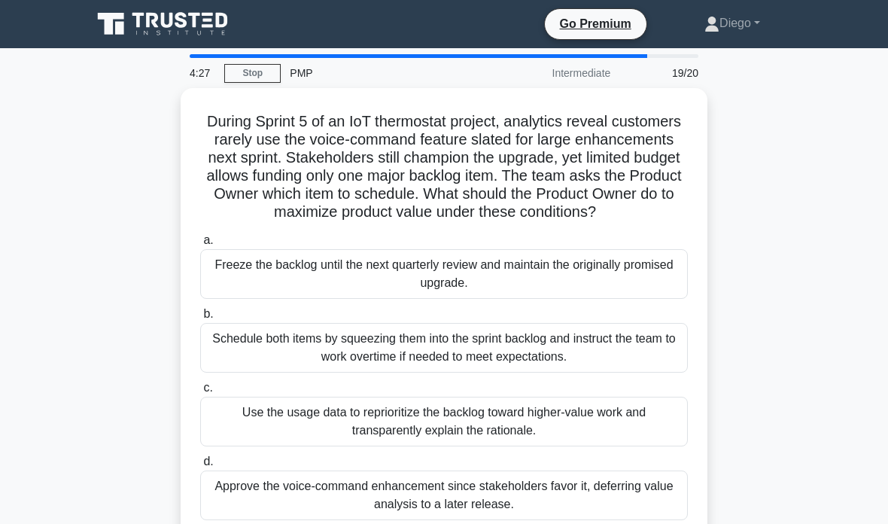
click at [641, 431] on div "Use the usage data to reprioritize the backlog toward higher-value work and tra…" at bounding box center [444, 422] width 488 height 50
click at [200, 393] on input "c. Use the usage data to reprioritize the backlog toward higher-value work and …" at bounding box center [200, 388] width 0 height 10
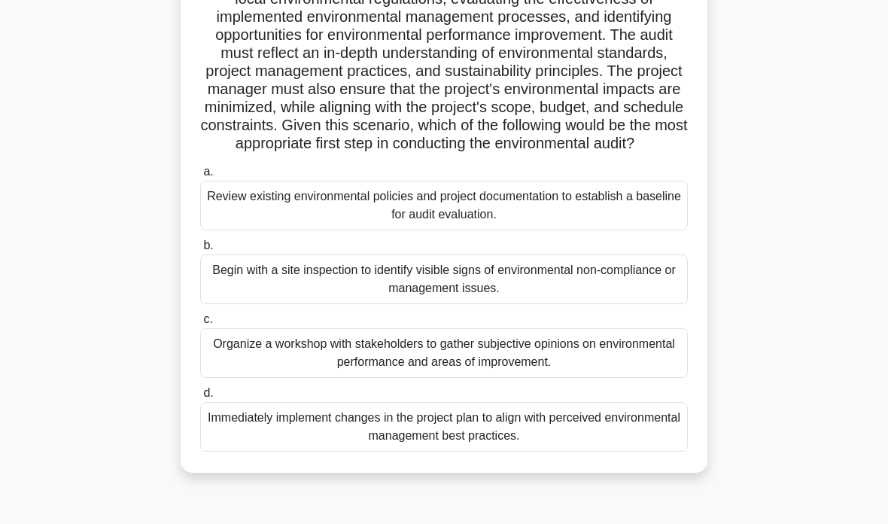
scroll to position [178, 0]
click at [618, 229] on div "Review existing environmental policies and project documentation to establish a…" at bounding box center [444, 204] width 488 height 50
click at [200, 175] on input "a. Review existing environmental policies and project documentation to establis…" at bounding box center [200, 171] width 0 height 10
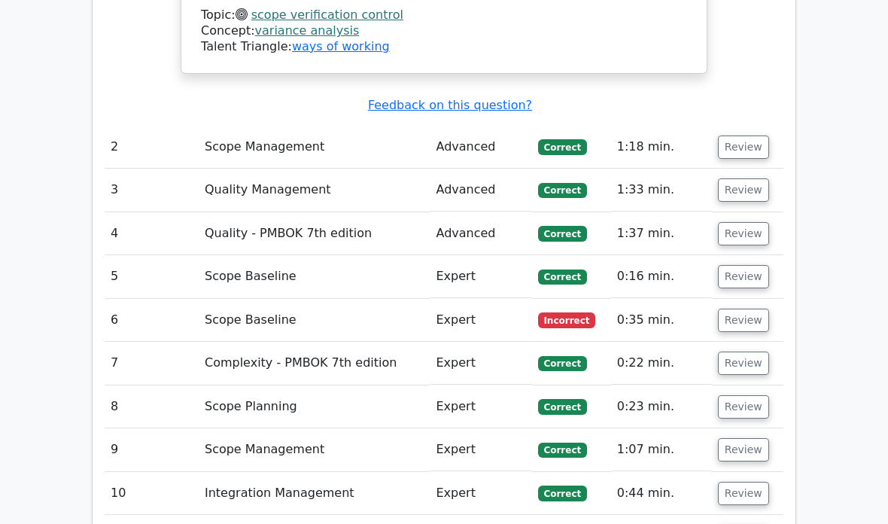
click at [731, 309] on button "Review" at bounding box center [743, 320] width 51 height 23
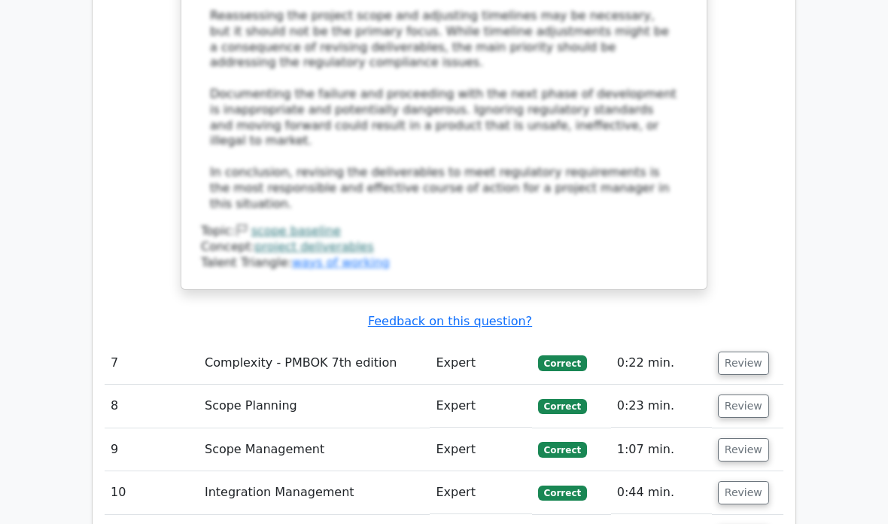
scroll to position [3237, 0]
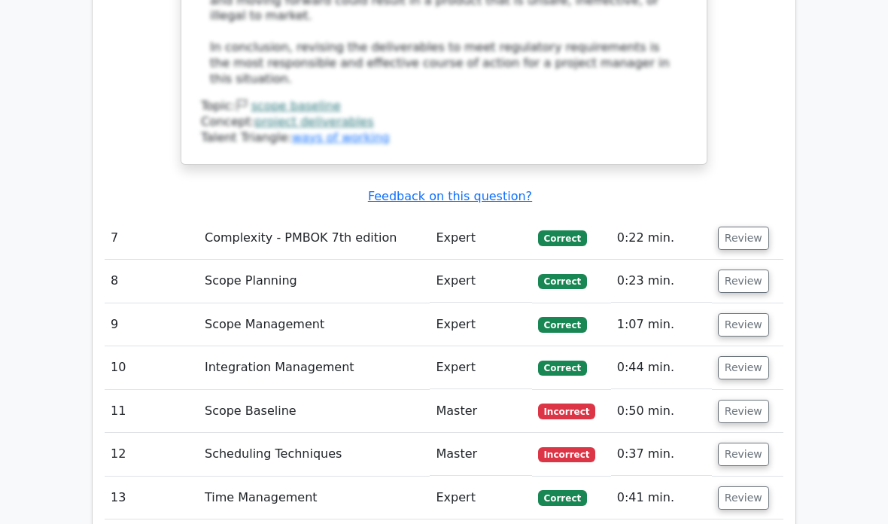
click at [739, 400] on button "Review" at bounding box center [743, 411] width 51 height 23
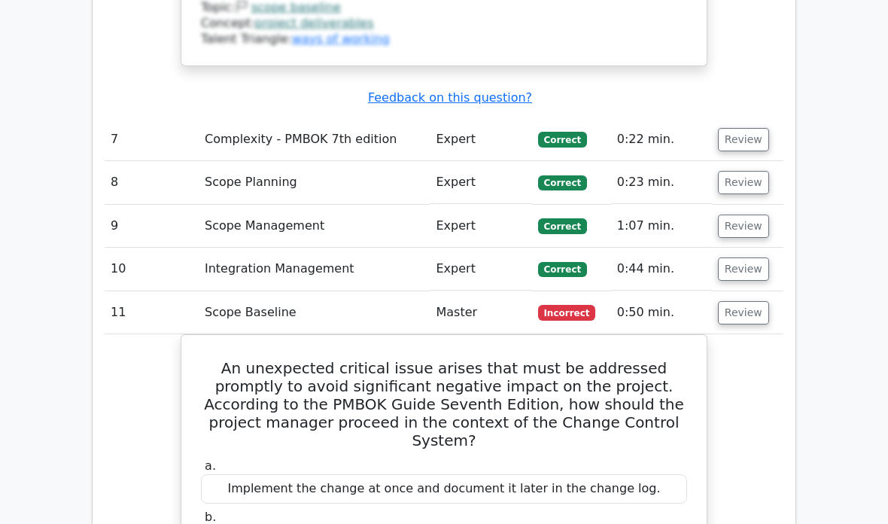
scroll to position [3355, 0]
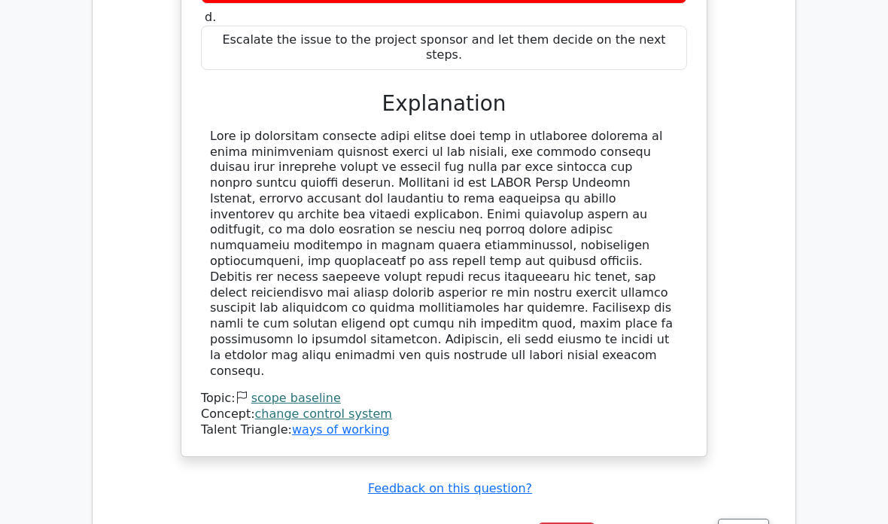
scroll to position [4041, 0]
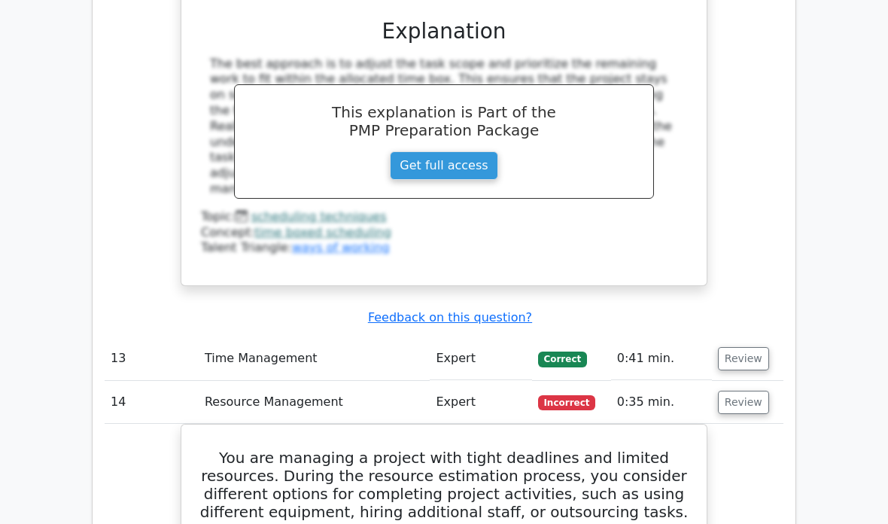
scroll to position [4824, 0]
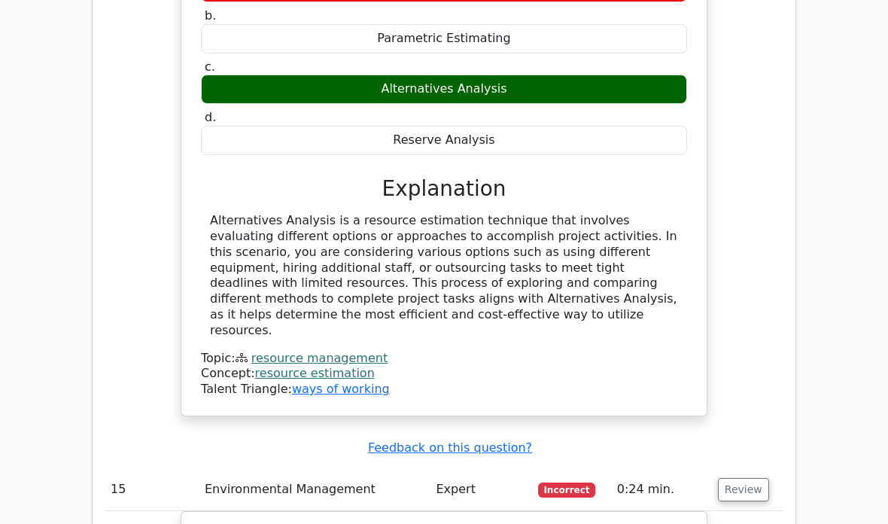
scroll to position [5400, 0]
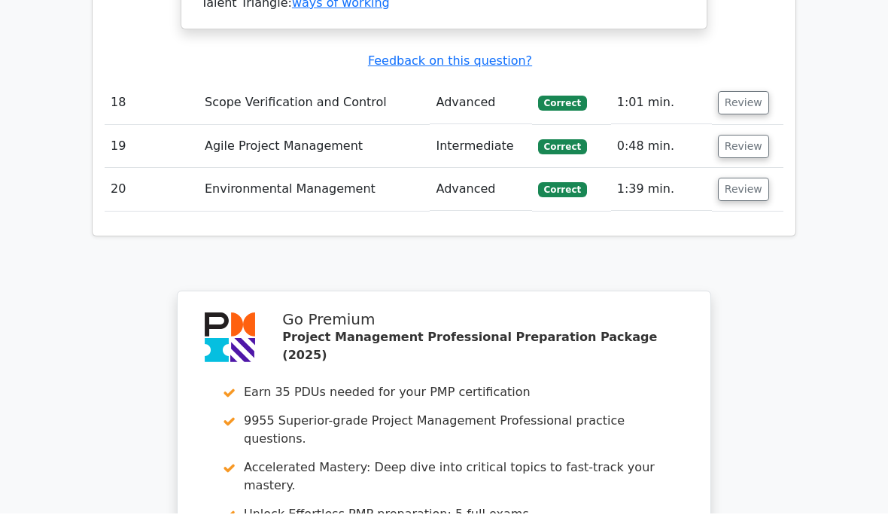
scroll to position [7186, 0]
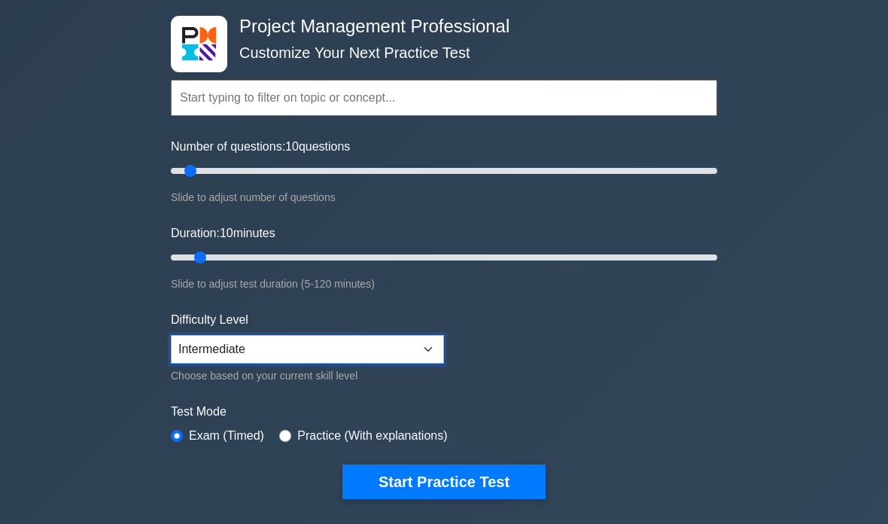
click at [411, 348] on select "Beginner Intermediate Expert" at bounding box center [307, 350] width 273 height 29
select select "expert"
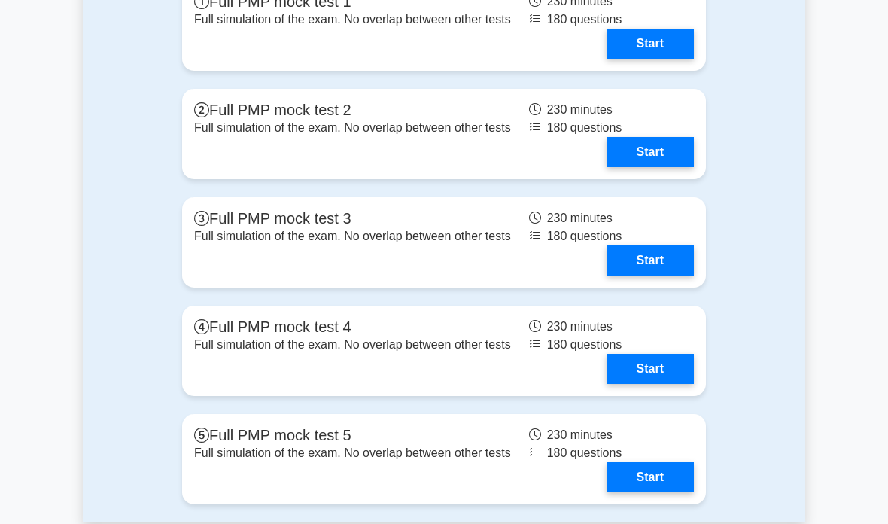
scroll to position [5958, 0]
click at [653, 59] on link "Start" at bounding box center [650, 44] width 87 height 30
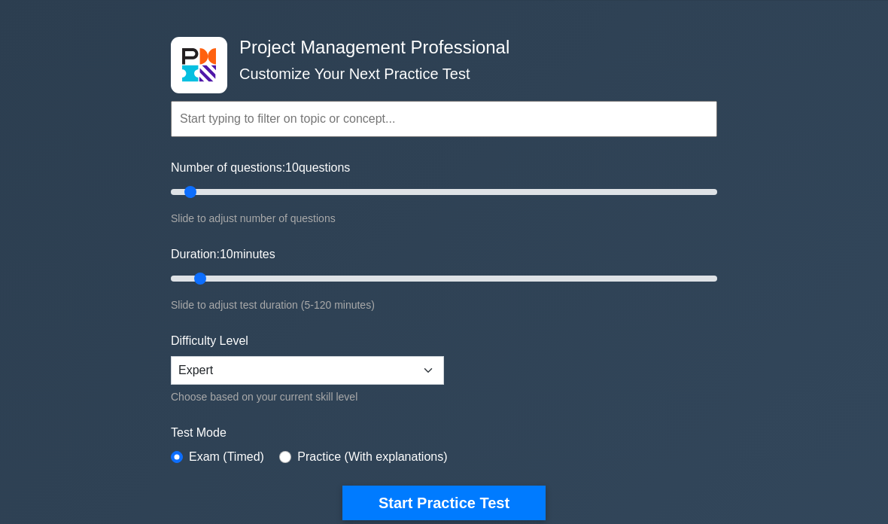
scroll to position [0, 0]
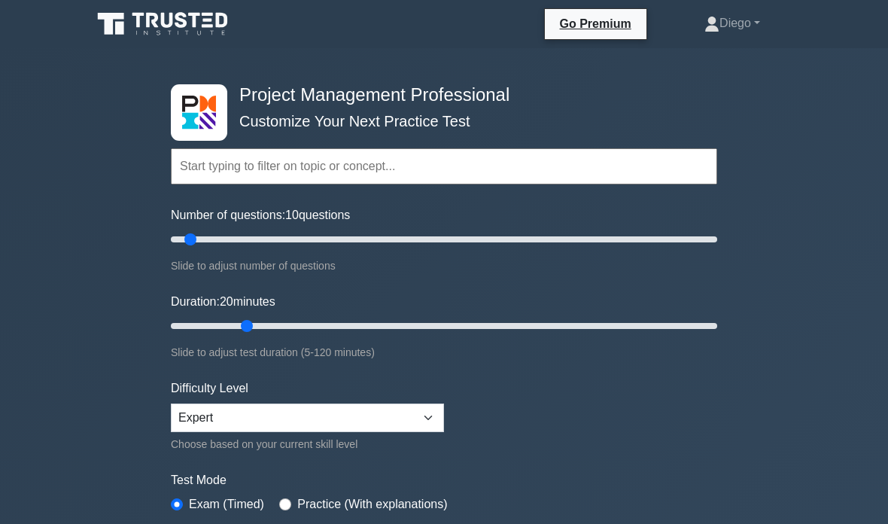
type input "20"
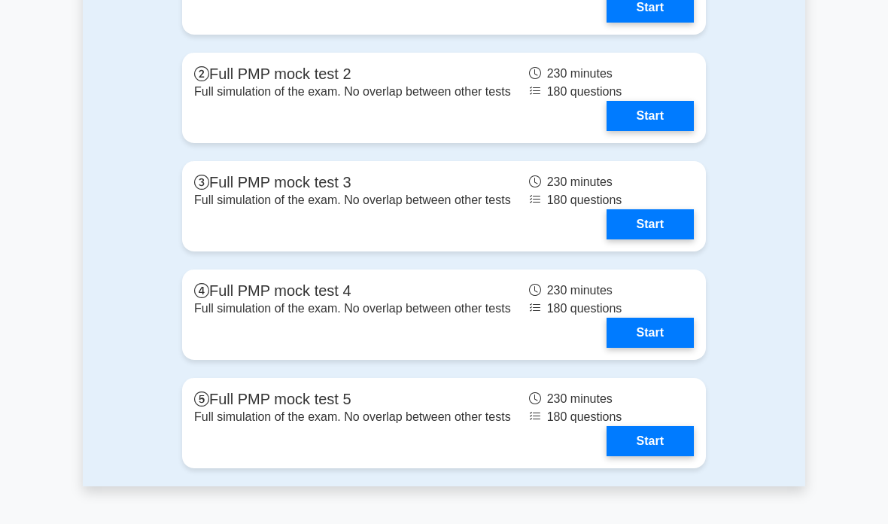
scroll to position [5994, 0]
click at [652, 23] on link "Start" at bounding box center [650, 7] width 87 height 30
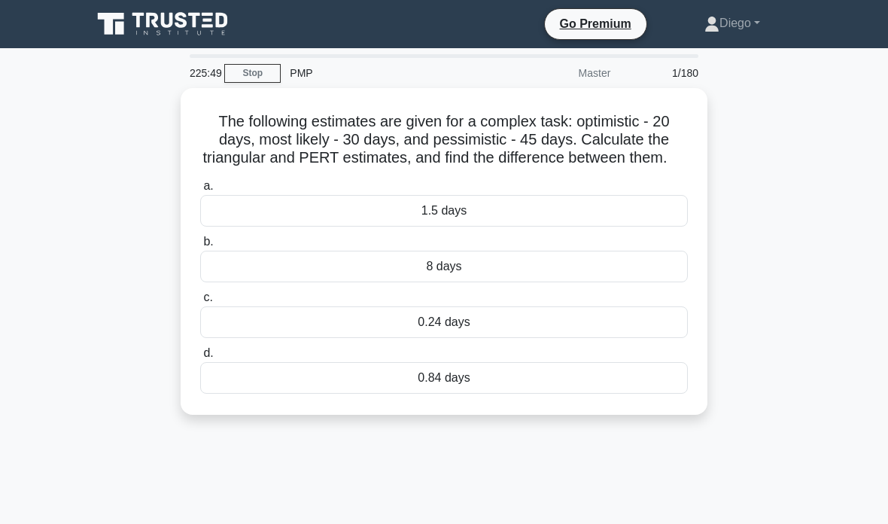
click at [618, 338] on div "0.24 days" at bounding box center [444, 322] width 488 height 32
click at [200, 303] on input "c. 0.24 days" at bounding box center [200, 298] width 0 height 10
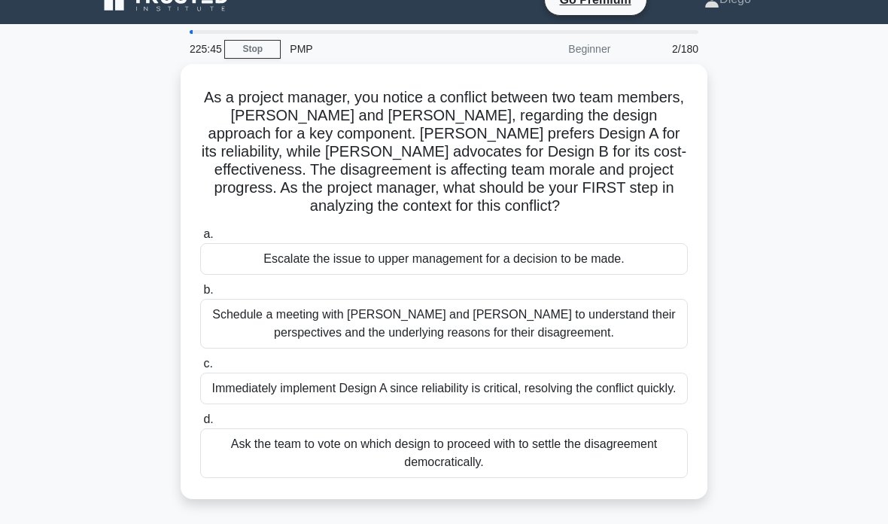
scroll to position [23, 0]
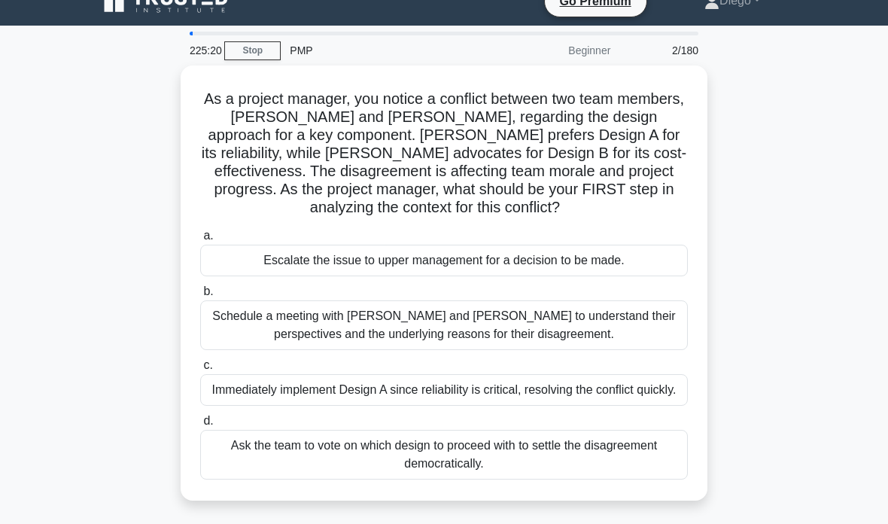
click at [393, 324] on div "Schedule a meeting with [PERSON_NAME] and [PERSON_NAME] to understand their per…" at bounding box center [444, 325] width 488 height 50
click at [200, 297] on input "b. Schedule a meeting with [PERSON_NAME] and [PERSON_NAME] to understand their …" at bounding box center [200, 292] width 0 height 10
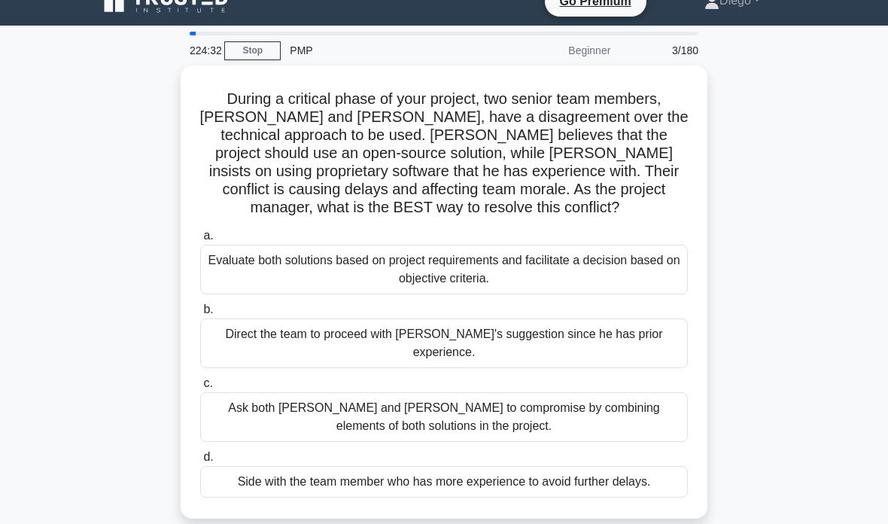
click at [639, 267] on div "Evaluate both solutions based on project requirements and facilitate a decision…" at bounding box center [444, 270] width 488 height 50
click at [200, 241] on input "a. Evaluate both solutions based on project requirements and facilitate a decis…" at bounding box center [200, 236] width 0 height 10
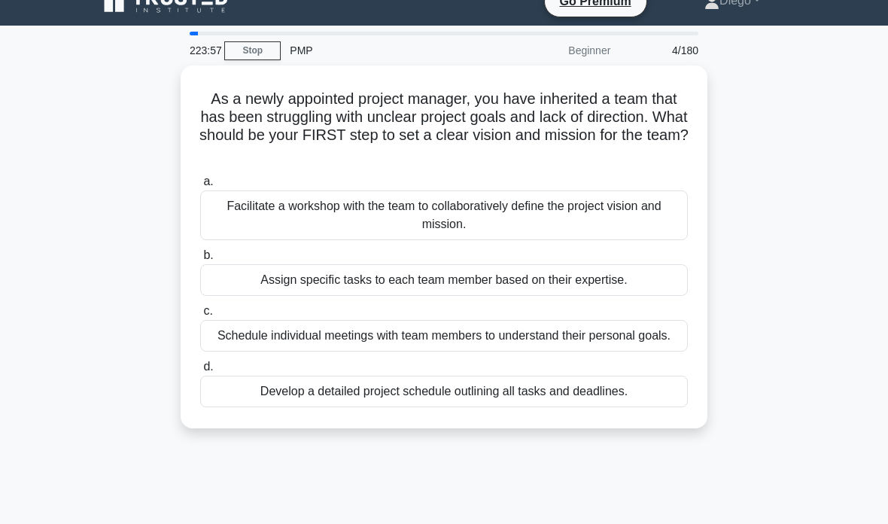
click at [625, 206] on div "Facilitate a workshop with the team to collaboratively define the project visio…" at bounding box center [444, 215] width 488 height 50
click at [200, 187] on input "a. Facilitate a workshop with the team to collaboratively define the project vi…" at bounding box center [200, 182] width 0 height 10
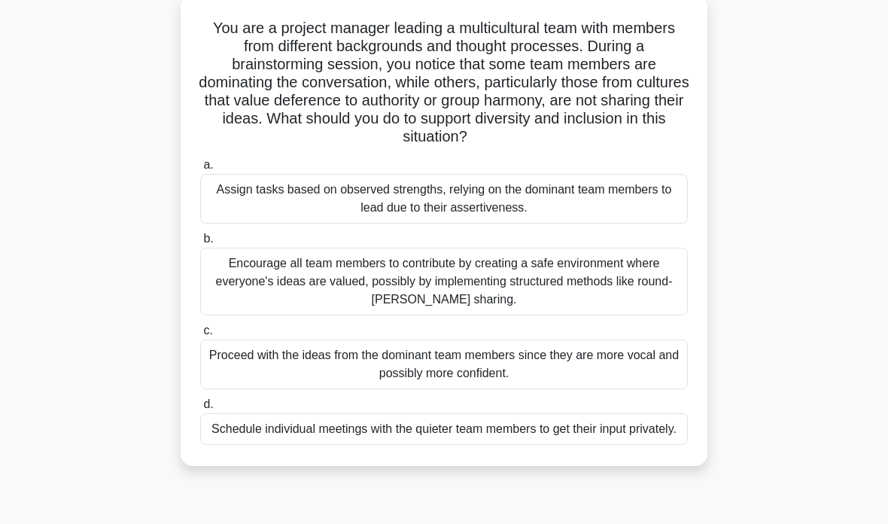
scroll to position [99, 0]
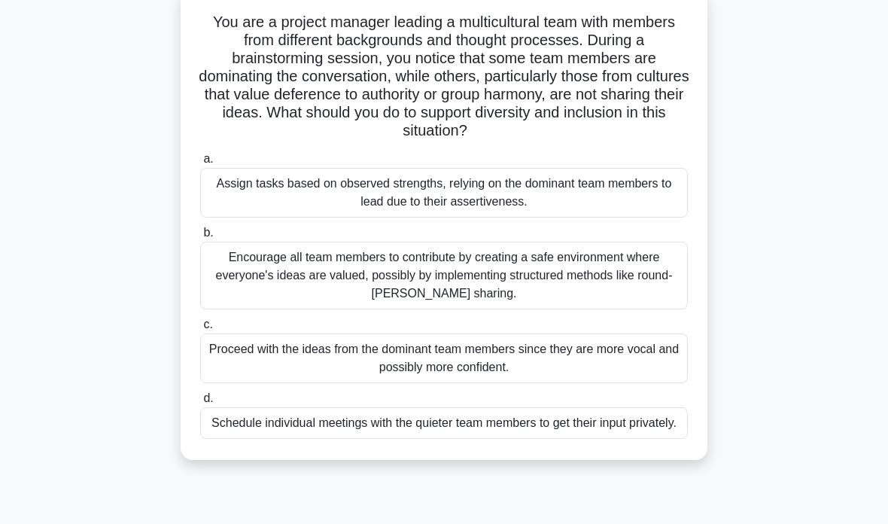
click at [563, 291] on div "Encourage all team members to contribute by creating a safe environment where e…" at bounding box center [444, 276] width 488 height 68
click at [200, 238] on input "b. Encourage all team members to contribute by creating a safe environment wher…" at bounding box center [200, 233] width 0 height 10
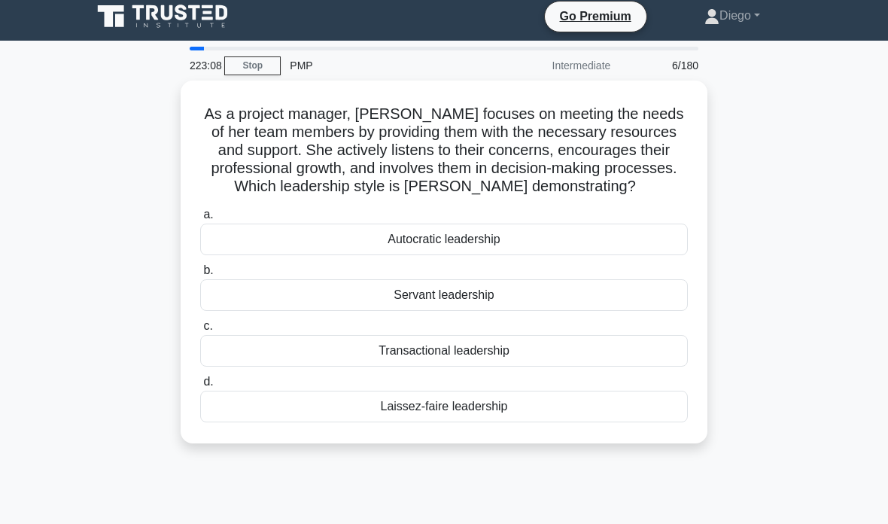
scroll to position [0, 0]
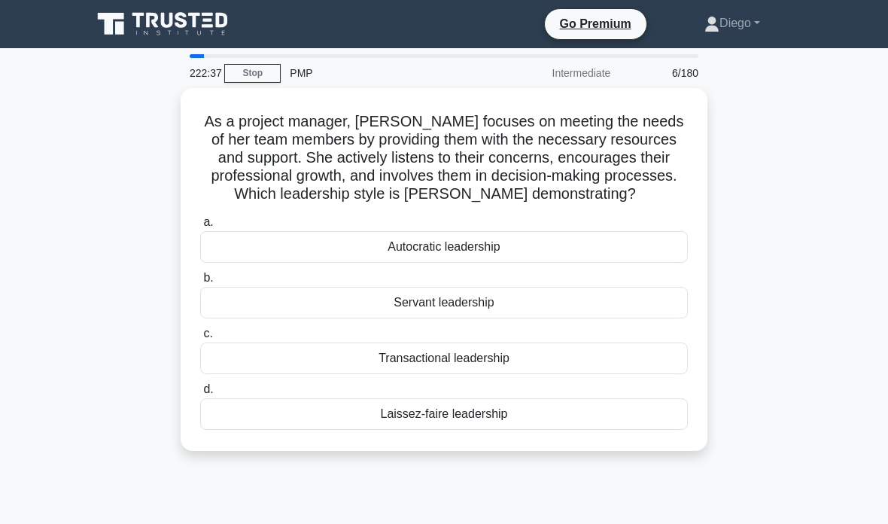
click at [552, 301] on div "Servant leadership" at bounding box center [444, 303] width 488 height 32
click at [200, 283] on input "b. Servant leadership" at bounding box center [200, 278] width 0 height 10
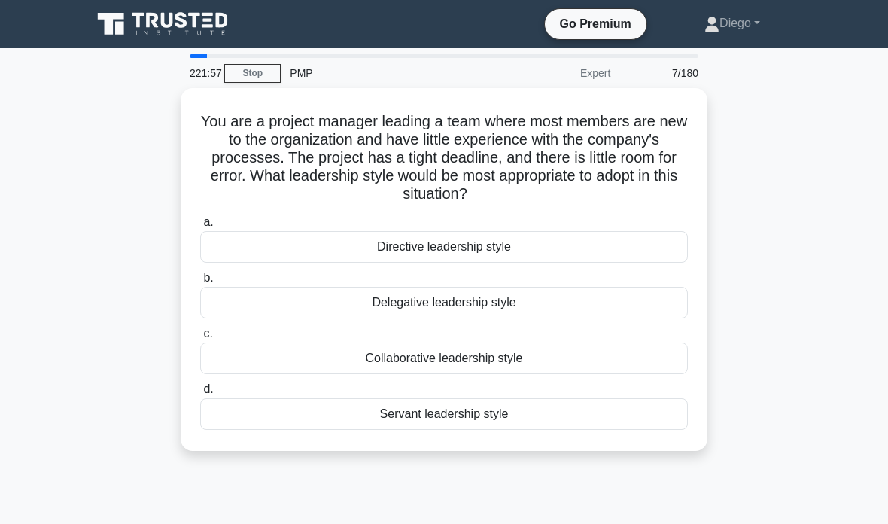
click at [614, 358] on div "Collaborative leadership style" at bounding box center [444, 359] width 488 height 32
click at [200, 339] on input "c. Collaborative leadership style" at bounding box center [200, 334] width 0 height 10
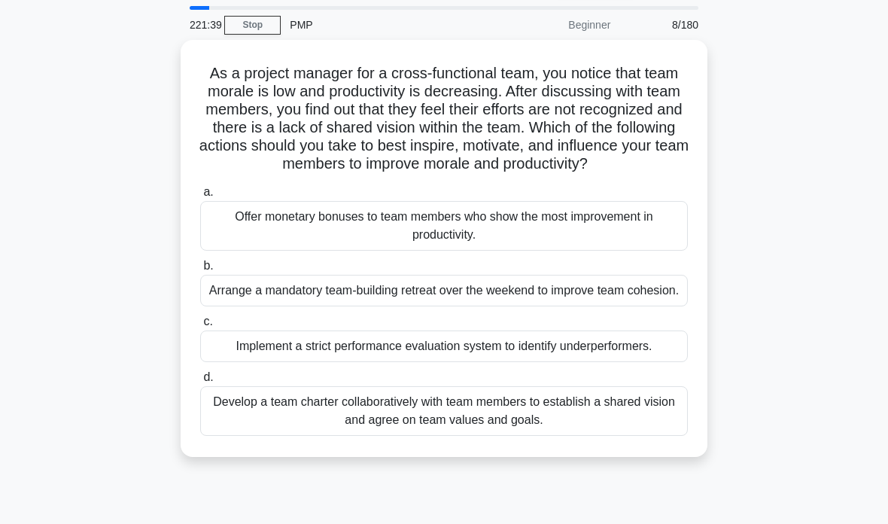
scroll to position [48, 0]
click at [641, 436] on div "Develop a team charter collaboratively with team members to establish a shared …" at bounding box center [444, 411] width 488 height 50
click at [200, 382] on input "d. Develop a team charter collaboratively with team members to establish a shar…" at bounding box center [200, 378] width 0 height 10
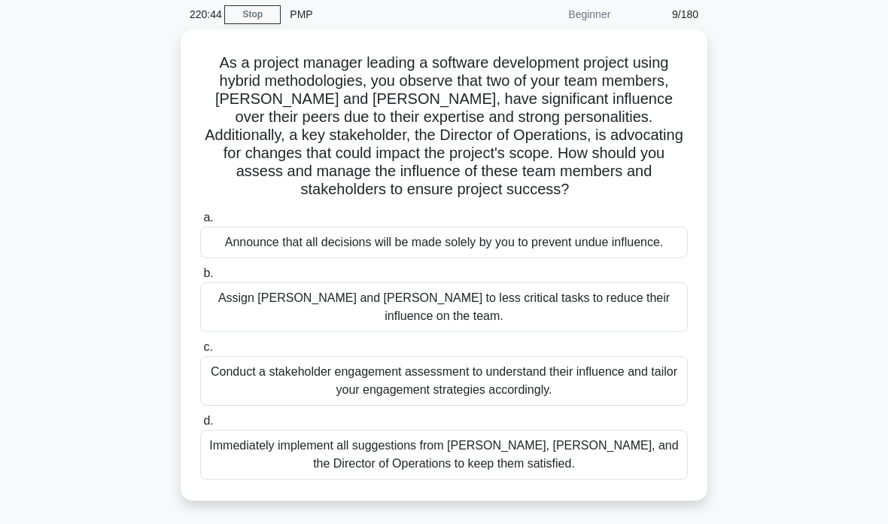
scroll to position [59, 0]
click at [640, 395] on div "Conduct a stakeholder engagement assessment to understand their influence and t…" at bounding box center [444, 380] width 488 height 50
click at [200, 352] on input "c. Conduct a stakeholder engagement assessment to understand their influence an…" at bounding box center [200, 347] width 0 height 10
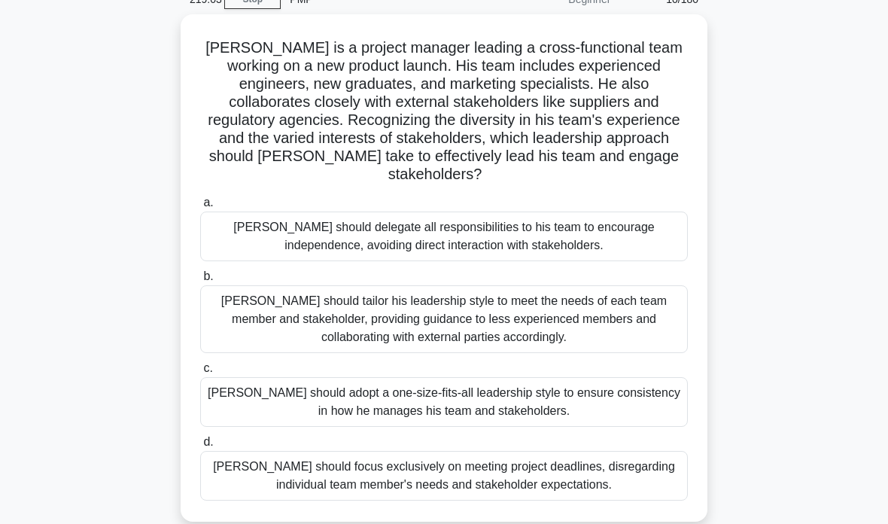
scroll to position [89, 0]
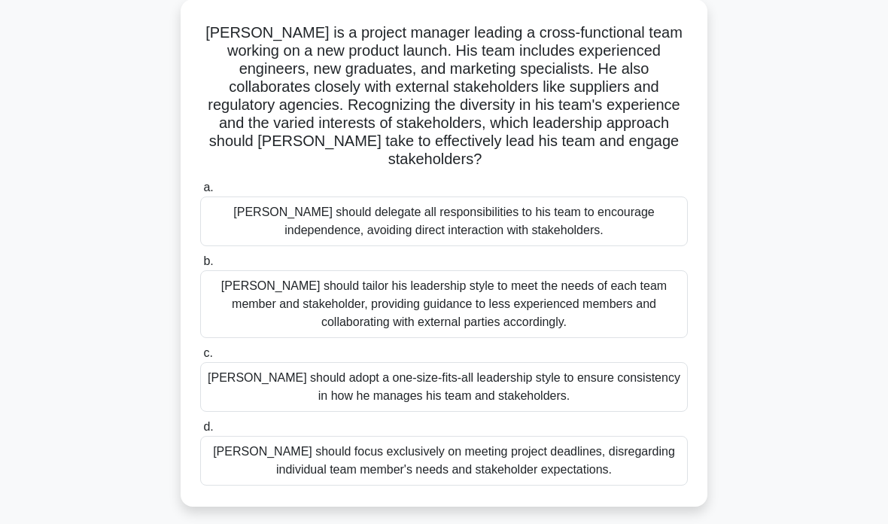
click at [466, 291] on div "[PERSON_NAME] should tailor his leadership style to meet the needs of each team…" at bounding box center [444, 304] width 488 height 68
click at [200, 267] on input "b. [PERSON_NAME] should tailor his leadership style to meet the needs of each t…" at bounding box center [200, 262] width 0 height 10
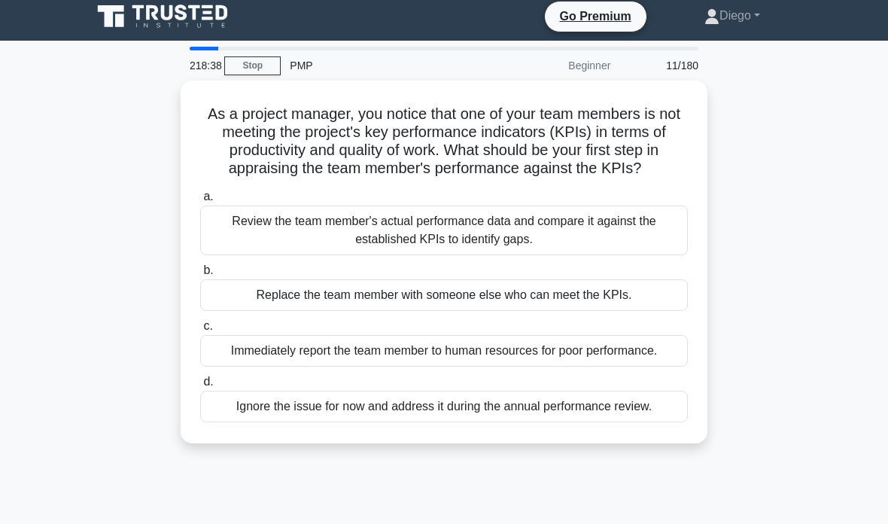
scroll to position [0, 0]
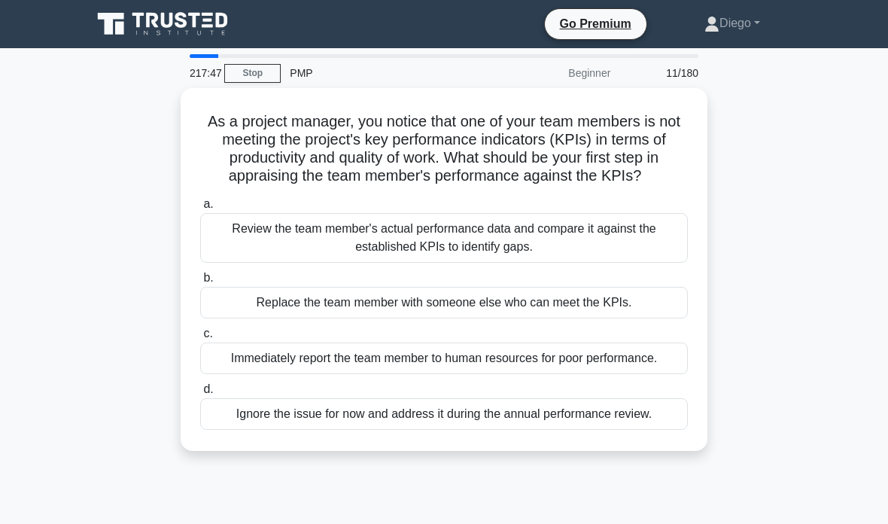
click at [589, 255] on div "Review the team member's actual performance data and compare it against the est…" at bounding box center [444, 238] width 488 height 50
click at [200, 209] on input "a. Review the team member's actual performance data and compare it against the …" at bounding box center [200, 205] width 0 height 10
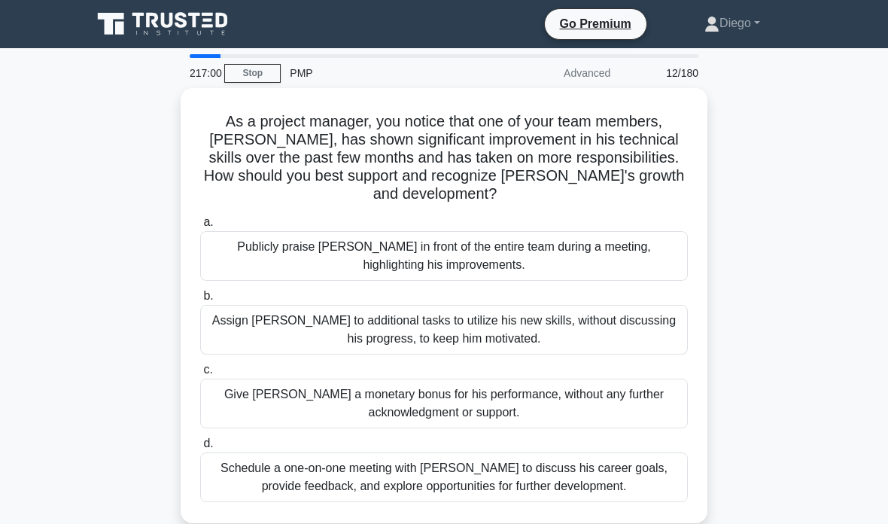
click at [580, 257] on div "Publicly praise [PERSON_NAME] in front of the entire team during a meeting, hig…" at bounding box center [444, 256] width 488 height 50
click at [200, 227] on input "a. Publicly praise [PERSON_NAME] in front of the entire team during a meeting, …" at bounding box center [200, 223] width 0 height 10
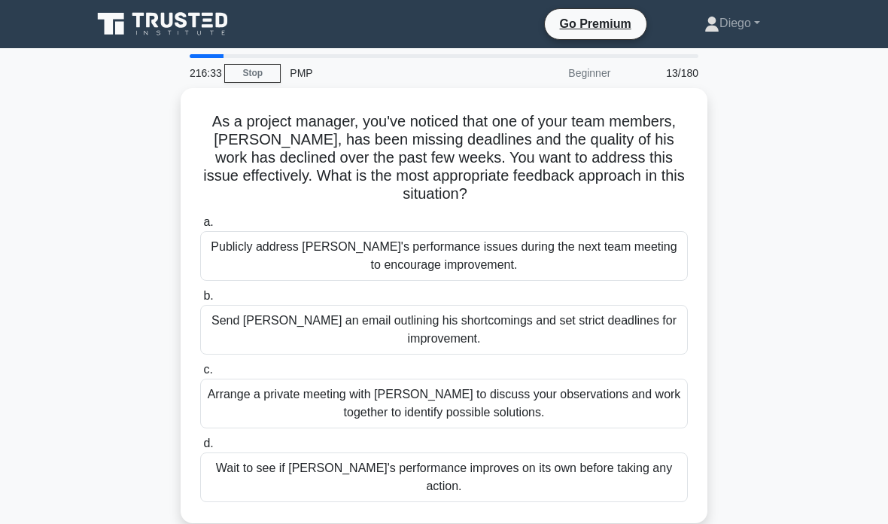
click at [637, 406] on div "Arrange a private meeting with [PERSON_NAME] to discuss your observations and w…" at bounding box center [444, 404] width 488 height 50
click at [200, 375] on input "c. Arrange a private meeting with [PERSON_NAME] to discuss your observations an…" at bounding box center [200, 370] width 0 height 10
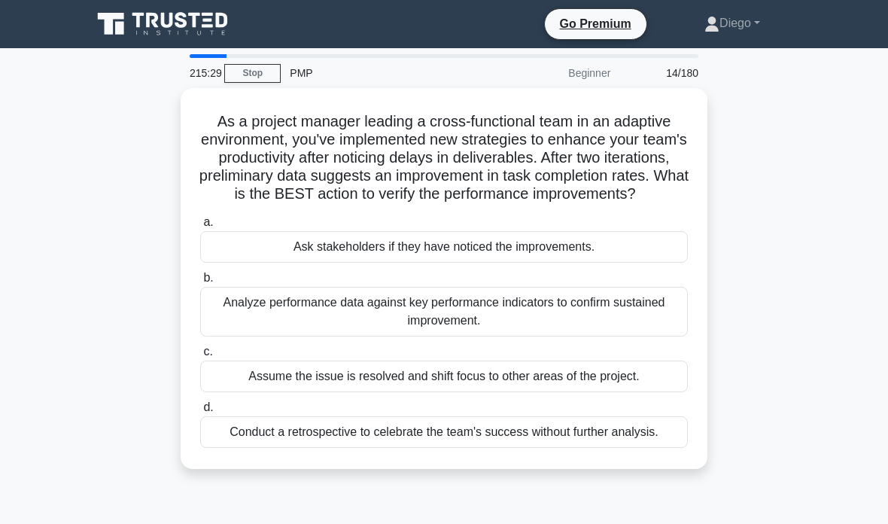
click at [526, 325] on div "Analyze performance data against key performance indicators to confirm sustaine…" at bounding box center [444, 312] width 488 height 50
click at [200, 283] on input "b. Analyze performance data against key performance indicators to confirm susta…" at bounding box center [200, 278] width 0 height 10
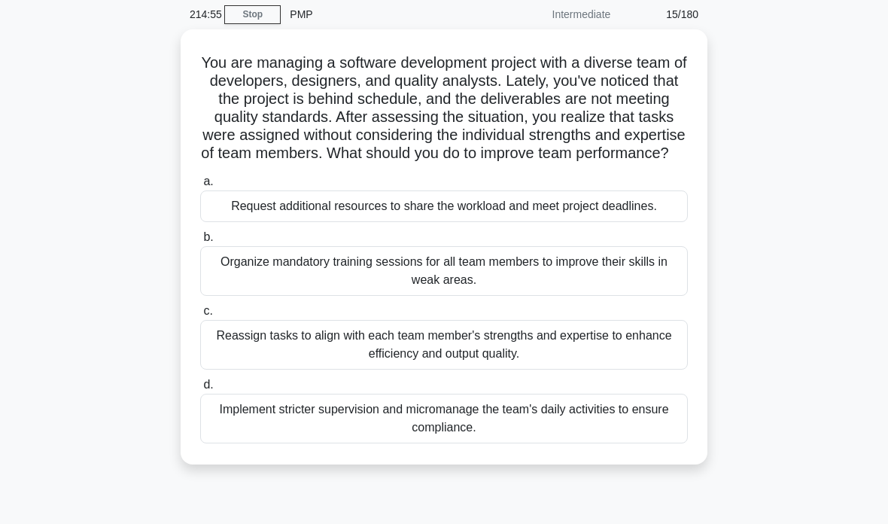
scroll to position [72, 0]
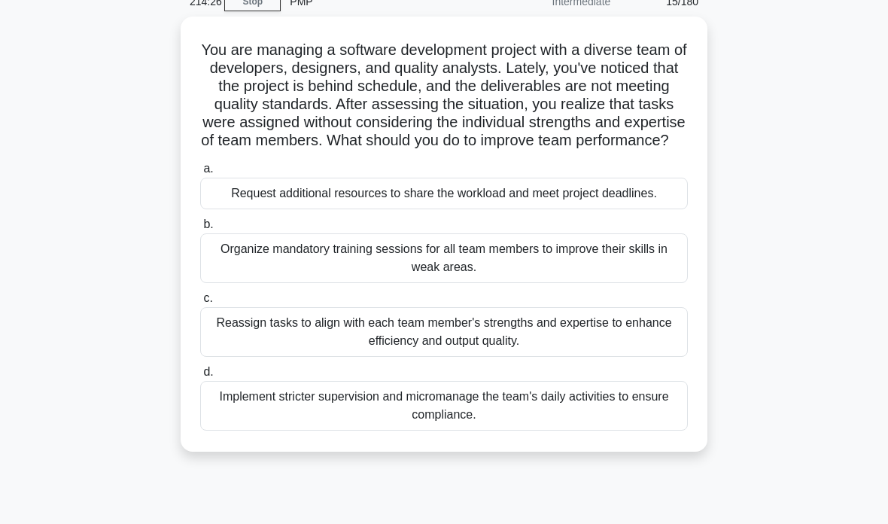
click at [557, 357] on div "Reassign tasks to align with each team member's strengths and expertise to enha…" at bounding box center [444, 332] width 488 height 50
click at [200, 303] on input "c. Reassign tasks to align with each team member's strengths and expertise to e…" at bounding box center [200, 299] width 0 height 10
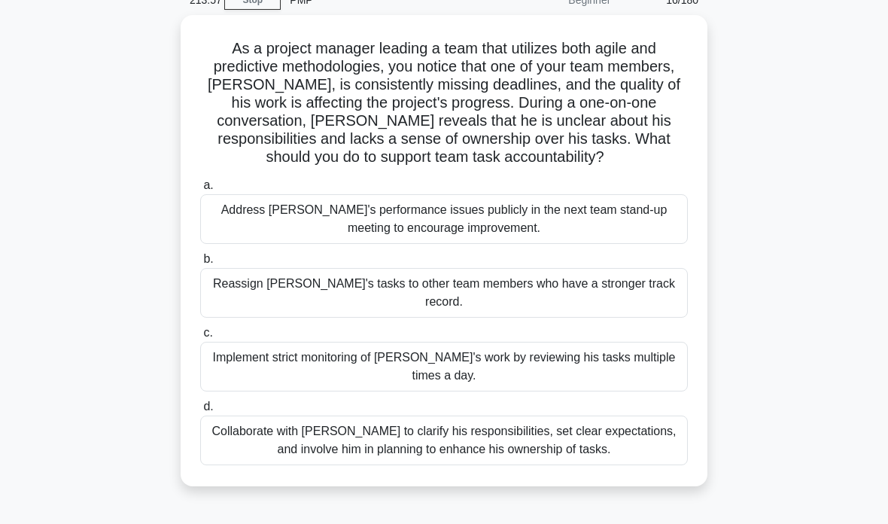
scroll to position [73, 0]
click at [606, 461] on div "Collaborate with [PERSON_NAME] to clarify his responsibilities, set clear expec…" at bounding box center [444, 441] width 488 height 50
click at [200, 412] on input "d. Collaborate with [PERSON_NAME] to clarify his responsibilities, set clear ex…" at bounding box center [200, 407] width 0 height 10
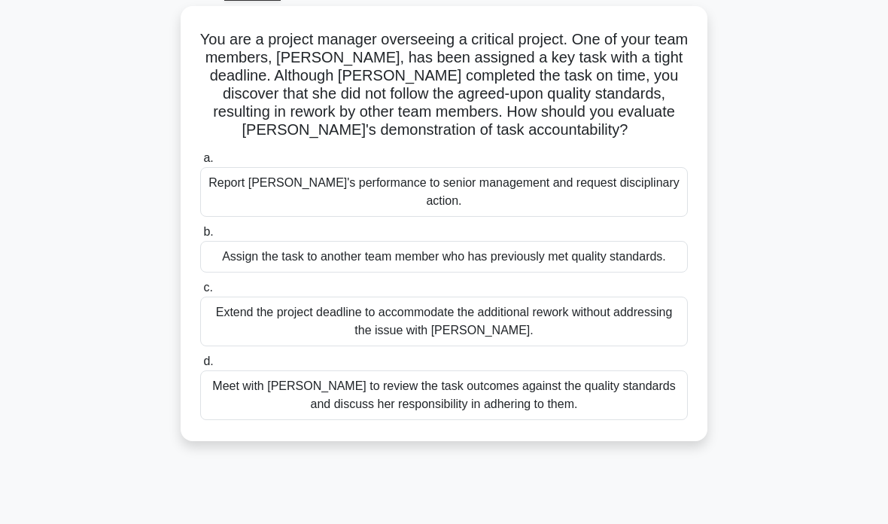
scroll to position [83, 0]
click at [568, 419] on div "Meet with [PERSON_NAME] to review the task outcomes against the quality standar…" at bounding box center [444, 395] width 488 height 50
click at [200, 366] on input "d. Meet with [PERSON_NAME] to review the task outcomes against the quality stan…" at bounding box center [200, 361] width 0 height 10
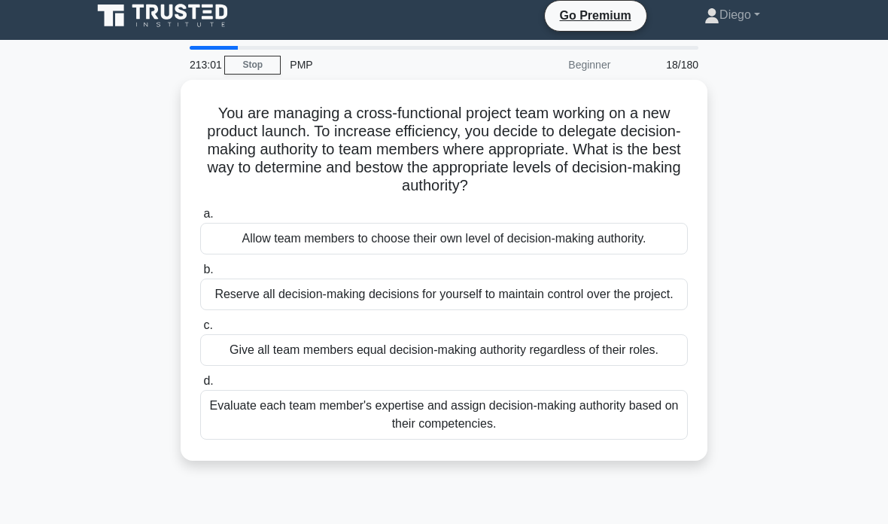
scroll to position [0, 0]
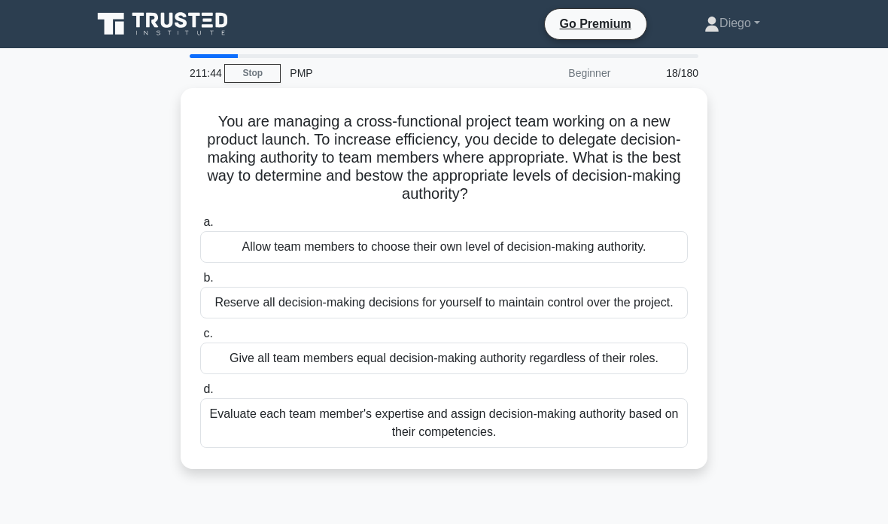
click at [631, 448] on div "Evaluate each team member's expertise and assign decision-making authority base…" at bounding box center [444, 423] width 488 height 50
click at [200, 395] on input "d. Evaluate each team member's expertise and assign decision-making authority b…" at bounding box center [200, 390] width 0 height 10
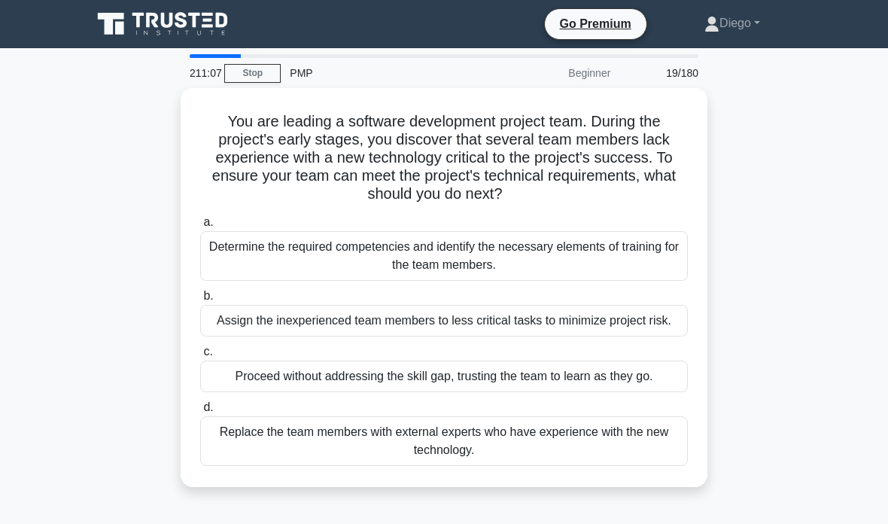
click at [658, 247] on div "Determine the required competencies and identify the necessary elements of trai…" at bounding box center [444, 256] width 488 height 50
click at [200, 227] on input "a. Determine the required competencies and identify the necessary elements of t…" at bounding box center [200, 223] width 0 height 10
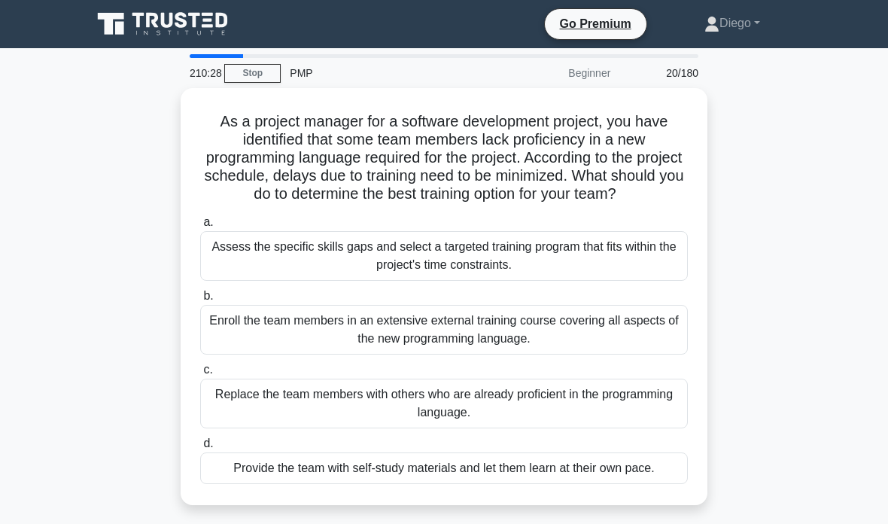
click at [621, 273] on div "Assess the specific skills gaps and select a targeted training program that fit…" at bounding box center [444, 256] width 488 height 50
click at [200, 227] on input "a. Assess the specific skills gaps and select a targeted training program that …" at bounding box center [200, 223] width 0 height 10
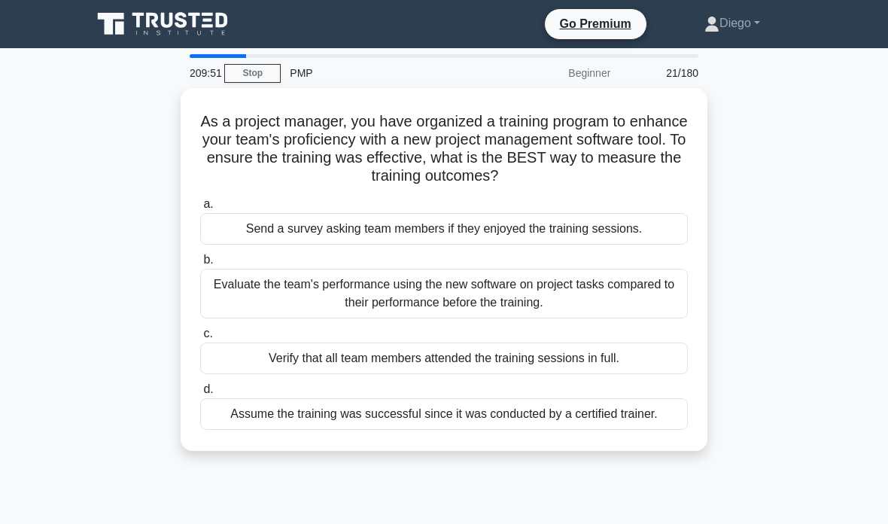
click at [605, 293] on div "Evaluate the team's performance using the new software on project tasks compare…" at bounding box center [444, 294] width 488 height 50
click at [200, 265] on input "b. Evaluate the team's performance using the new software on project tasks comp…" at bounding box center [200, 260] width 0 height 10
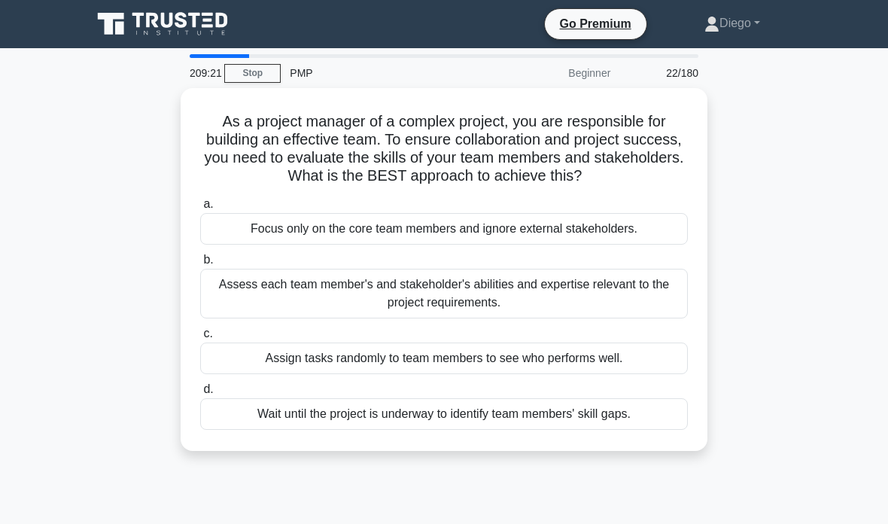
click at [642, 305] on div "Assess each team member's and stakeholder's abilities and expertise relevant to…" at bounding box center [444, 294] width 488 height 50
click at [200, 265] on input "b. Assess each team member's and stakeholder's abilities and expertise relevant…" at bounding box center [200, 260] width 0 height 10
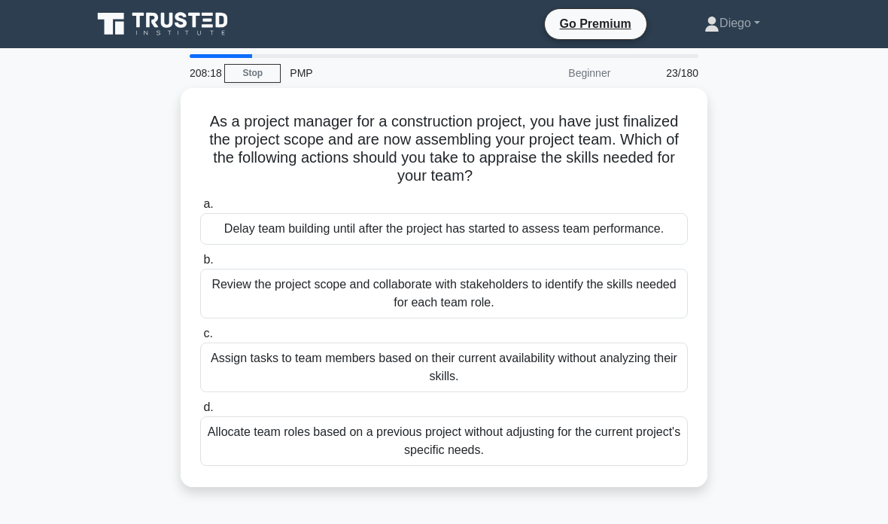
click at [297, 309] on div "Review the project scope and collaborate with stakeholders to identify the skil…" at bounding box center [444, 294] width 488 height 50
click at [200, 265] on input "b. Review the project scope and collaborate with stakeholders to identify the s…" at bounding box center [200, 260] width 0 height 10
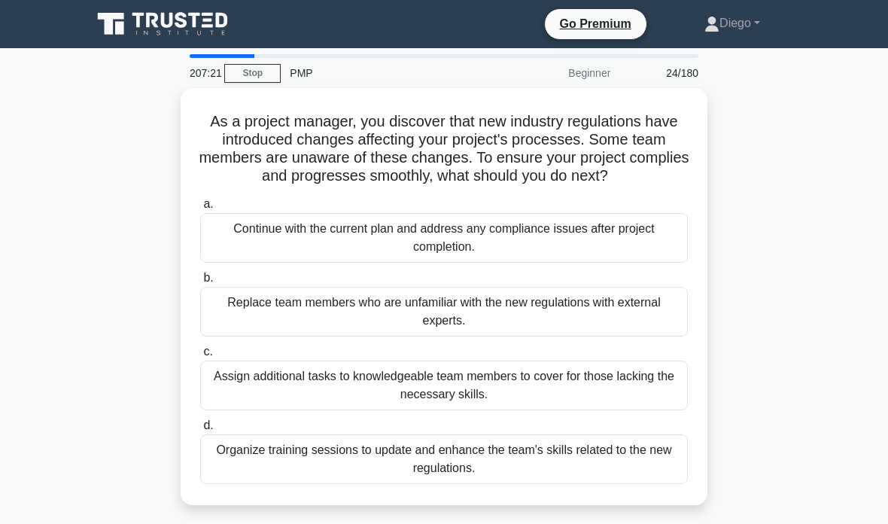
click at [626, 464] on div "Organize training sessions to update and enhance the team's skills related to t…" at bounding box center [444, 459] width 488 height 50
click at [200, 431] on input "d. Organize training sessions to update and enhance the team's skills related t…" at bounding box center [200, 426] width 0 height 10
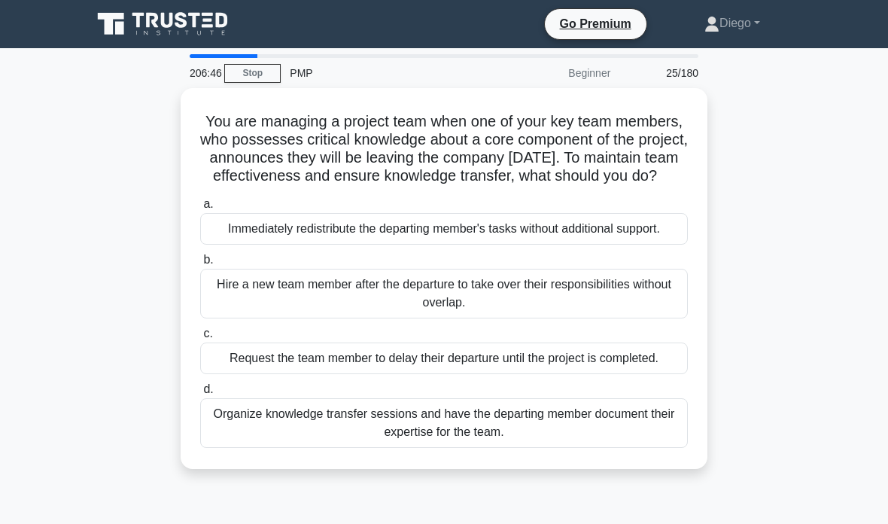
click at [586, 448] on div "Organize knowledge transfer sessions and have the departing member document the…" at bounding box center [444, 423] width 488 height 50
click at [200, 395] on input "d. Organize knowledge transfer sessions and have the departing member document …" at bounding box center [200, 390] width 0 height 10
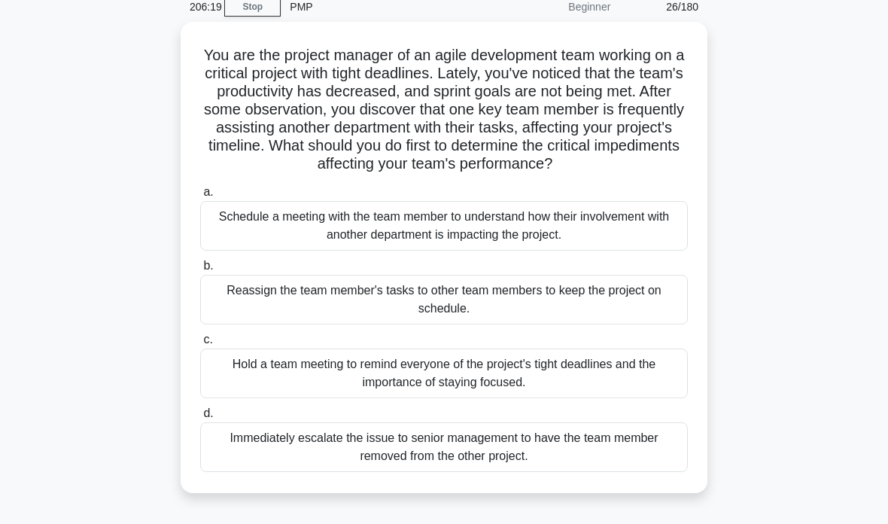
scroll to position [72, 0]
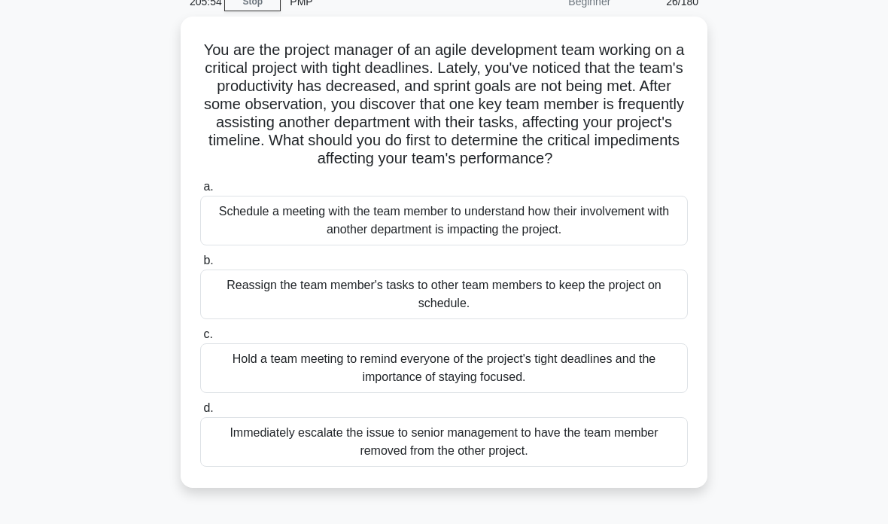
click at [315, 236] on div "Schedule a meeting with the team member to understand how their involvement wit…" at bounding box center [444, 221] width 488 height 50
click at [200, 192] on input "a. Schedule a meeting with the team member to understand how their involvement …" at bounding box center [200, 187] width 0 height 10
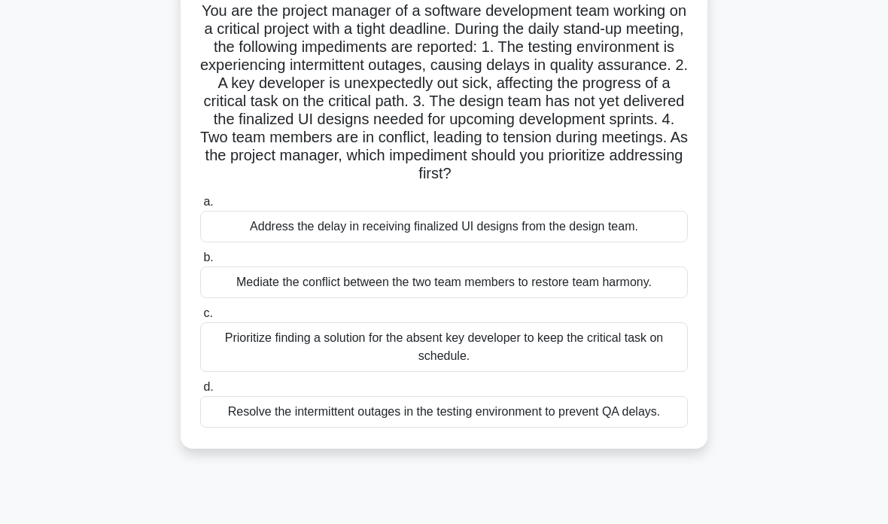
scroll to position [112, 0]
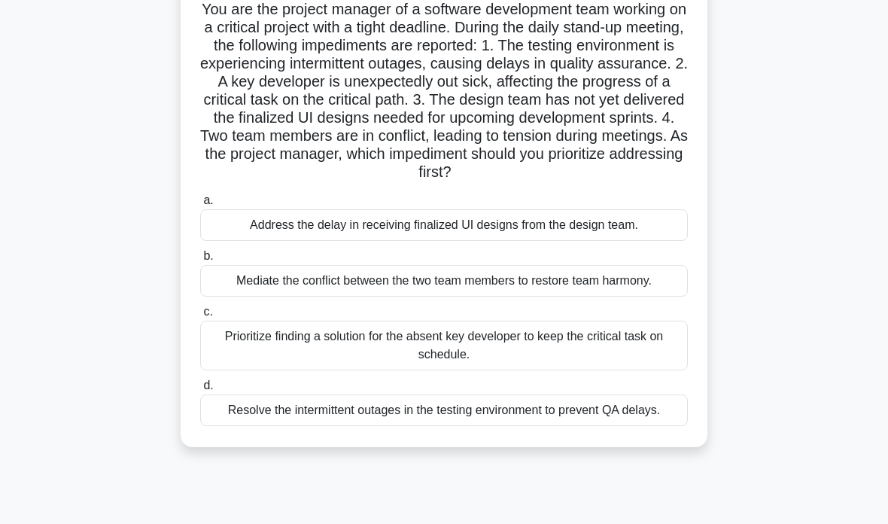
click at [584, 426] on div "Resolve the intermittent outages in the testing environment to prevent QA delay…" at bounding box center [444, 411] width 488 height 32
click at [200, 391] on input "d. Resolve the intermittent outages in the testing environment to prevent QA de…" at bounding box center [200, 386] width 0 height 10
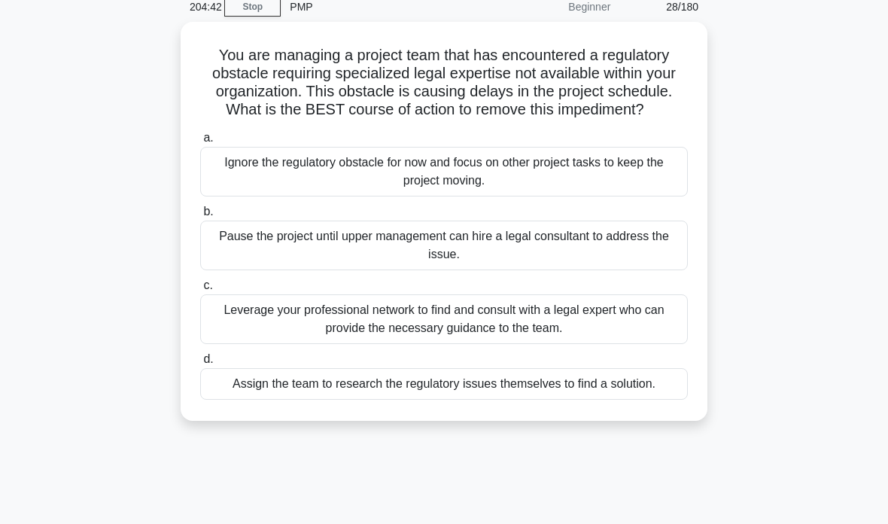
scroll to position [93, 0]
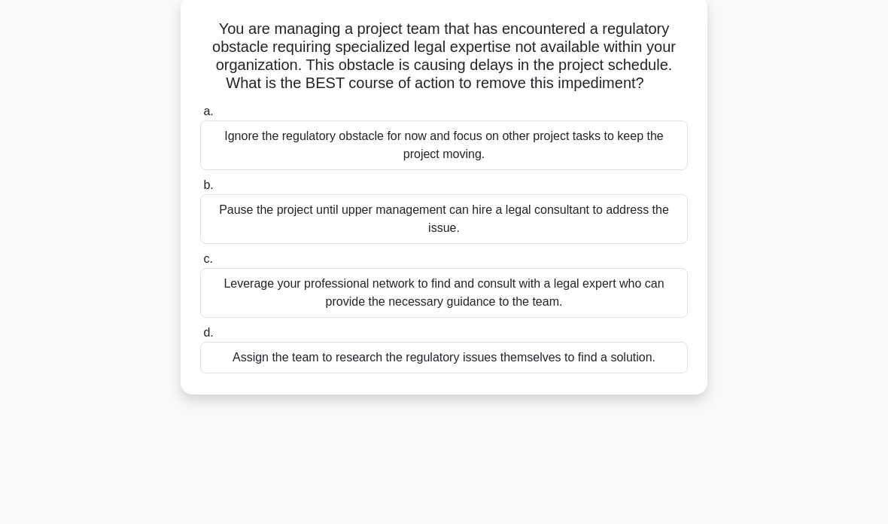
click at [606, 318] on div "Leverage your professional network to find and consult with a legal expert who …" at bounding box center [444, 293] width 488 height 50
click at [200, 264] on input "c. Leverage your professional network to find and consult with a legal expert w…" at bounding box center [200, 259] width 0 height 10
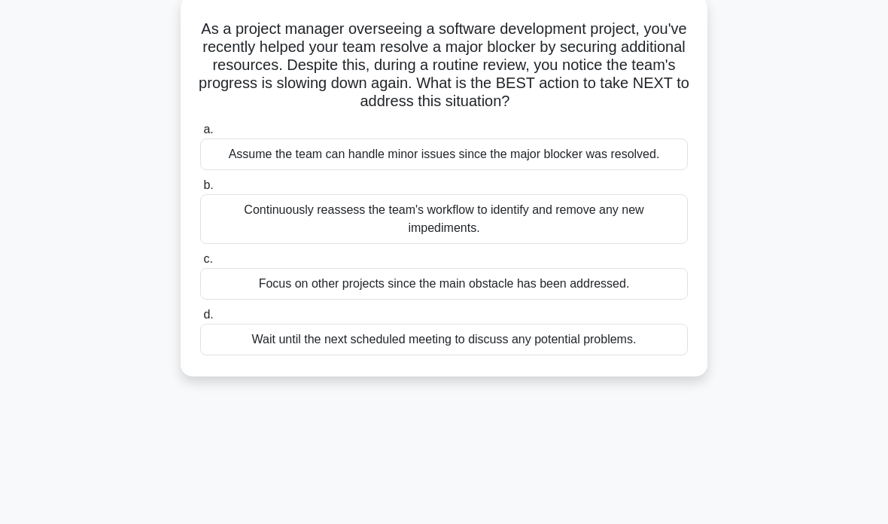
click at [610, 244] on div "Continuously reassess the team's workflow to identify and remove any new impedi…" at bounding box center [444, 219] width 488 height 50
click at [200, 190] on input "b. Continuously reassess the team's workflow to identify and remove any new imp…" at bounding box center [200, 186] width 0 height 10
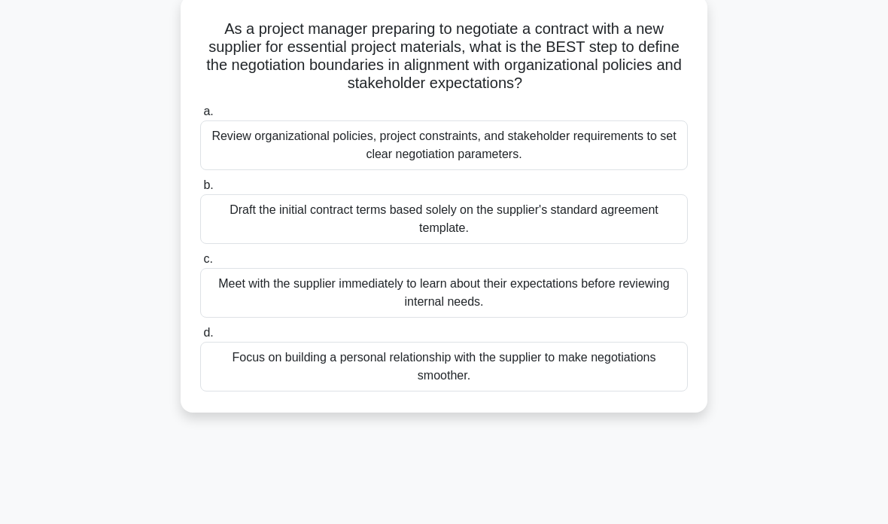
click at [632, 144] on div "Review organizational policies, project constraints, and stakeholder requiremen…" at bounding box center [444, 145] width 488 height 50
click at [200, 117] on input "a. Review organizational policies, project constraints, and stakeholder require…" at bounding box center [200, 112] width 0 height 10
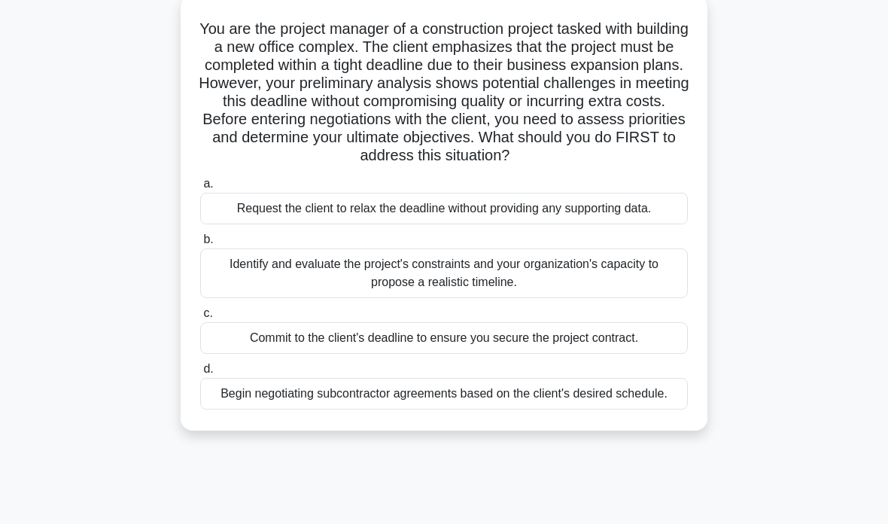
click at [590, 298] on div "Identify and evaluate the project's constraints and your organization's capacit…" at bounding box center [444, 273] width 488 height 50
click at [200, 245] on input "b. Identify and evaluate the project's constraints and your organization's capa…" at bounding box center [200, 240] width 0 height 10
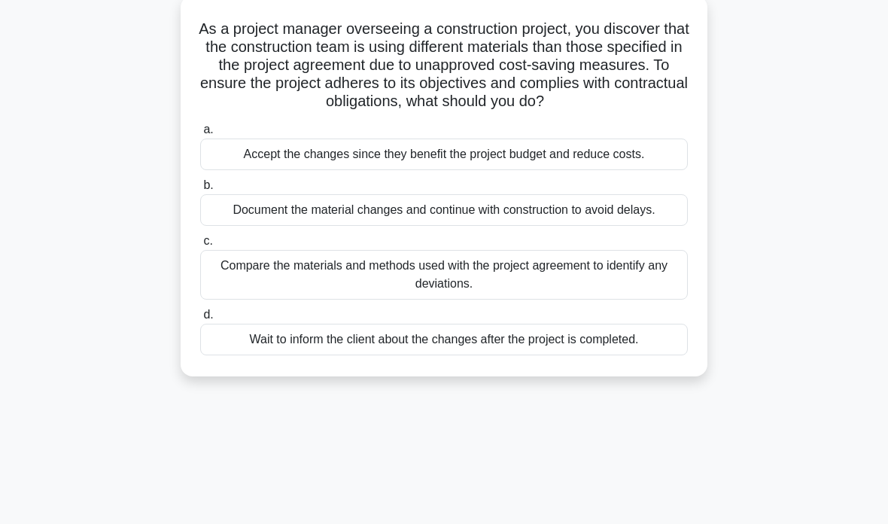
click at [619, 300] on div "Compare the materials and methods used with the project agreement to identify a…" at bounding box center [444, 275] width 488 height 50
click at [200, 246] on input "c. Compare the materials and methods used with the project agreement to identif…" at bounding box center [200, 241] width 0 height 10
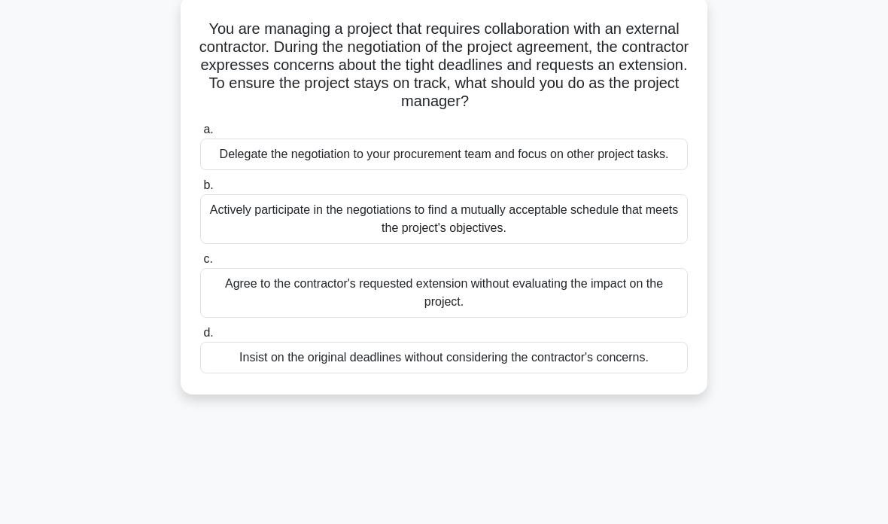
click at [624, 227] on div "Actively participate in the negotiations to find a mutually acceptable schedule…" at bounding box center [444, 219] width 488 height 50
click at [200, 190] on input "b. Actively participate in the negotiations to find a mutually acceptable sched…" at bounding box center [200, 186] width 0 height 10
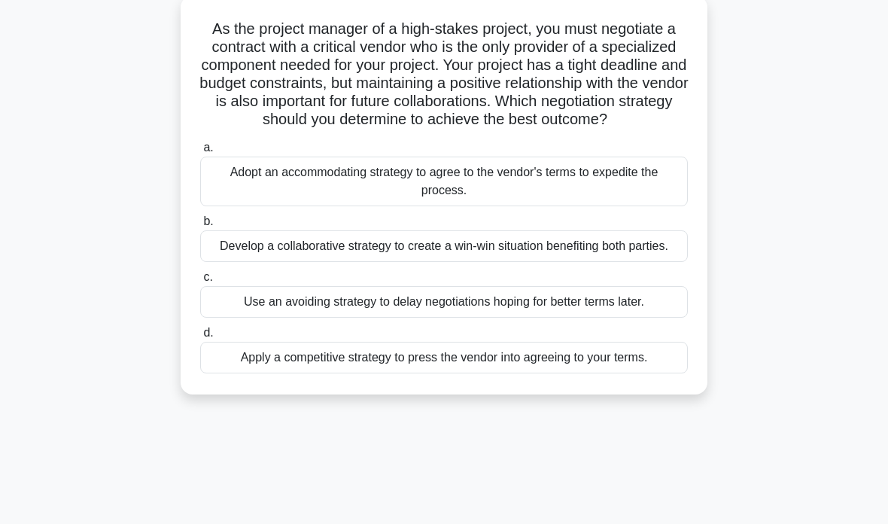
click at [629, 262] on div "Develop a collaborative strategy to create a win-win situation benefiting both …" at bounding box center [444, 246] width 488 height 32
click at [200, 227] on input "b. Develop a collaborative strategy to create a win-win situation benefiting bo…" at bounding box center [200, 222] width 0 height 10
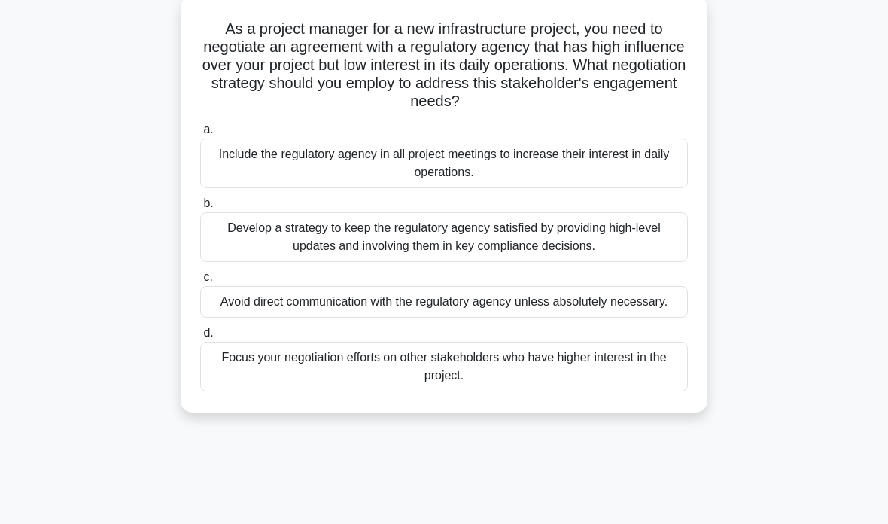
click at [586, 229] on div "Develop a strategy to keep the regulatory agency satisfied by providing high-le…" at bounding box center [444, 237] width 488 height 50
click at [200, 209] on input "b. Develop a strategy to keep the regulatory agency satisfied by providing high…" at bounding box center [200, 204] width 0 height 10
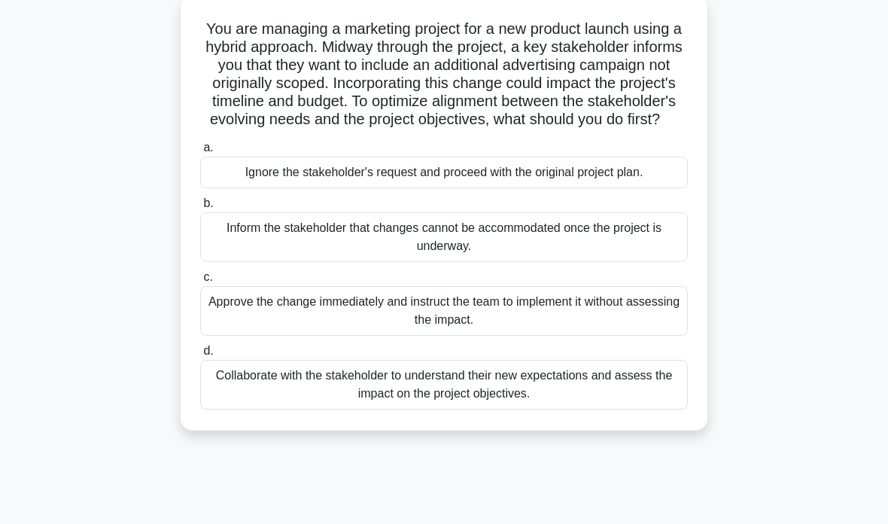
click at [616, 396] on div "Collaborate with the stakeholder to understand their new expectations and asses…" at bounding box center [444, 385] width 488 height 50
click at [200, 356] on input "d. Collaborate with the stakeholder to understand their new expectations and as…" at bounding box center [200, 351] width 0 height 10
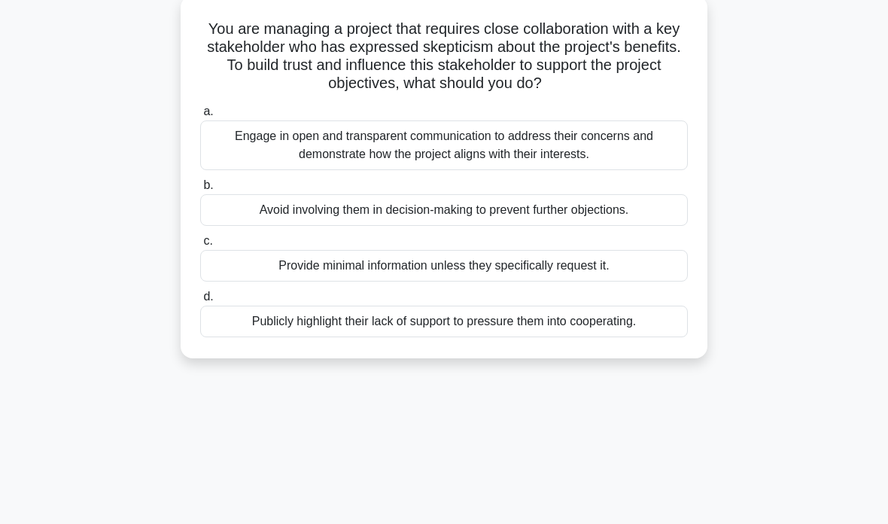
click at [618, 139] on div "Engage in open and transparent communication to address their concerns and demo…" at bounding box center [444, 145] width 488 height 50
click at [200, 117] on input "a. Engage in open and transparent communication to address their concerns and d…" at bounding box center [200, 112] width 0 height 10
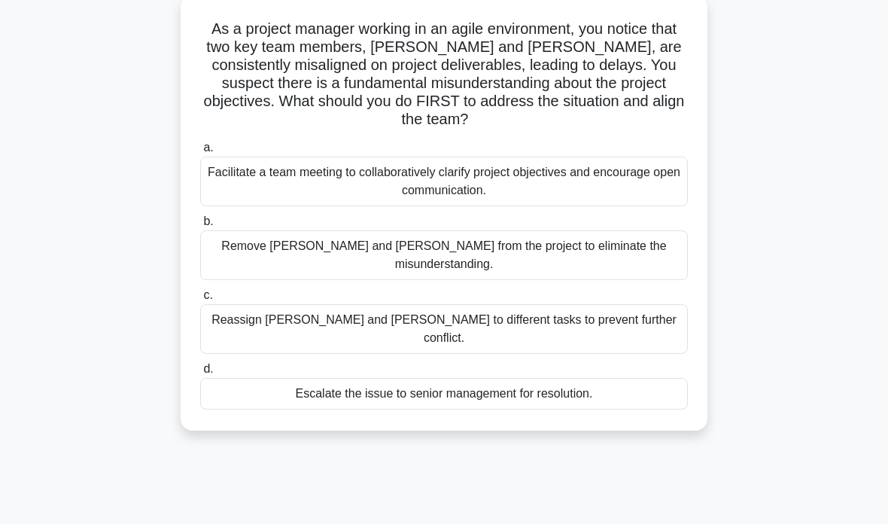
click at [609, 167] on div "Facilitate a team meeting to collaboratively clarify project objectives and enc…" at bounding box center [444, 182] width 488 height 50
click at [200, 153] on input "a. Facilitate a team meeting to collaboratively clarify project objectives and …" at bounding box center [200, 148] width 0 height 10
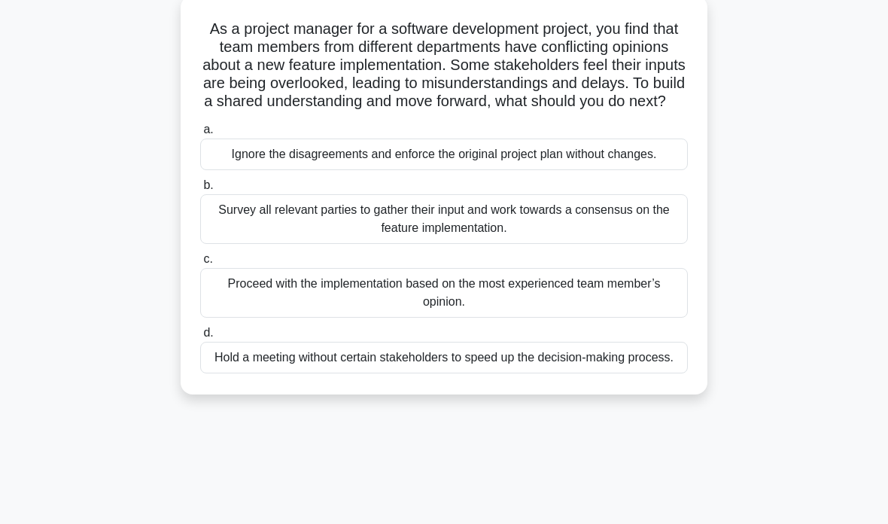
click at [635, 244] on div "Survey all relevant parties to gather their input and work towards a consensus …" at bounding box center [444, 219] width 488 height 50
click at [200, 190] on input "b. Survey all relevant parties to gather their input and work towards a consens…" at bounding box center [200, 186] width 0 height 10
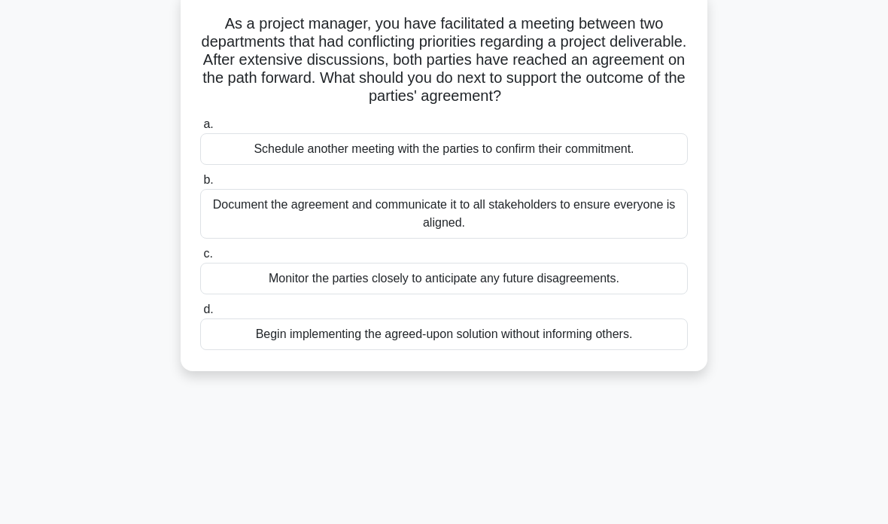
scroll to position [100, 0]
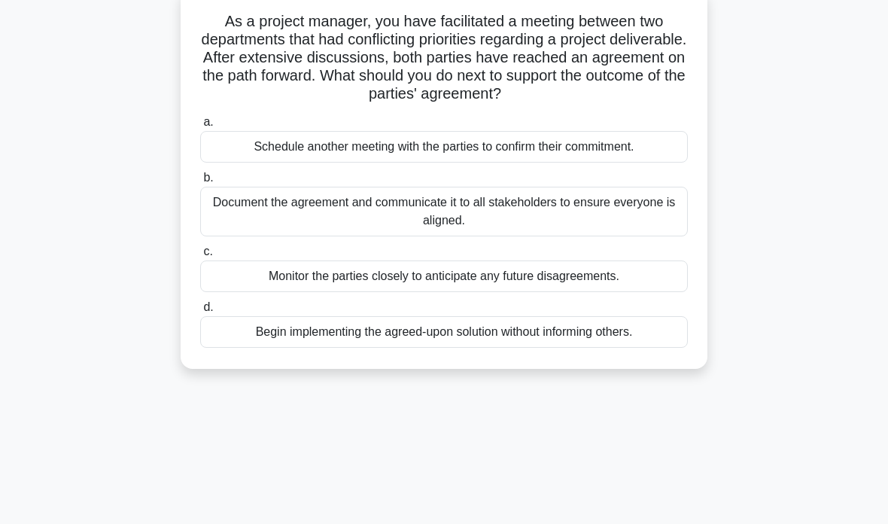
click at [635, 226] on div "Document the agreement and communicate it to all stakeholders to ensure everyon…" at bounding box center [444, 212] width 488 height 50
click at [200, 183] on input "b. Document the agreement and communicate it to all stakeholders to ensure ever…" at bounding box center [200, 178] width 0 height 10
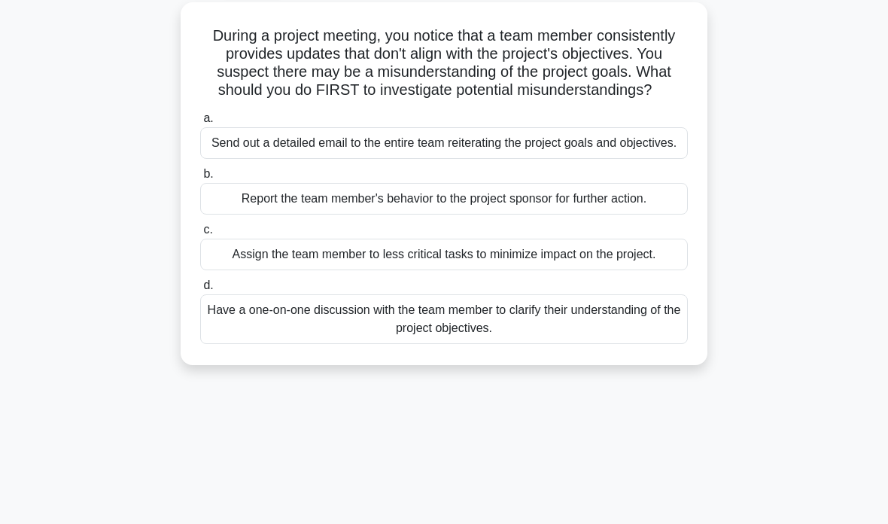
scroll to position [87, 0]
click at [632, 343] on div "Have a one-on-one discussion with the team member to clarify their understandin…" at bounding box center [444, 319] width 488 height 50
click at [200, 290] on input "d. Have a one-on-one discussion with the team member to clarify their understan…" at bounding box center [200, 285] width 0 height 10
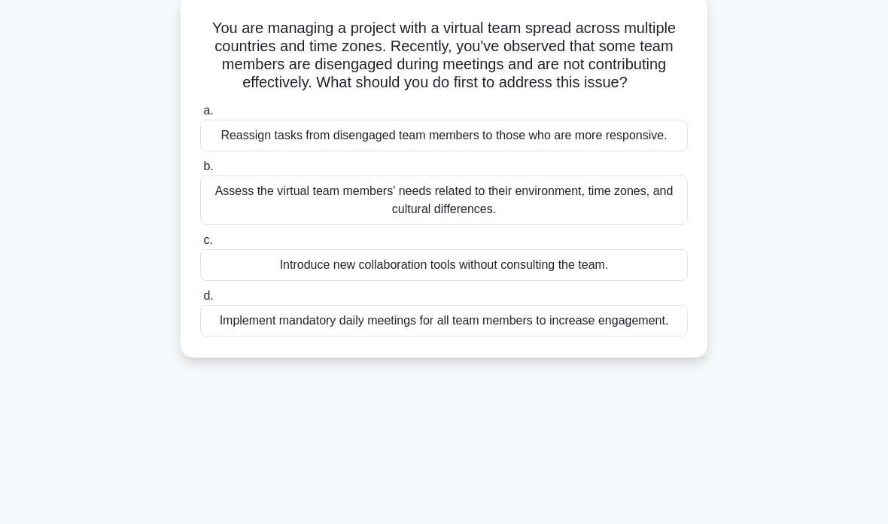
scroll to position [93, 0]
click at [613, 225] on div "Assess the virtual team members' needs related to their environment, time zones…" at bounding box center [444, 200] width 488 height 50
click at [200, 172] on input "b. Assess the virtual team members' needs related to their environment, time zo…" at bounding box center [200, 167] width 0 height 10
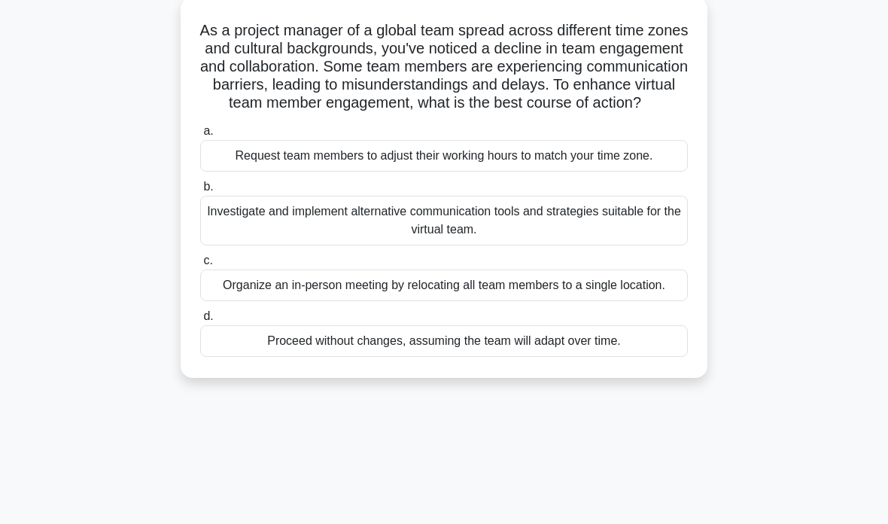
scroll to position [86, 0]
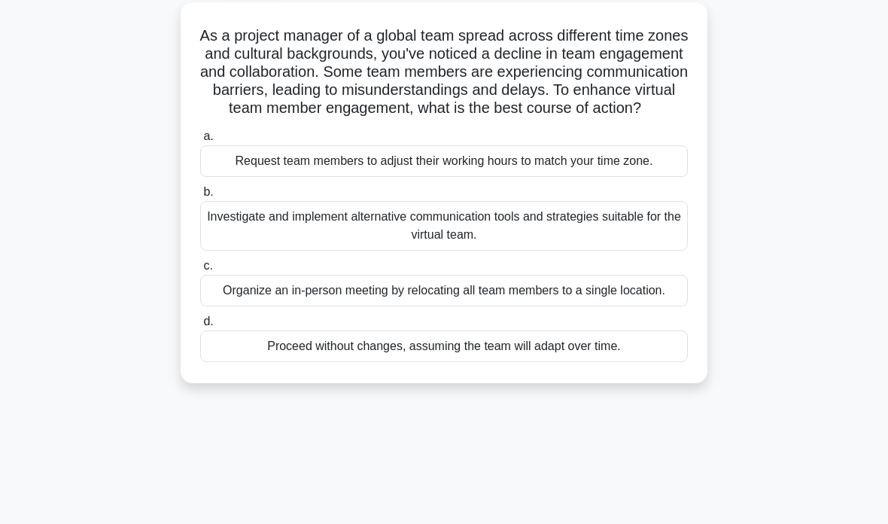
click at [612, 251] on div "Investigate and implement alternative communication tools and strategies suitab…" at bounding box center [444, 226] width 488 height 50
click at [200, 197] on input "b. Investigate and implement alternative communication tools and strategies sui…" at bounding box center [200, 192] width 0 height 10
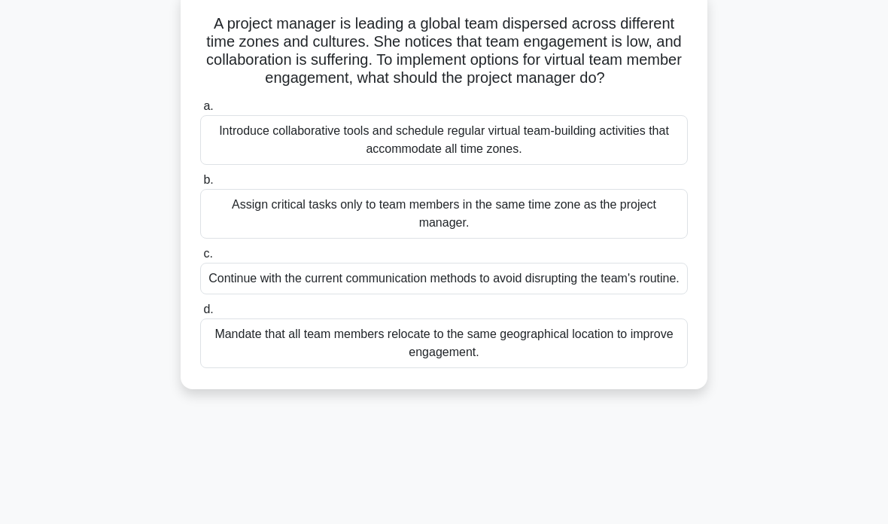
scroll to position [101, 0]
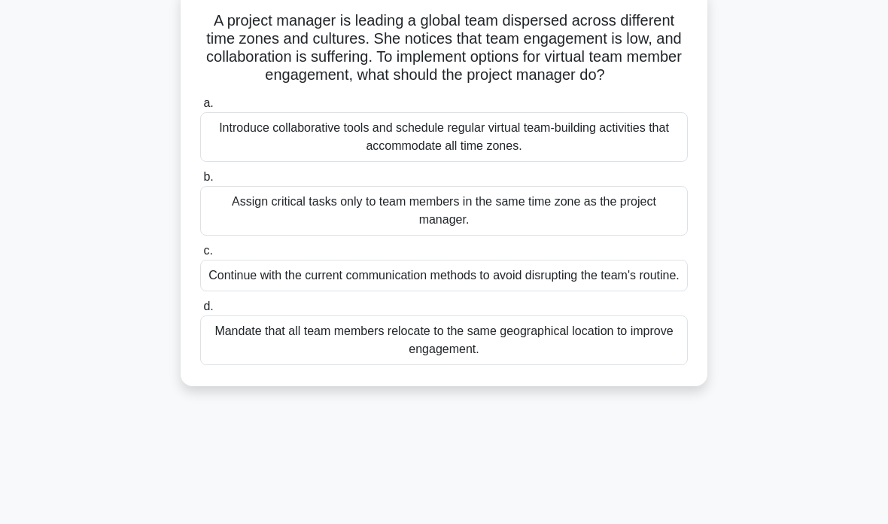
click at [579, 145] on div "Introduce collaborative tools and schedule regular virtual team-building activi…" at bounding box center [444, 137] width 488 height 50
click at [200, 108] on input "a. Introduce collaborative tools and schedule regular virtual team-building act…" at bounding box center [200, 104] width 0 height 10
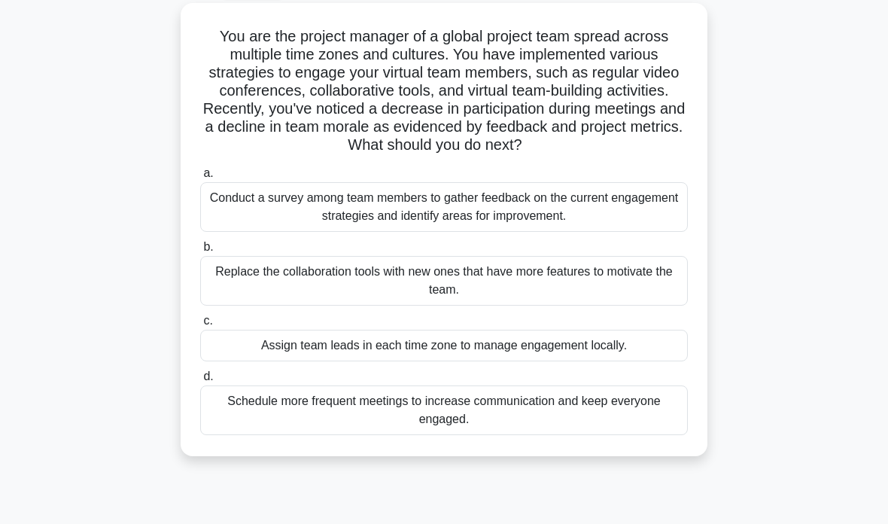
scroll to position [87, 0]
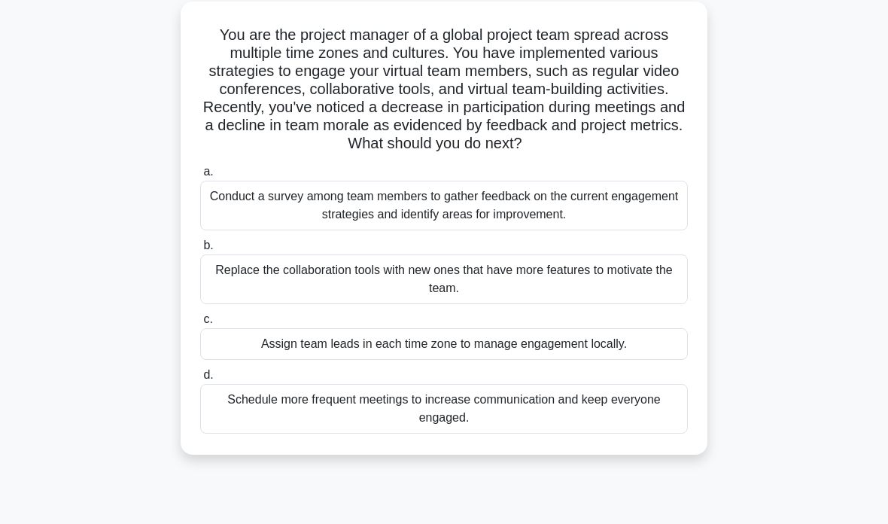
click at [620, 230] on div "Conduct a survey among team members to gather feedback on the current engagemen…" at bounding box center [444, 206] width 488 height 50
click at [200, 177] on input "a. Conduct a survey among team members to gather feedback on the current engage…" at bounding box center [200, 172] width 0 height 10
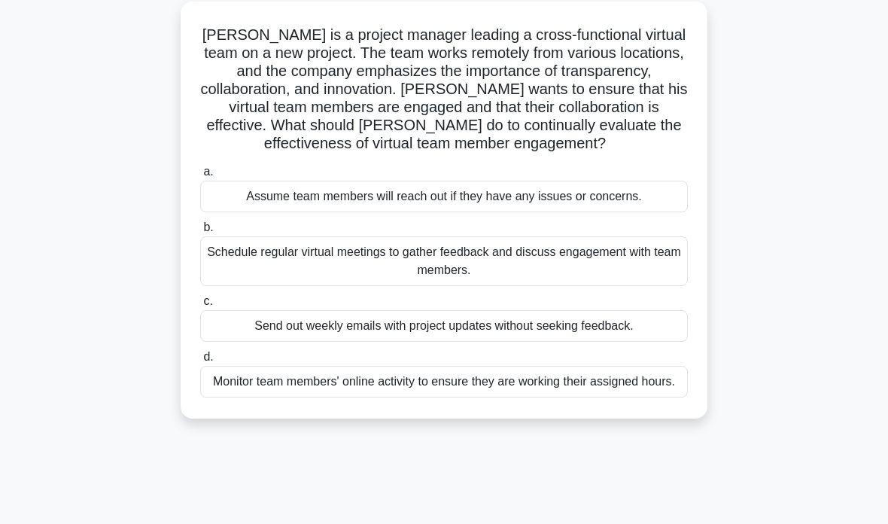
scroll to position [88, 0]
click at [604, 270] on div "Schedule regular virtual meetings to gather feedback and discuss engagement wit…" at bounding box center [444, 260] width 488 height 50
click at [200, 231] on input "b. Schedule regular virtual meetings to gather feedback and discuss engagement …" at bounding box center [200, 226] width 0 height 10
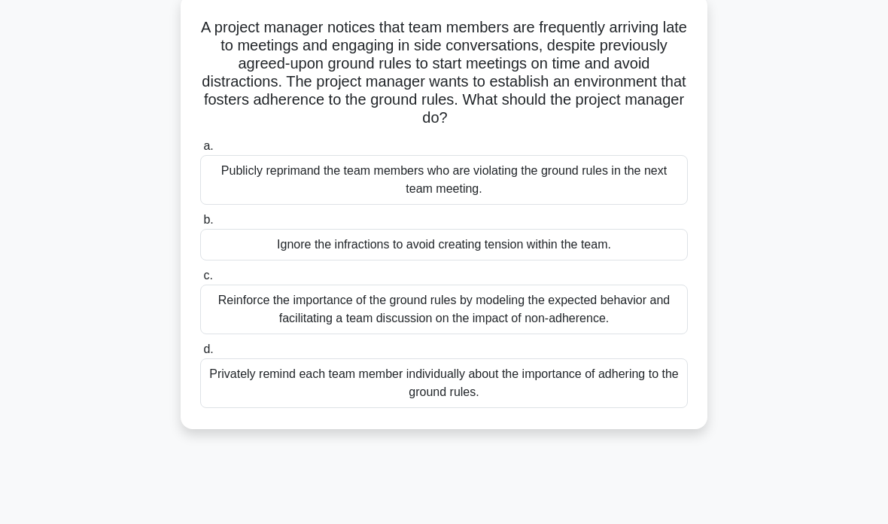
scroll to position [93, 0]
click at [611, 314] on div "Reinforce the importance of the ground rules by modeling the expected behavior …" at bounding box center [444, 310] width 488 height 50
click at [200, 282] on input "c. Reinforce the importance of the ground rules by modeling the expected behavi…" at bounding box center [200, 277] width 0 height 10
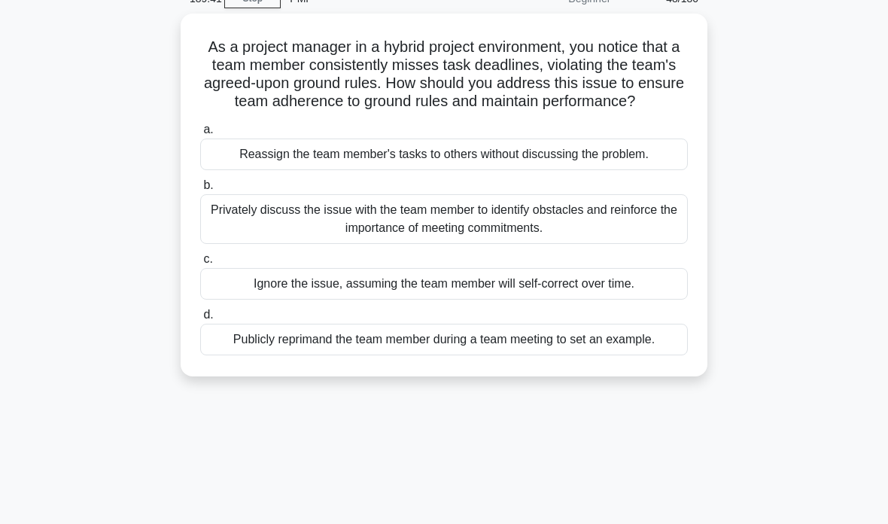
scroll to position [74, 0]
click at [614, 243] on div "Privately discuss the issue with the team member to identify obstacles and rein…" at bounding box center [444, 220] width 488 height 50
click at [200, 191] on input "b. Privately discuss the issue with the team member to identify obstacles and r…" at bounding box center [200, 186] width 0 height 10
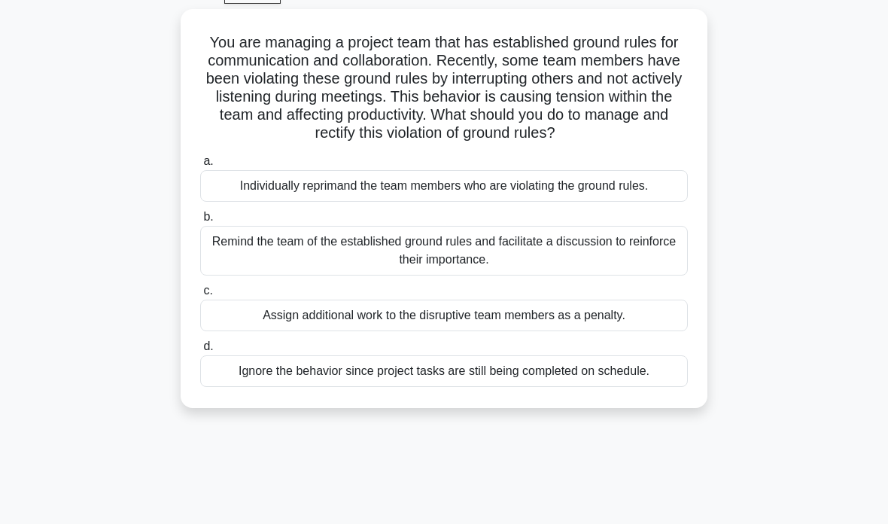
scroll to position [82, 0]
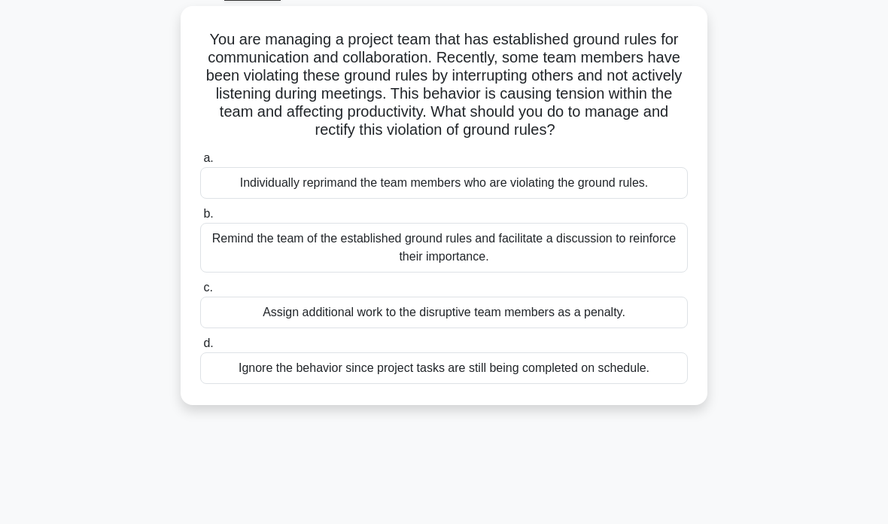
click at [617, 263] on div "Remind the team of the established ground rules and facilitate a discussion to …" at bounding box center [444, 248] width 488 height 50
click at [200, 219] on input "b. Remind the team of the established ground rules and facilitate a discussion …" at bounding box center [200, 214] width 0 height 10
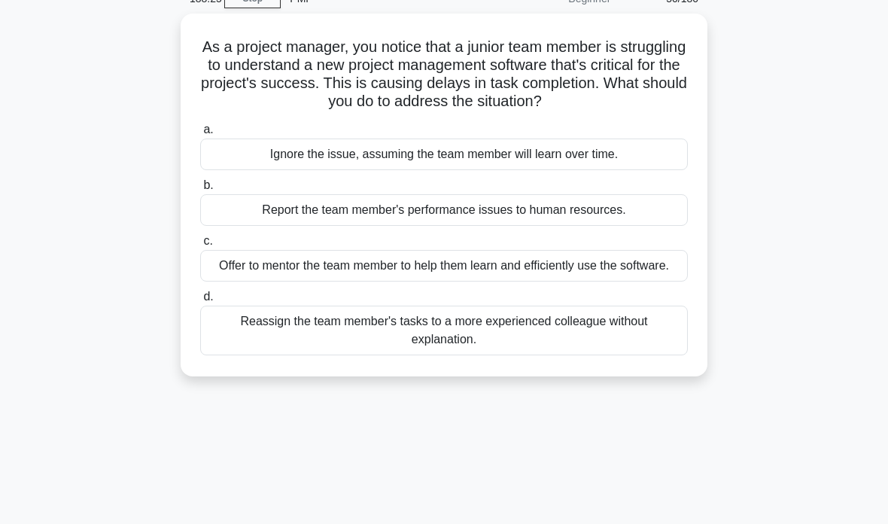
scroll to position [78, 0]
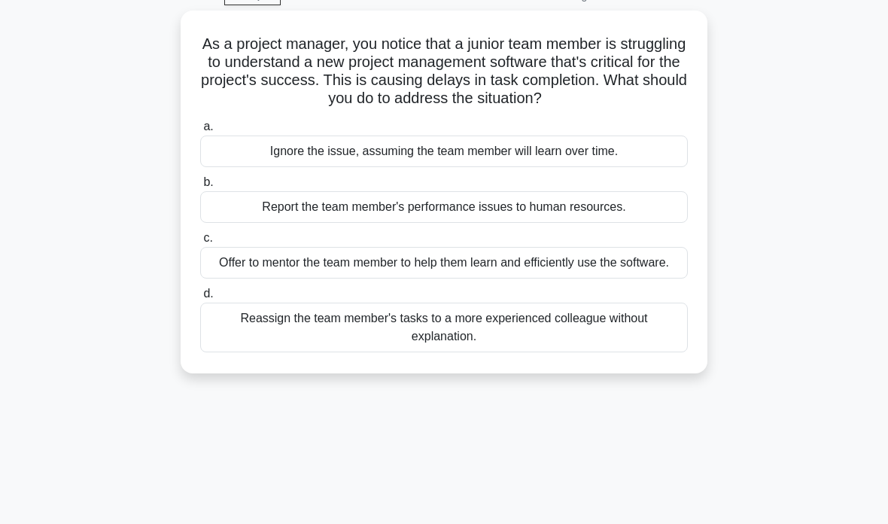
click at [625, 279] on div "Offer to mentor the team member to help them learn and efficiently use the soft…" at bounding box center [444, 263] width 488 height 32
click at [200, 243] on input "c. Offer to mentor the team member to help them learn and efficiently use the s…" at bounding box center [200, 238] width 0 height 10
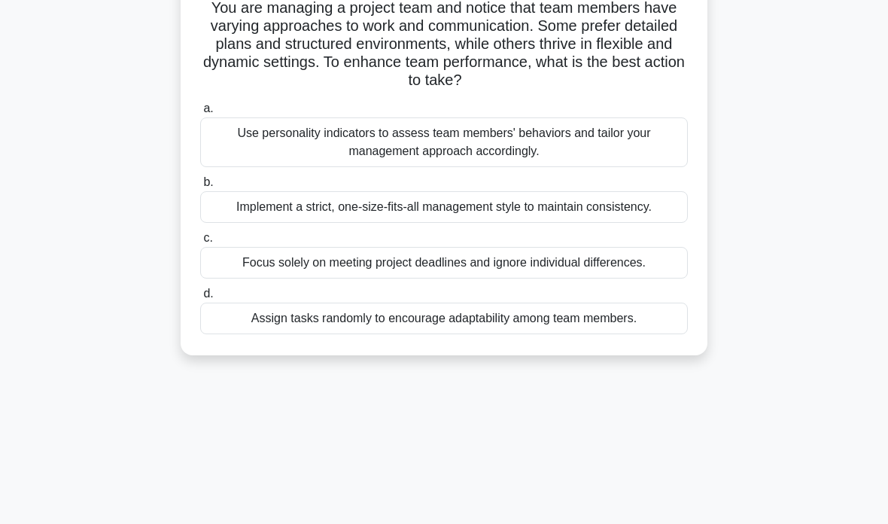
scroll to position [114, 0]
click at [590, 149] on div "Use personality indicators to assess team members' behaviors and tailor your ma…" at bounding box center [444, 142] width 488 height 50
click at [200, 114] on input "a. Use personality indicators to assess team members' behaviors and tailor your…" at bounding box center [200, 109] width 0 height 10
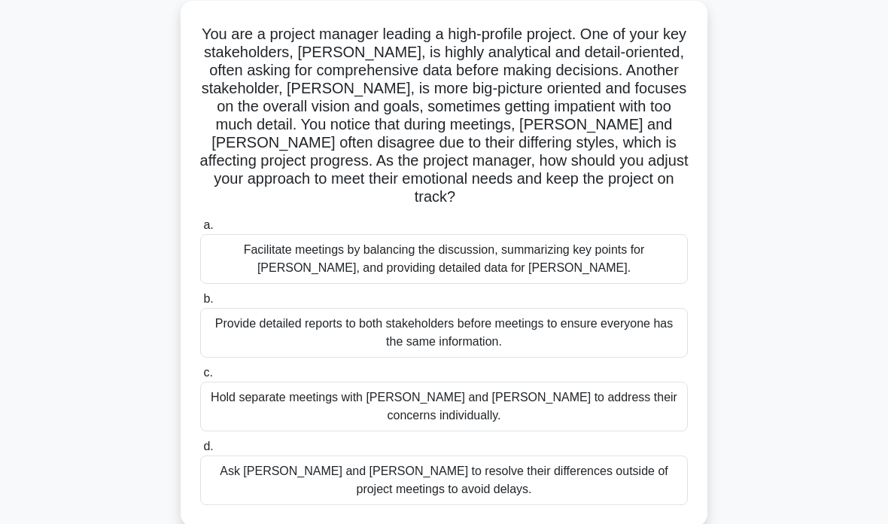
scroll to position [90, 0]
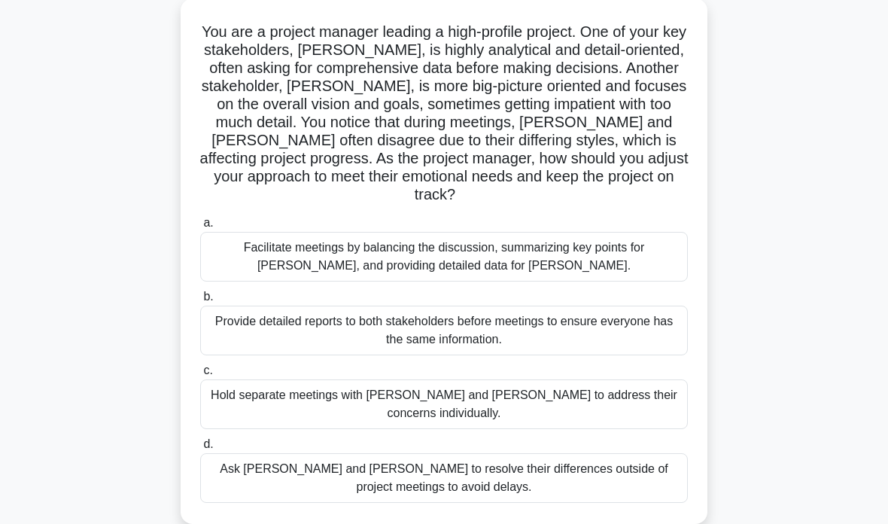
click at [528, 256] on div "Facilitate meetings by balancing the discussion, summarizing key points for [PE…" at bounding box center [444, 257] width 488 height 50
click at [200, 228] on input "a. Facilitate meetings by balancing the discussion, summarizing key points for …" at bounding box center [200, 223] width 0 height 10
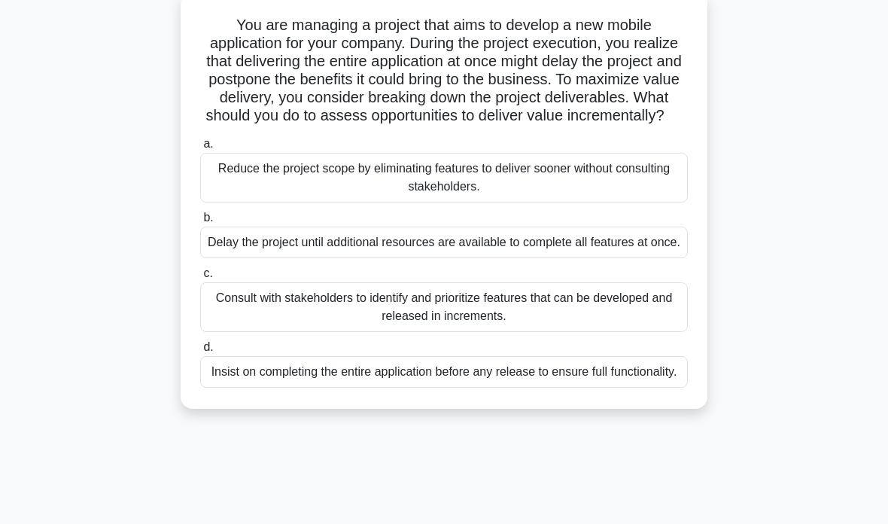
scroll to position [95, 0]
click at [596, 334] on div "Consult with stakeholders to identify and prioritize features that can be devel…" at bounding box center [444, 309] width 488 height 50
click at [200, 280] on input "c. Consult with stakeholders to identify and prioritize features that can be de…" at bounding box center [200, 275] width 0 height 10
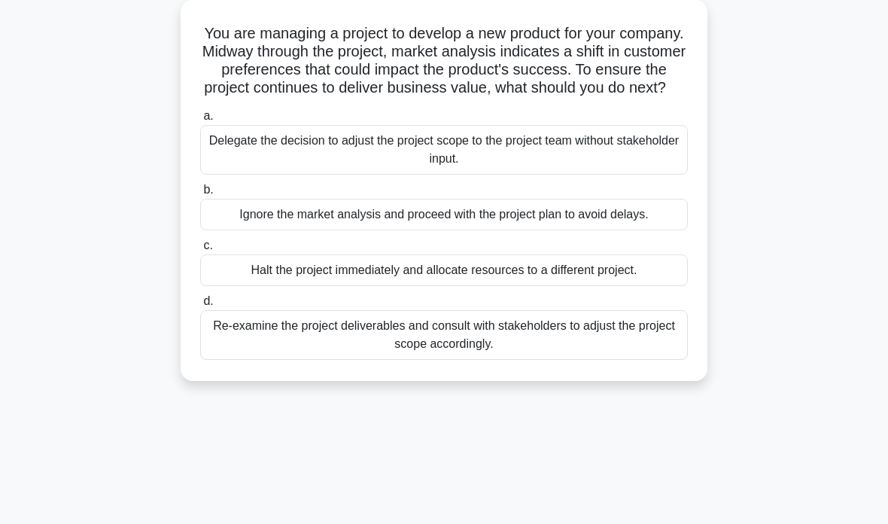
scroll to position [90, 0]
click at [591, 352] on div "Re-examine the project deliverables and consult with stakeholders to adjust the…" at bounding box center [444, 334] width 488 height 50
click at [200, 305] on input "d. Re-examine the project deliverables and consult with stakeholders to adjust …" at bounding box center [200, 300] width 0 height 10
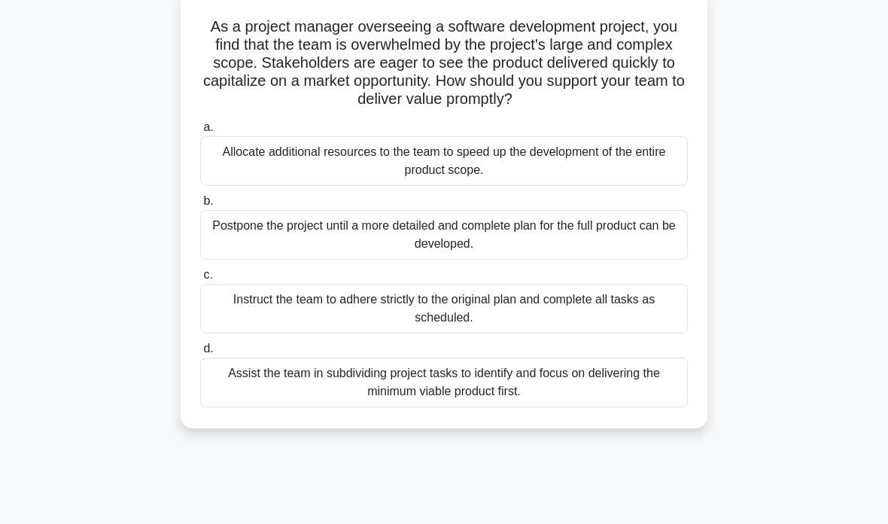
scroll to position [99, 0]
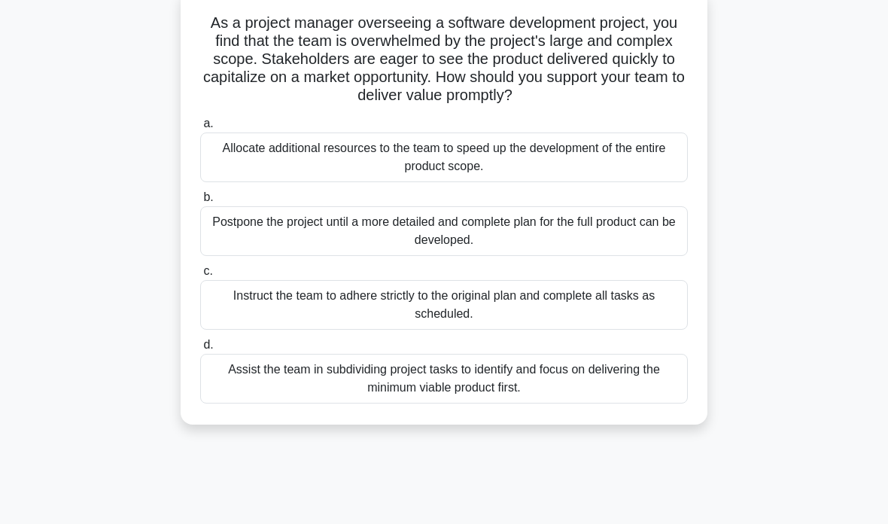
click at [608, 398] on div "Assist the team in subdividing project tasks to identify and focus on deliverin…" at bounding box center [444, 379] width 488 height 50
click at [200, 350] on input "d. Assist the team in subdividing project tasks to identify and focus on delive…" at bounding box center [200, 345] width 0 height 10
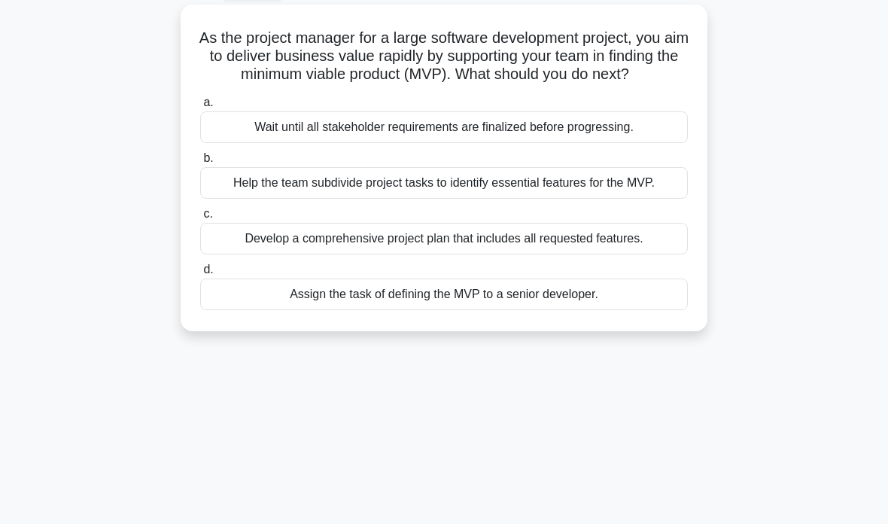
scroll to position [84, 0]
click at [253, 199] on div "Help the team subdivide project tasks to identify essential features for the MV…" at bounding box center [444, 183] width 488 height 32
click at [200, 163] on input "b. Help the team subdivide project tasks to identify essential features for the…" at bounding box center [200, 159] width 0 height 10
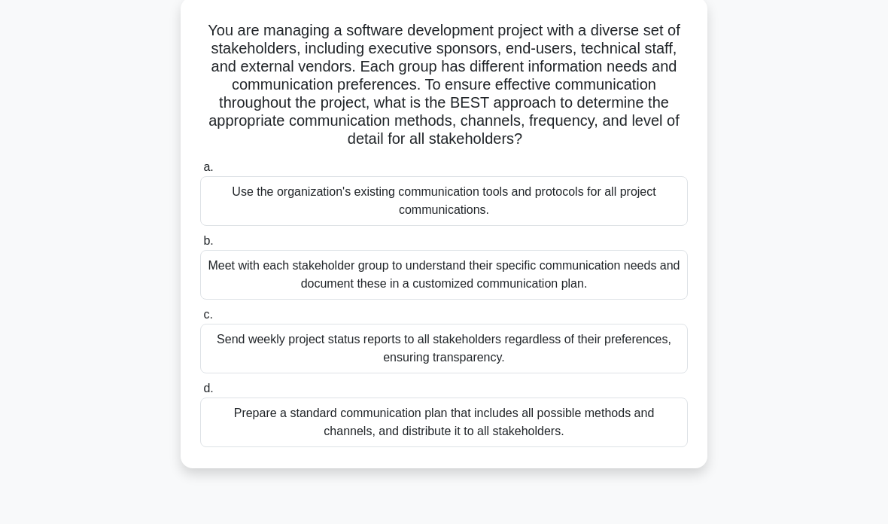
scroll to position [95, 0]
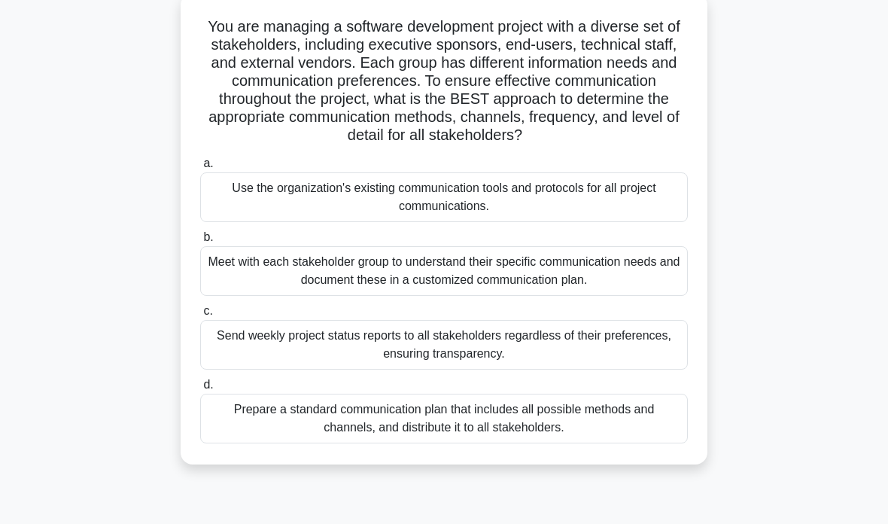
click at [254, 295] on div "Meet with each stakeholder group to understand their specific communication nee…" at bounding box center [444, 271] width 488 height 50
click at [200, 242] on input "b. Meet with each stakeholder group to understand their specific communication …" at bounding box center [200, 238] width 0 height 10
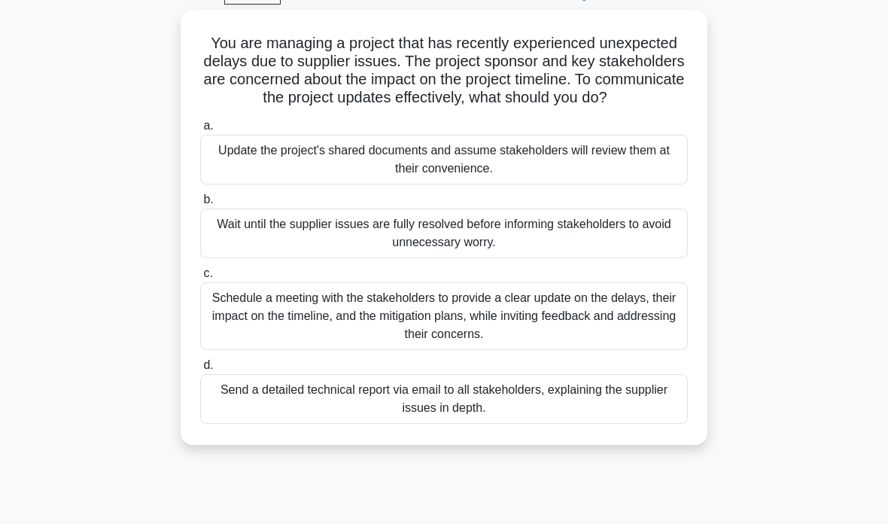
scroll to position [89, 0]
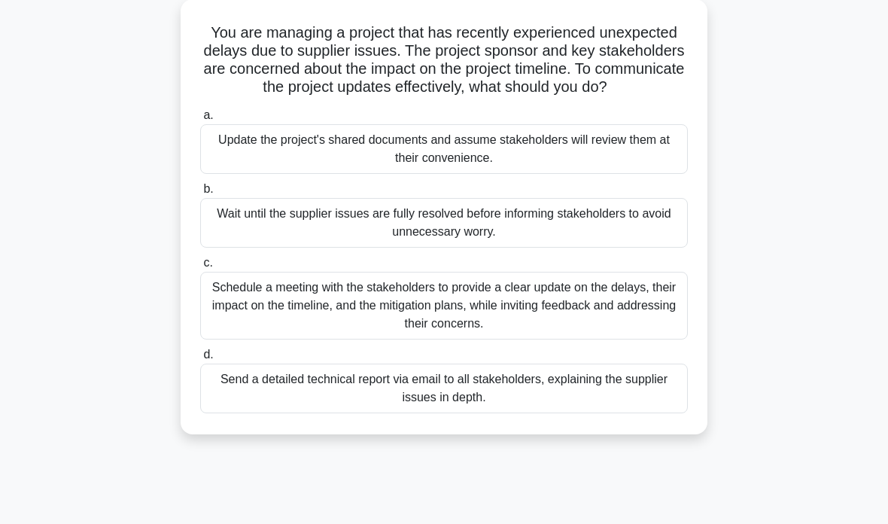
click at [257, 325] on div "Schedule a meeting with the stakeholders to provide a clear update on the delay…" at bounding box center [444, 306] width 488 height 68
click at [200, 268] on input "c. Schedule a meeting with the stakeholders to provide a clear update on the de…" at bounding box center [200, 263] width 0 height 10
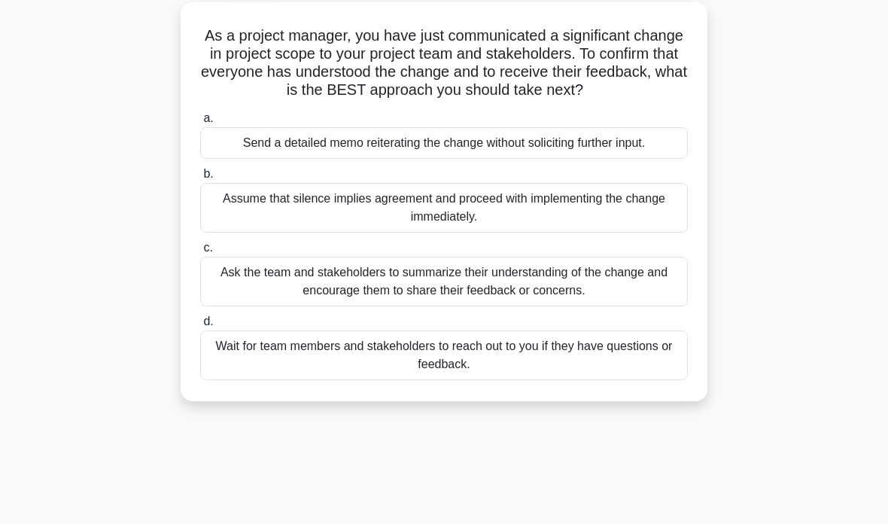
scroll to position [88, 0]
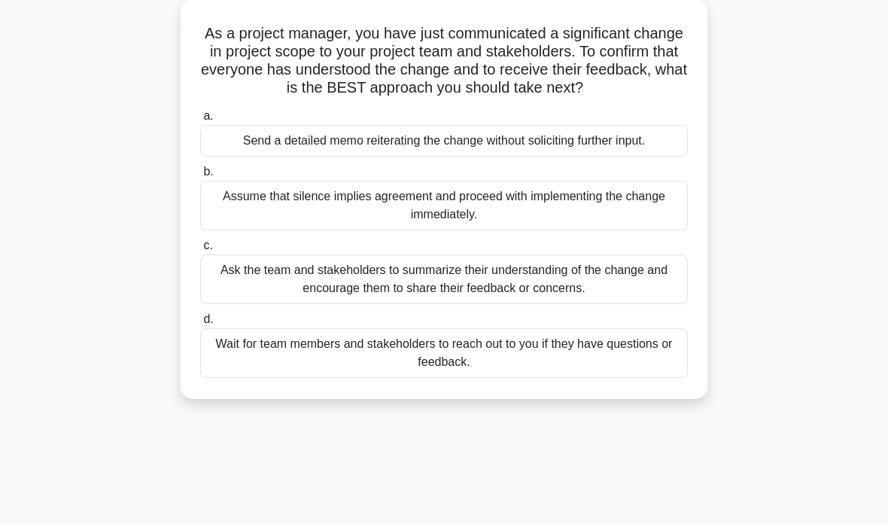
click at [254, 294] on div "Ask the team and stakeholders to summarize their understanding of the change an…" at bounding box center [444, 279] width 488 height 50
click at [200, 251] on input "c. Ask the team and stakeholders to summarize their understanding of the change…" at bounding box center [200, 246] width 0 height 10
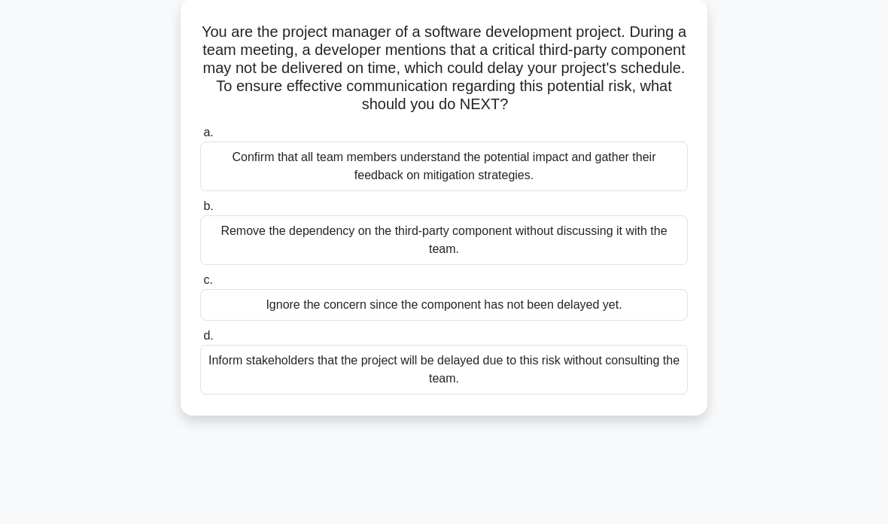
scroll to position [90, 0]
click at [245, 184] on div "Confirm that all team members understand the potential impact and gather their …" at bounding box center [444, 166] width 488 height 50
click at [200, 137] on input "a. Confirm that all team members understand the potential impact and gather the…" at bounding box center [200, 132] width 0 height 10
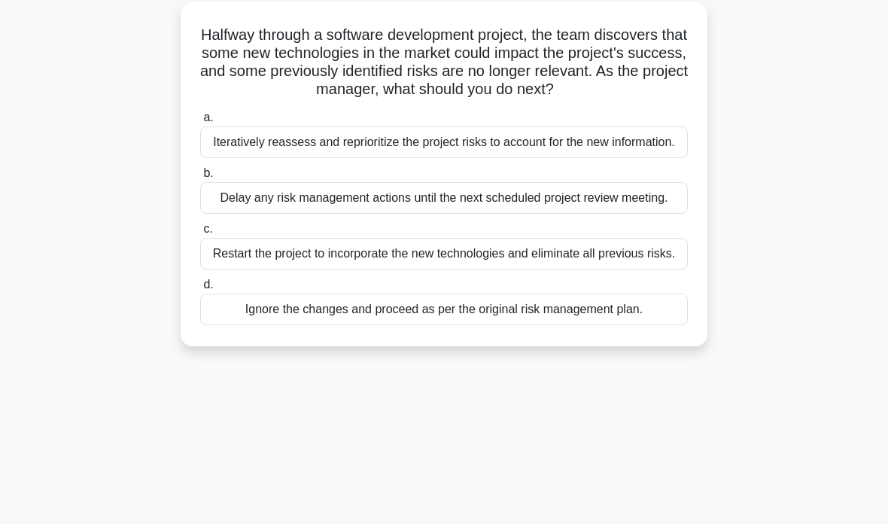
scroll to position [87, 0]
click at [245, 157] on div "Iteratively reassess and reprioritize the project risks to account for the new …" at bounding box center [444, 142] width 488 height 32
click at [200, 122] on input "a. Iteratively reassess and reprioritize the project risks to account for the n…" at bounding box center [200, 117] width 0 height 10
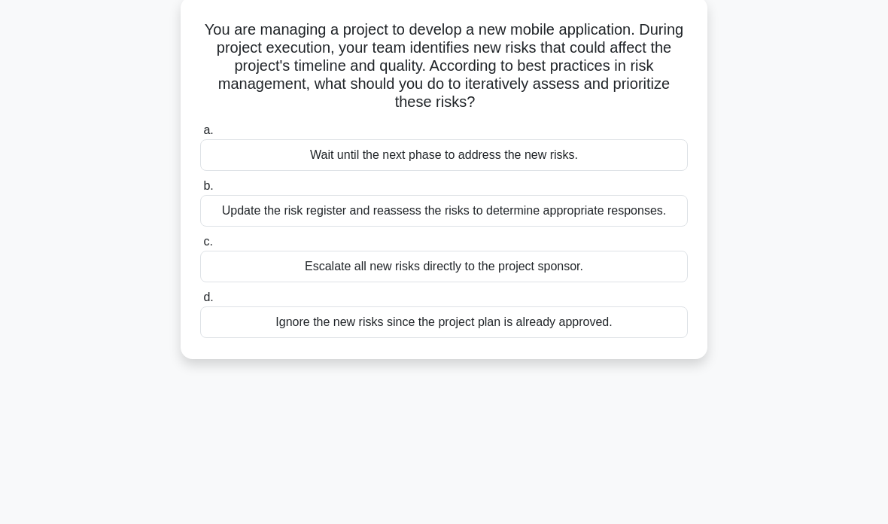
scroll to position [93, 0]
click at [241, 221] on div "Update the risk register and reassess the risks to determine appropriate respon…" at bounding box center [444, 210] width 488 height 32
click at [200, 190] on input "b. Update the risk register and reassess the risks to determine appropriate res…" at bounding box center [200, 186] width 0 height 10
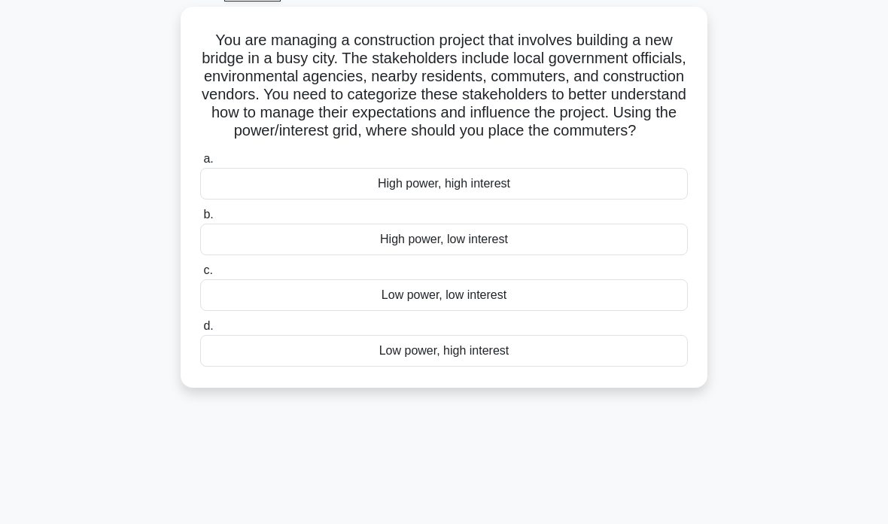
scroll to position [85, 0]
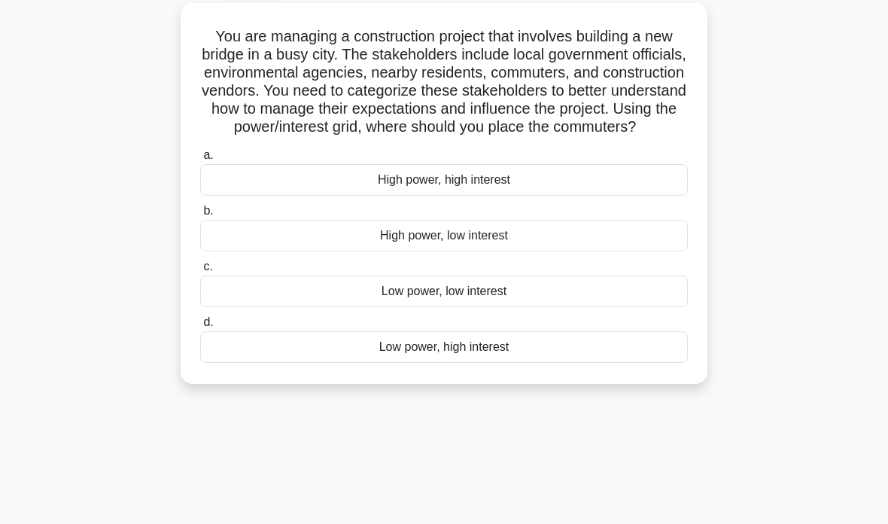
click at [537, 362] on div "Low power, high interest" at bounding box center [444, 347] width 488 height 32
click at [200, 328] on input "d. Low power, high interest" at bounding box center [200, 323] width 0 height 10
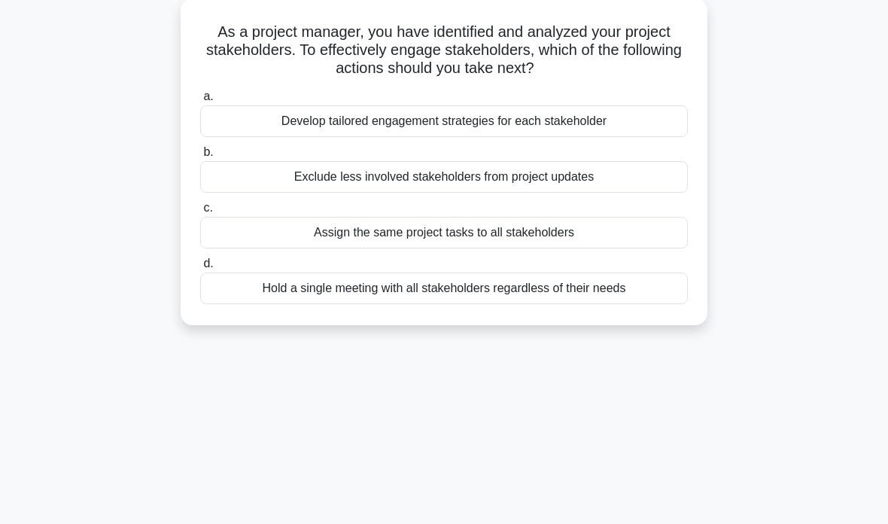
scroll to position [90, 0]
click at [562, 125] on div "Develop tailored engagement strategies for each stakeholder" at bounding box center [444, 121] width 488 height 32
click at [200, 101] on input "a. Develop tailored engagement strategies for each stakeholder" at bounding box center [200, 96] width 0 height 10
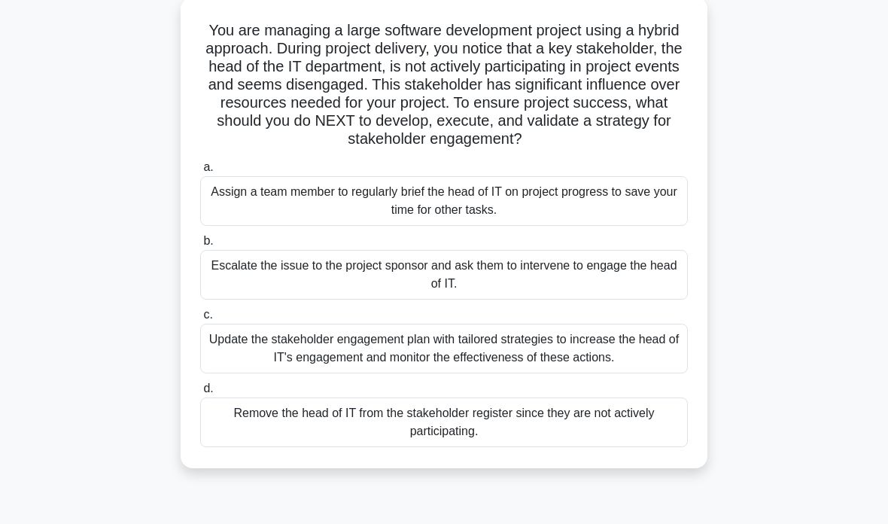
scroll to position [93, 0]
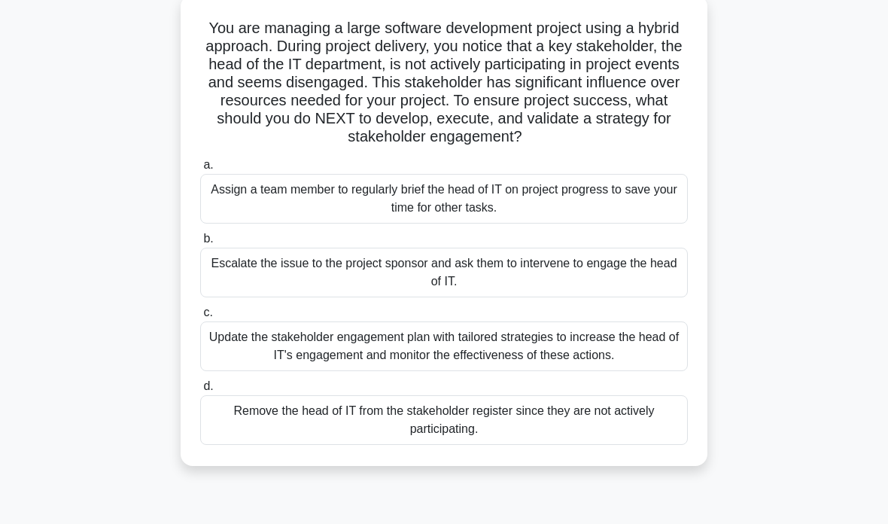
click at [242, 366] on div "Update the stakeholder engagement plan with tailored strategies to increase the…" at bounding box center [444, 346] width 488 height 50
click at [200, 318] on input "c. Update the stakeholder engagement plan with tailored strategies to increase …" at bounding box center [200, 313] width 0 height 10
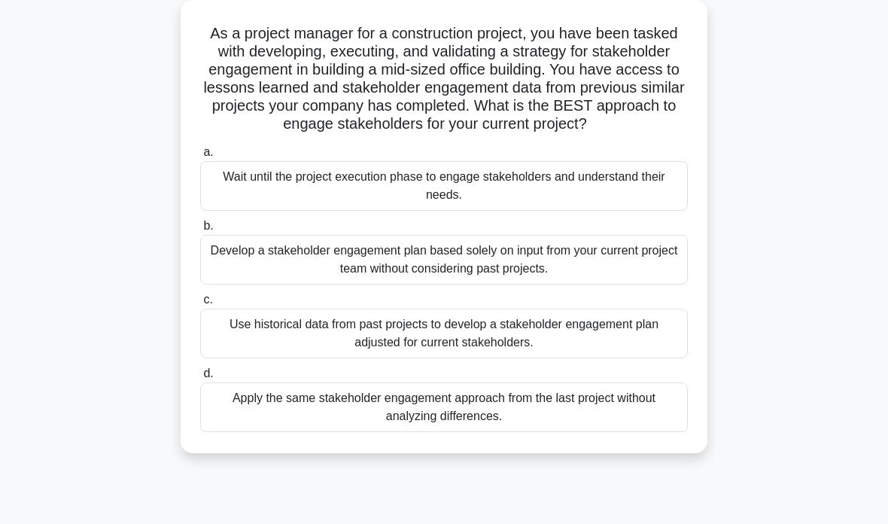
scroll to position [89, 0]
click at [253, 344] on div "Use historical data from past projects to develop a stakeholder engagement plan…" at bounding box center [444, 333] width 488 height 50
click at [200, 304] on input "c. Use historical data from past projects to develop a stakeholder engagement p…" at bounding box center [200, 299] width 0 height 10
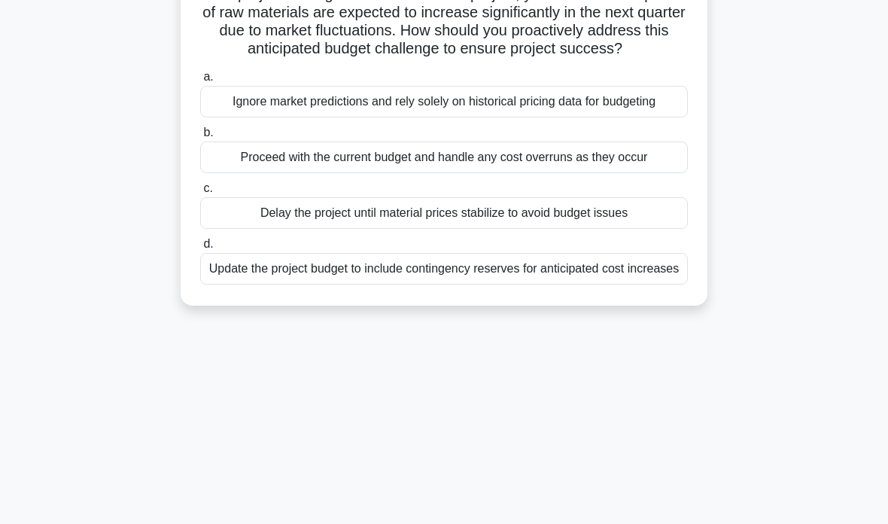
scroll to position [135, 0]
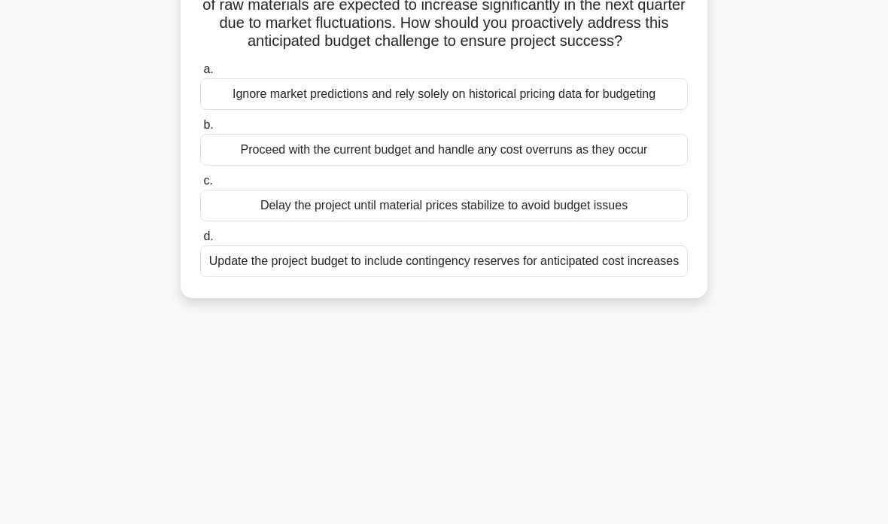
click at [250, 277] on div "Update the project budget to include contingency reserves for anticipated cost …" at bounding box center [444, 261] width 488 height 32
click at [200, 242] on input "d. Update the project budget to include contingency reserves for anticipated co…" at bounding box center [200, 237] width 0 height 10
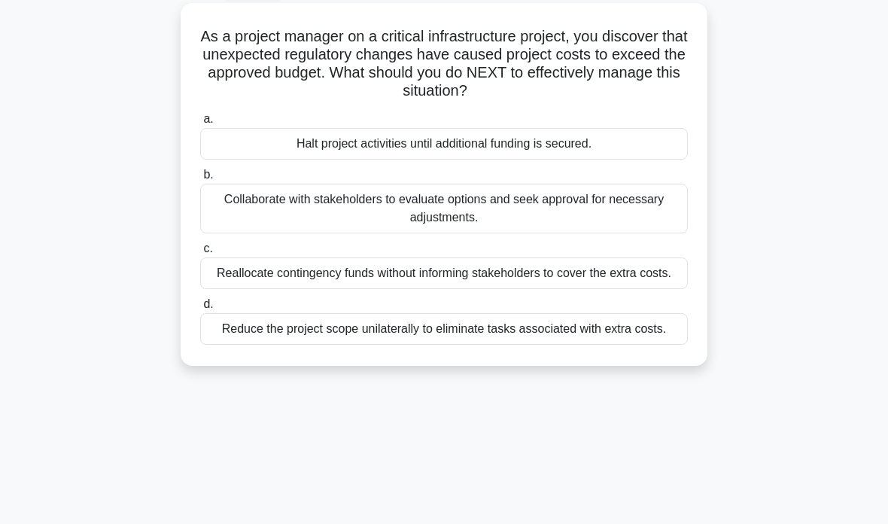
scroll to position [87, 0]
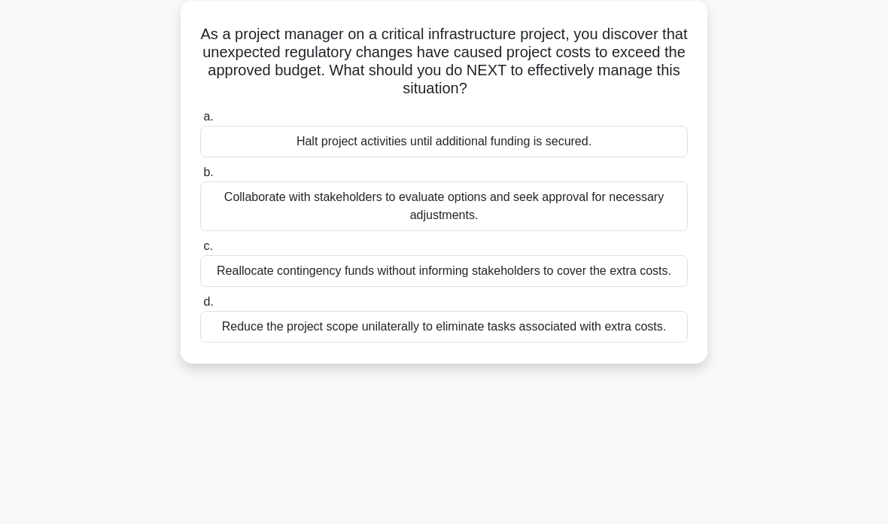
click at [254, 204] on div "Collaborate with stakeholders to evaluate options and seek approval for necessa…" at bounding box center [444, 206] width 488 height 50
click at [200, 178] on input "b. Collaborate with stakeholders to evaluate options and seek approval for nece…" at bounding box center [200, 173] width 0 height 10
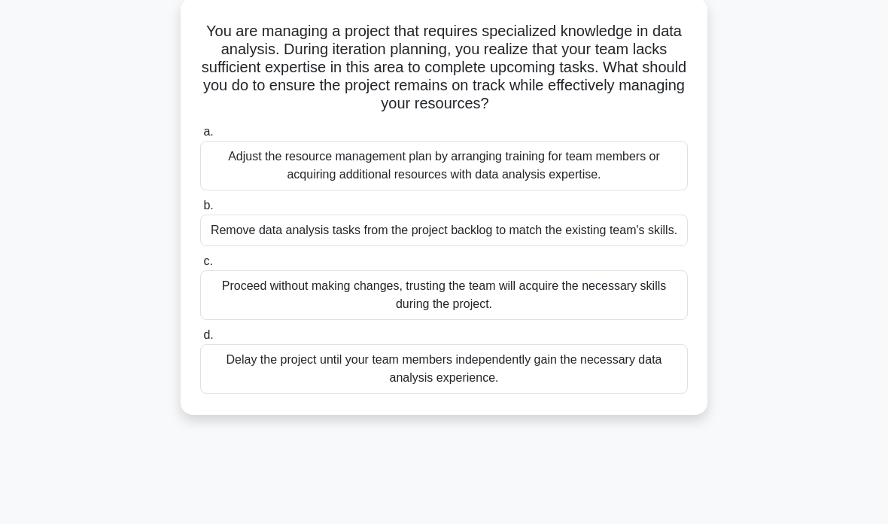
scroll to position [90, 0]
click at [272, 176] on div "Adjust the resource management plan by arranging training for team members or a…" at bounding box center [444, 167] width 488 height 50
click at [200, 138] on input "a. Adjust the resource management plan by arranging training for team members o…" at bounding box center [200, 133] width 0 height 10
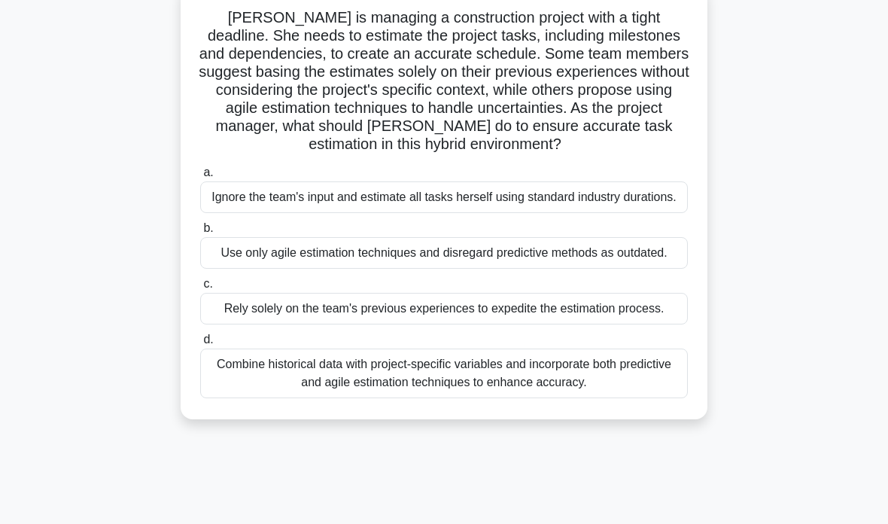
scroll to position [104, 0]
click at [604, 398] on div "Combine historical data with project-specific variables and incorporate both pr…" at bounding box center [444, 374] width 488 height 50
click at [200, 345] on input "d. Combine historical data with project-specific variables and incorporate both…" at bounding box center [200, 340] width 0 height 10
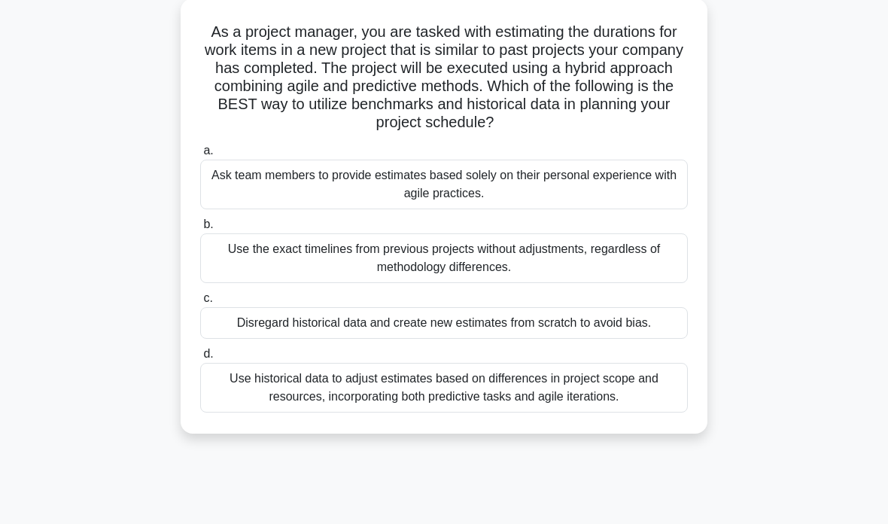
scroll to position [90, 0]
click at [305, 412] on div "Use historical data to adjust estimates based on differences in project scope a…" at bounding box center [444, 387] width 488 height 50
click at [200, 358] on input "d. Use historical data to adjust estimates based on differences in project scop…" at bounding box center [200, 354] width 0 height 10
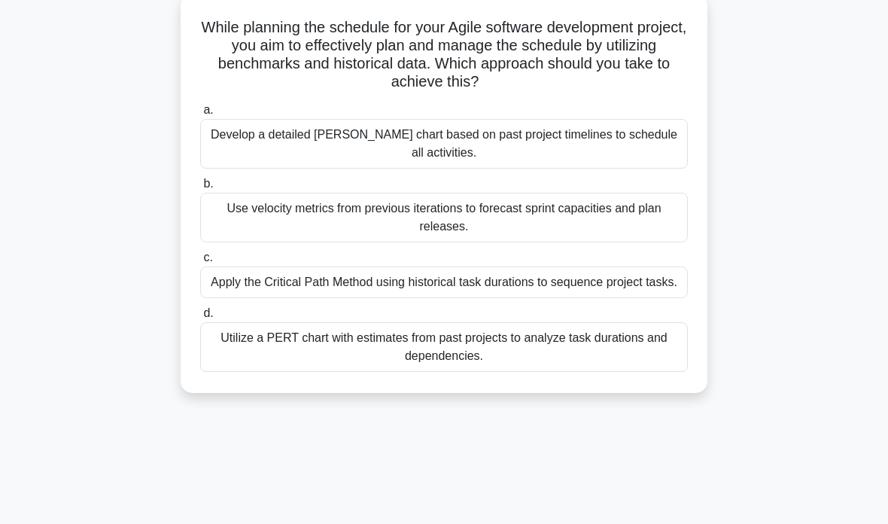
scroll to position [94, 0]
click at [270, 370] on div "Utilize a PERT chart with estimates from past projects to analyze task duration…" at bounding box center [444, 347] width 488 height 50
click at [200, 318] on input "d. Utilize a PERT chart with estimates from past projects to analyze task durat…" at bounding box center [200, 314] width 0 height 10
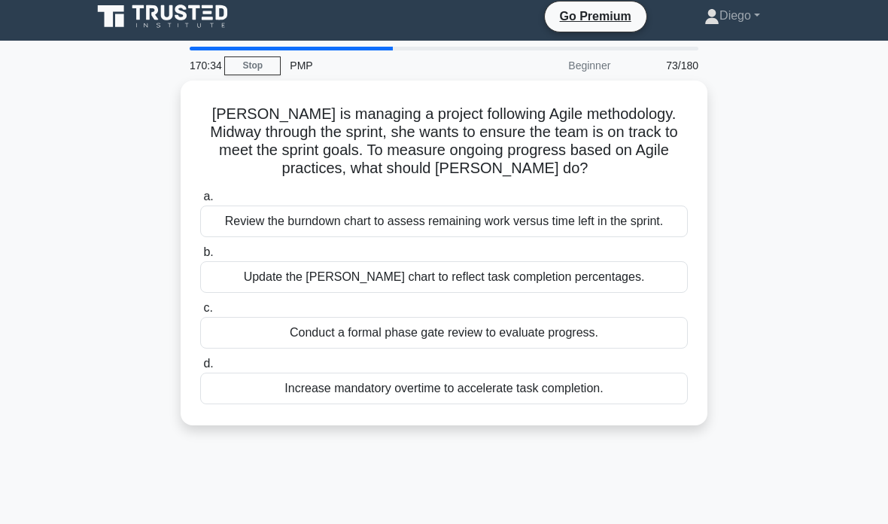
scroll to position [0, 0]
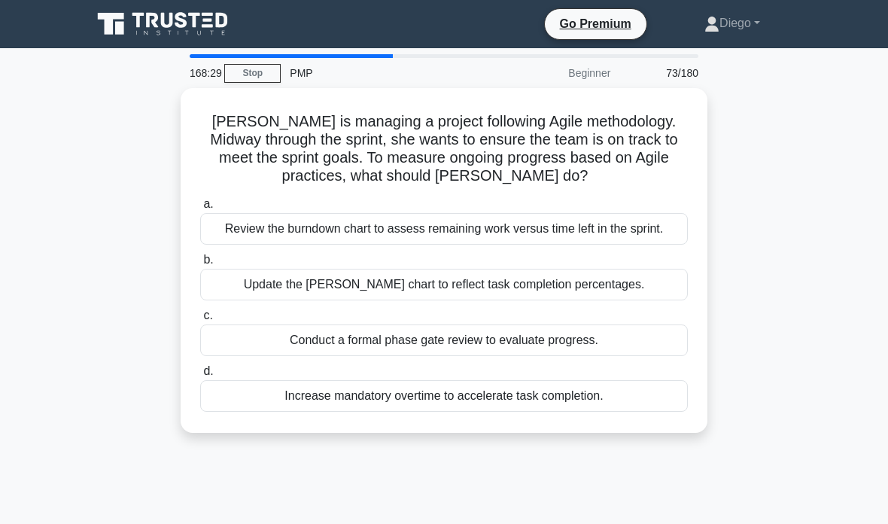
click at [632, 245] on div "Review the burndown chart to assess remaining work versus time left in the spri…" at bounding box center [444, 229] width 488 height 32
click at [200, 209] on input "a. Review the burndown chart to assess remaining work versus time left in the s…" at bounding box center [200, 205] width 0 height 10
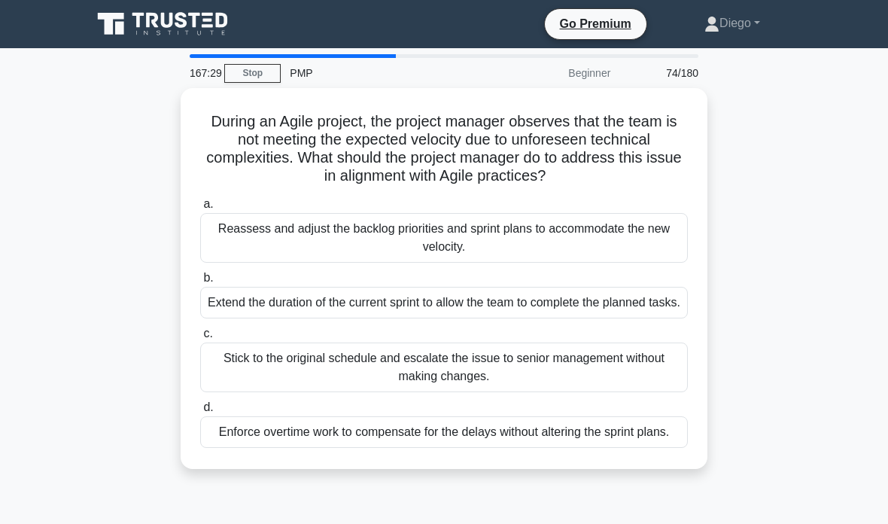
click at [637, 223] on div "Reassess and adjust the backlog priorities and sprint plans to accommodate the …" at bounding box center [444, 238] width 488 height 50
click at [200, 209] on input "a. Reassess and adjust the backlog priorities and sprint plans to accommodate t…" at bounding box center [200, 205] width 0 height 10
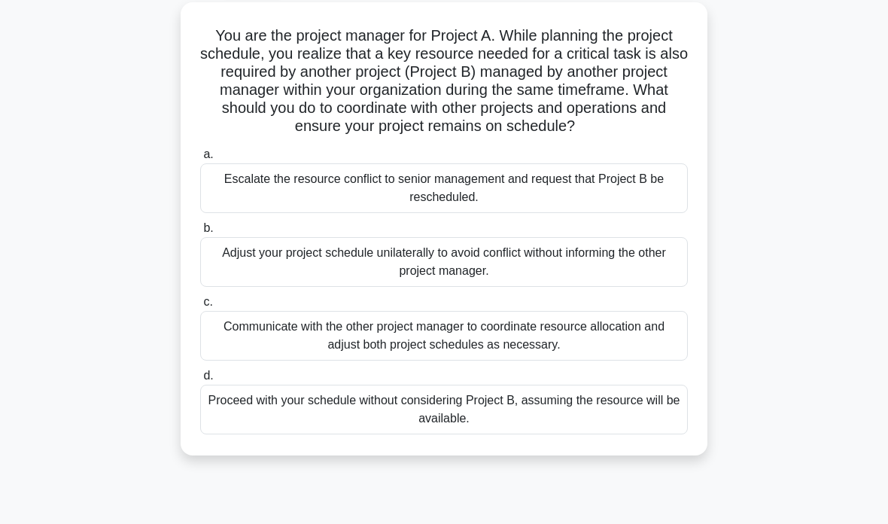
scroll to position [87, 0]
click at [644, 349] on div "Communicate with the other project manager to coordinate resource allocation an…" at bounding box center [444, 335] width 488 height 50
click at [200, 306] on input "c. Communicate with the other project manager to coordinate resource allocation…" at bounding box center [200, 302] width 0 height 10
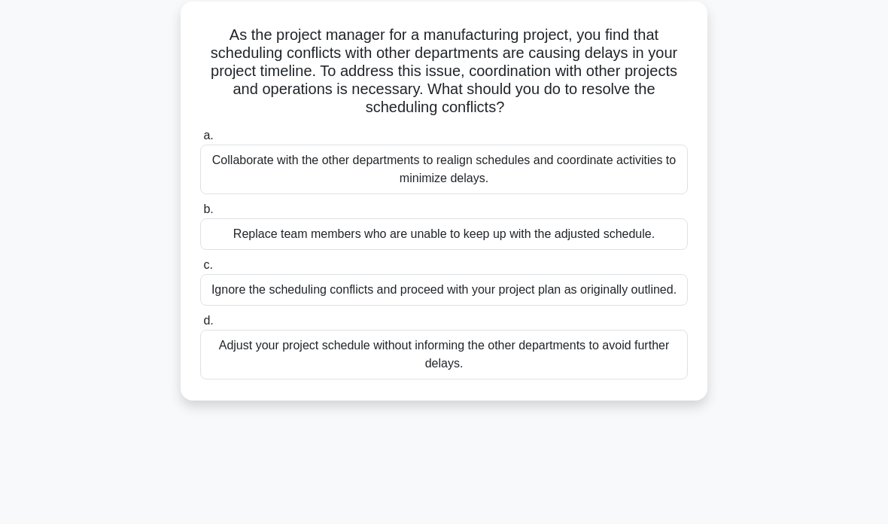
click at [629, 172] on div "Collaborate with the other departments to realign schedules and coordinate acti…" at bounding box center [444, 170] width 488 height 50
click at [200, 141] on input "a. Collaborate with the other departments to realign schedules and coordinate a…" at bounding box center [200, 136] width 0 height 10
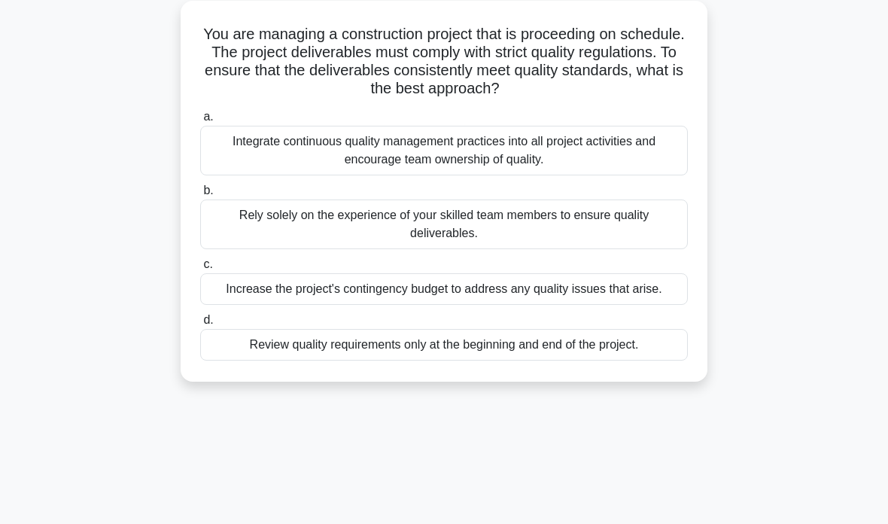
scroll to position [89, 0]
click at [271, 153] on div "Integrate continuous quality management practices into all project activities a…" at bounding box center [444, 149] width 488 height 50
click at [200, 120] on input "a. Integrate continuous quality management practices into all project activitie…" at bounding box center [200, 116] width 0 height 10
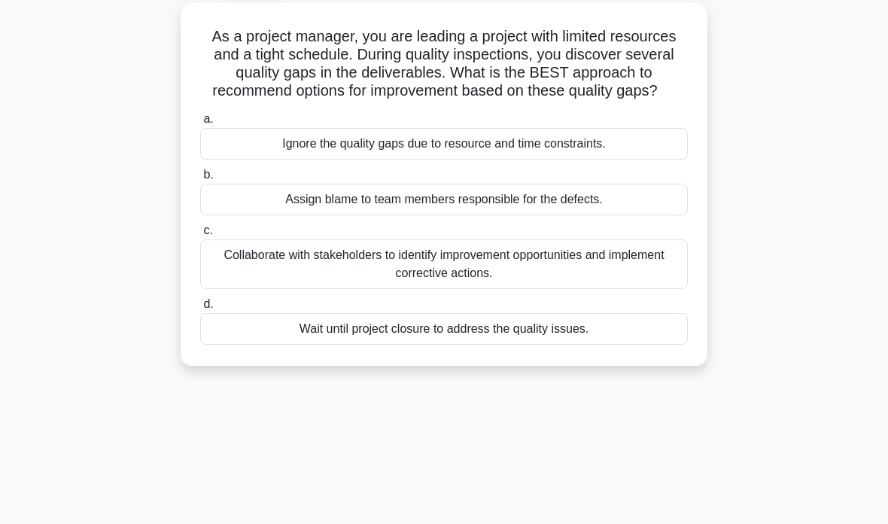
scroll to position [87, 0]
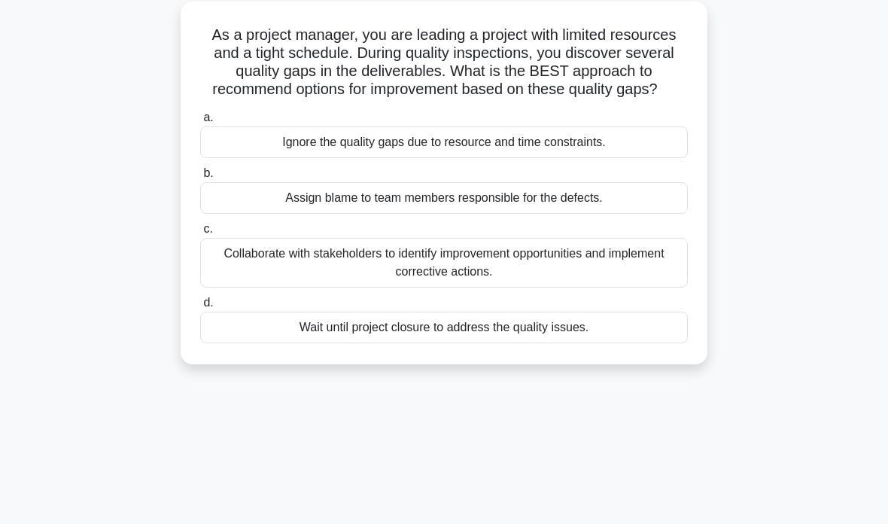
click at [257, 279] on div "Collaborate with stakeholders to identify improvement opportunities and impleme…" at bounding box center [444, 263] width 488 height 50
click at [200, 234] on input "c. Collaborate with stakeholders to identify improvement opportunities and impl…" at bounding box center [200, 229] width 0 height 10
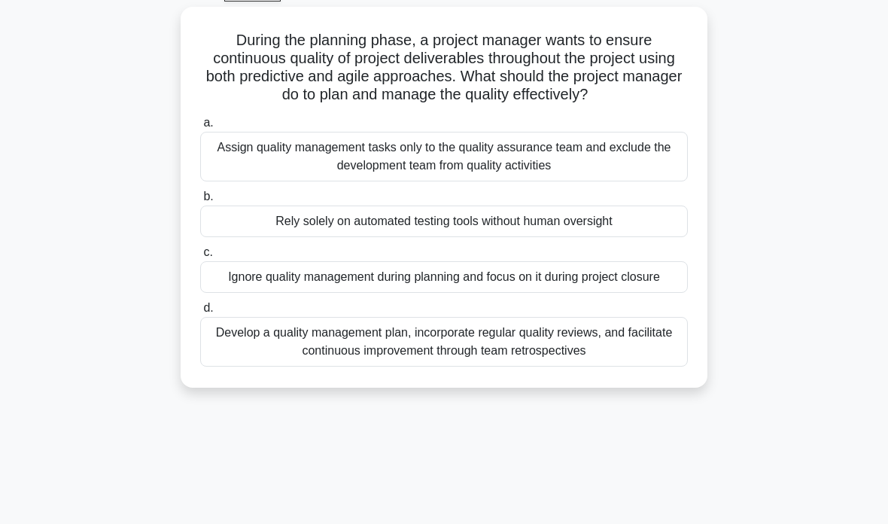
scroll to position [81, 0]
click at [647, 367] on div "Develop a quality management plan, incorporate regular quality reviews, and fac…" at bounding box center [444, 343] width 488 height 50
click at [200, 314] on input "d. Develop a quality management plan, incorporate regular quality reviews, and …" at bounding box center [200, 309] width 0 height 10
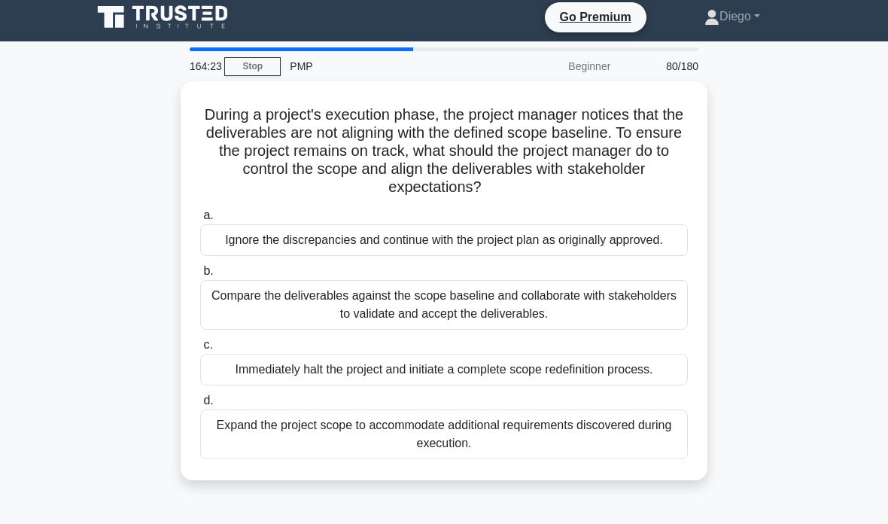
scroll to position [0, 0]
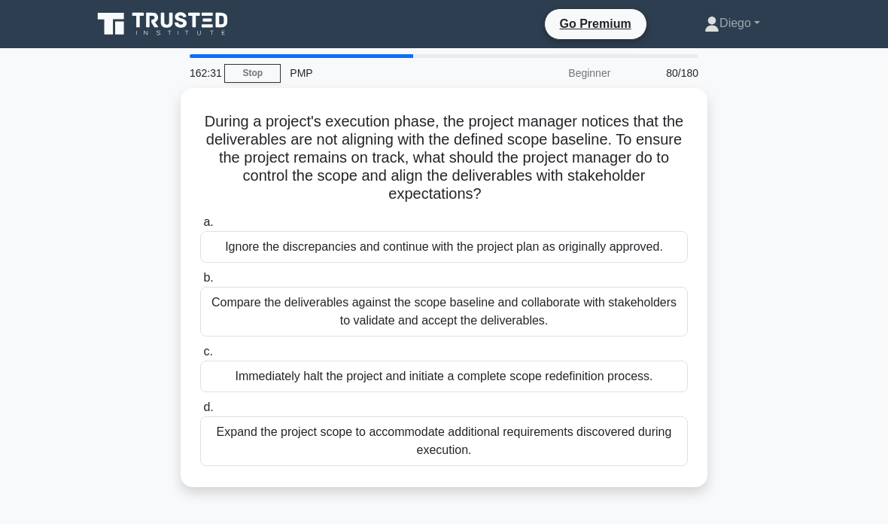
click at [254, 74] on link "Stop" at bounding box center [252, 73] width 56 height 19
